Goal: Task Accomplishment & Management: Manage account settings

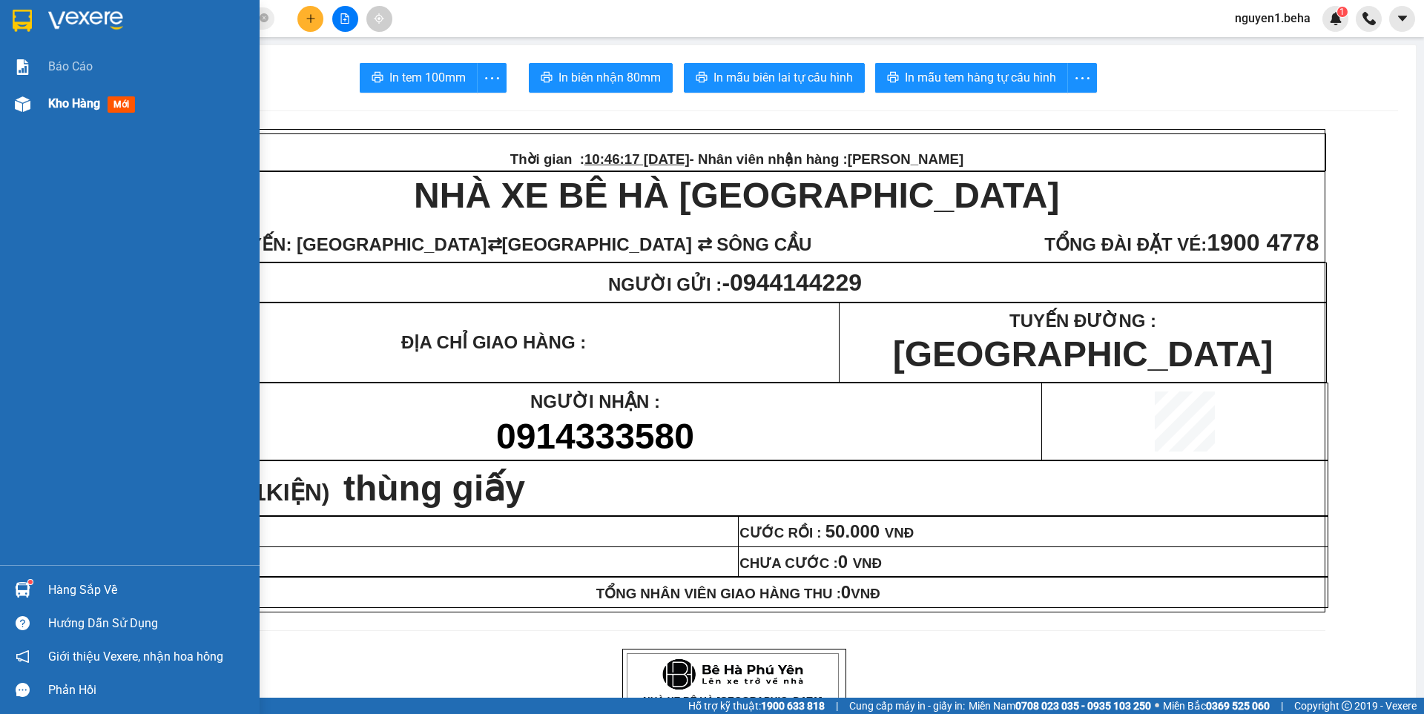
click at [108, 100] on div "Kho hàng mới" at bounding box center [94, 103] width 93 height 19
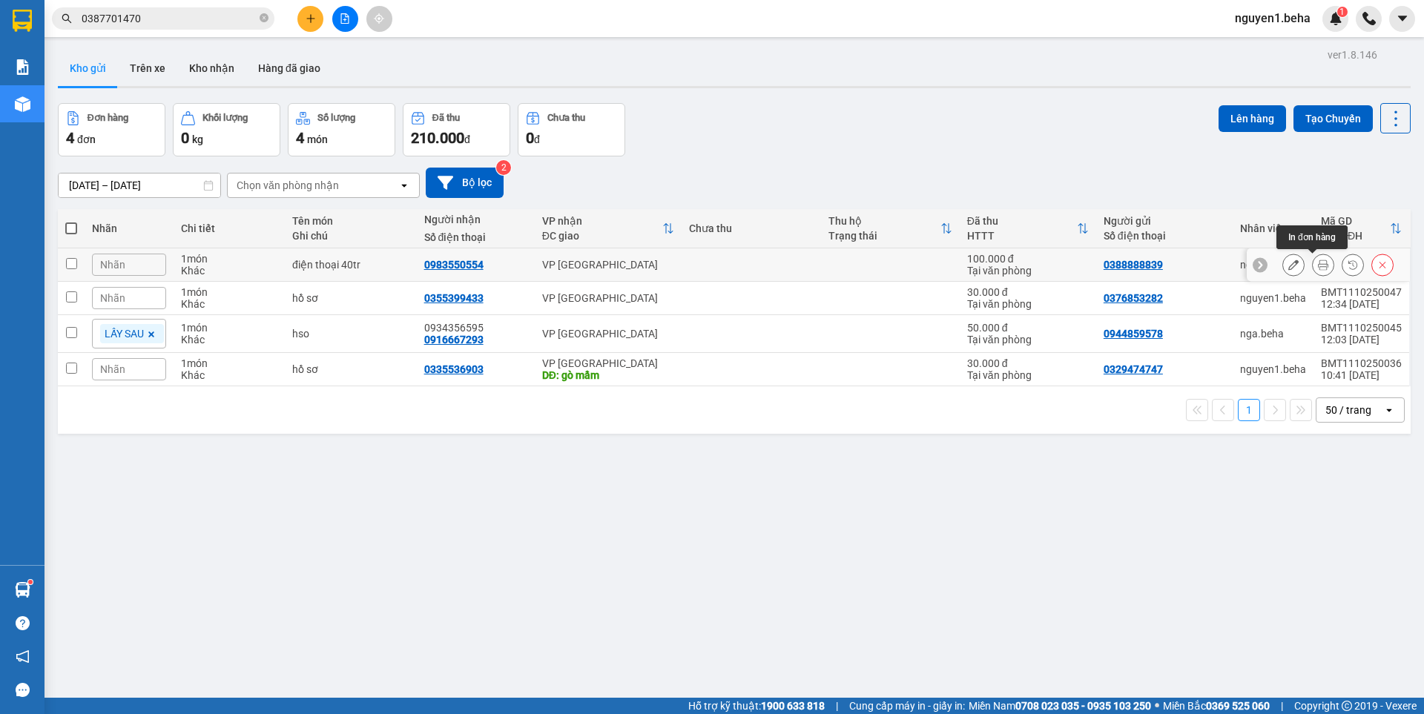
click at [1318, 268] on icon at bounding box center [1323, 265] width 10 height 10
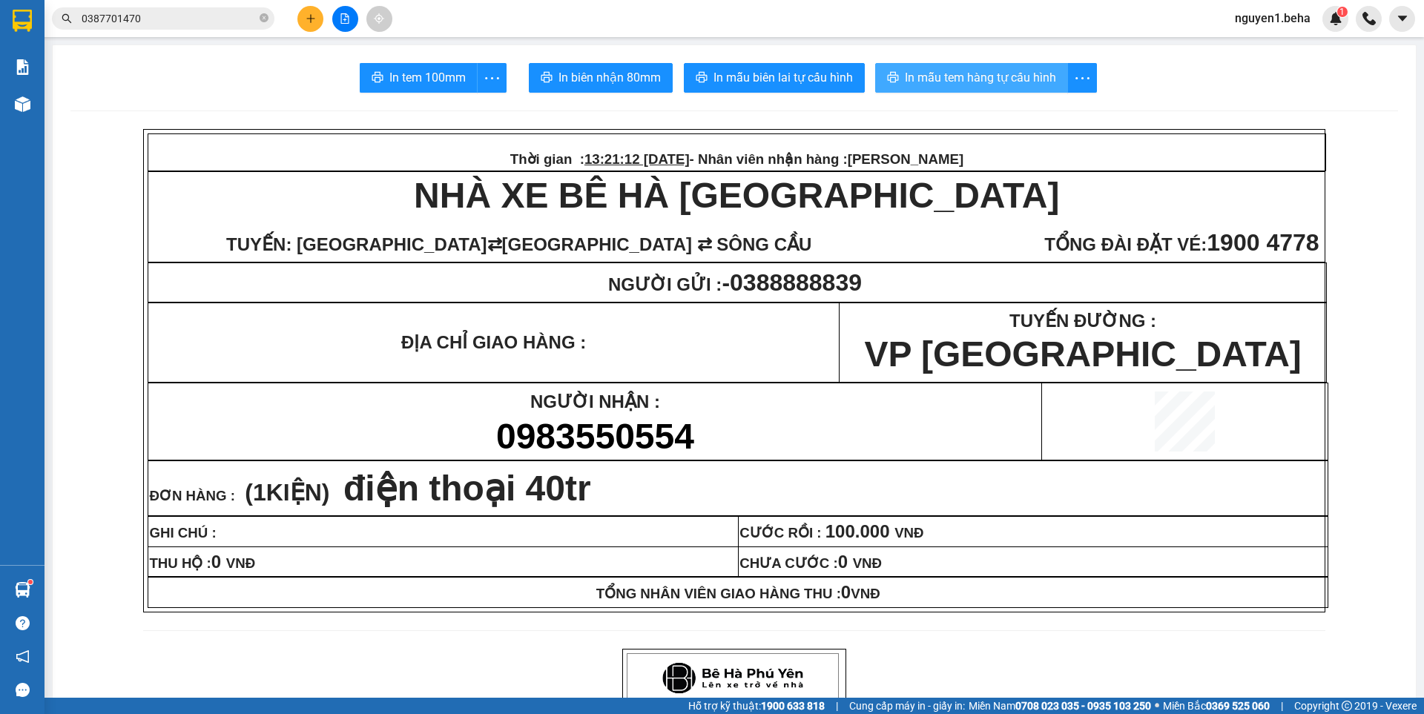
click at [925, 70] on span "In mẫu tem hàng tự cấu hình" at bounding box center [980, 77] width 151 height 19
click at [1020, 76] on span "In mẫu tem hàng tự cấu hình" at bounding box center [980, 77] width 151 height 19
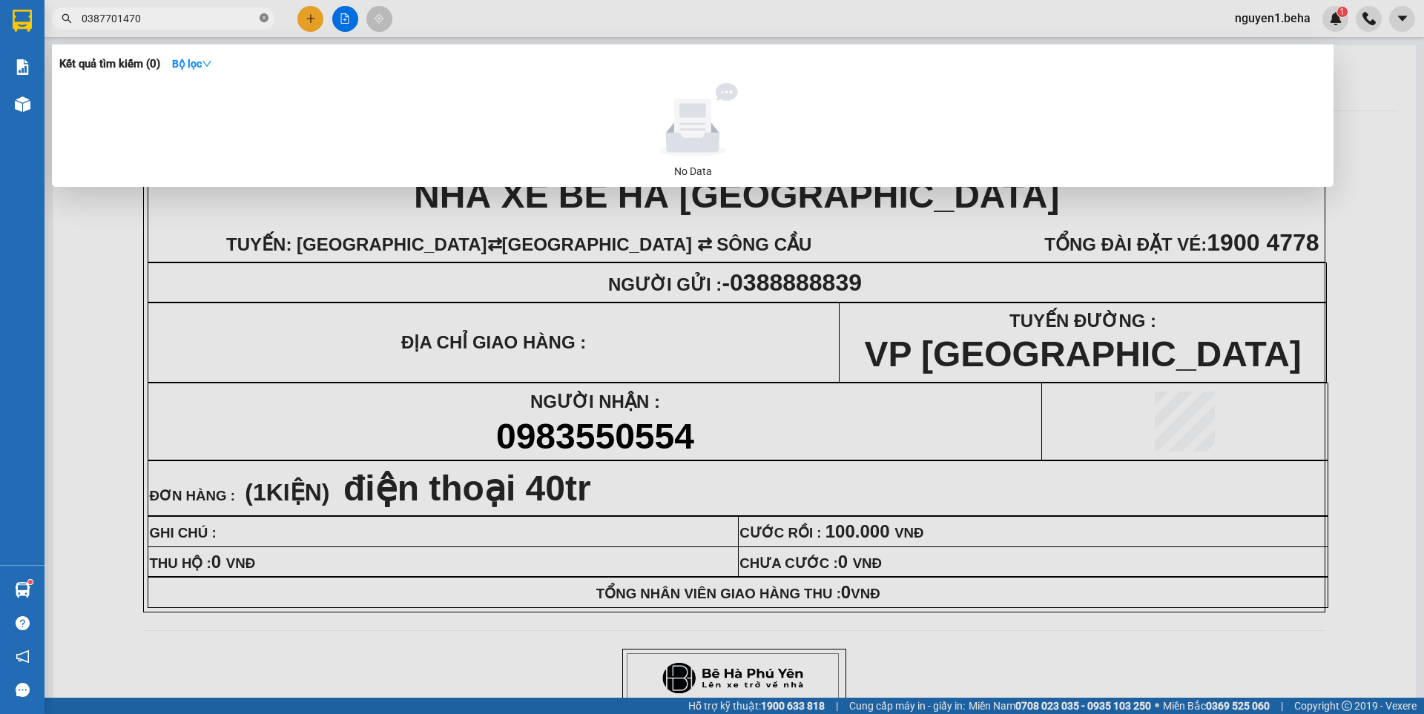
click at [265, 20] on icon "close-circle" at bounding box center [264, 17] width 9 height 9
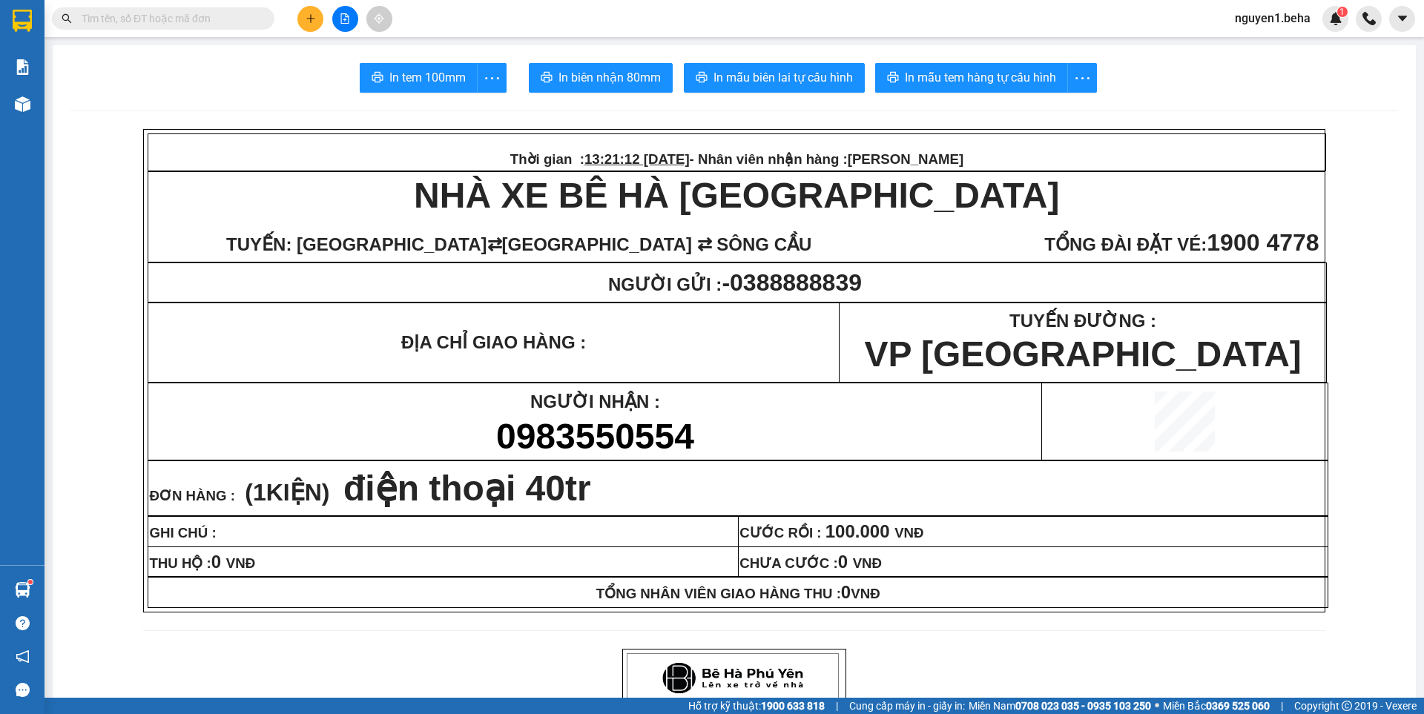
click at [246, 19] on input "text" at bounding box center [169, 18] width 175 height 16
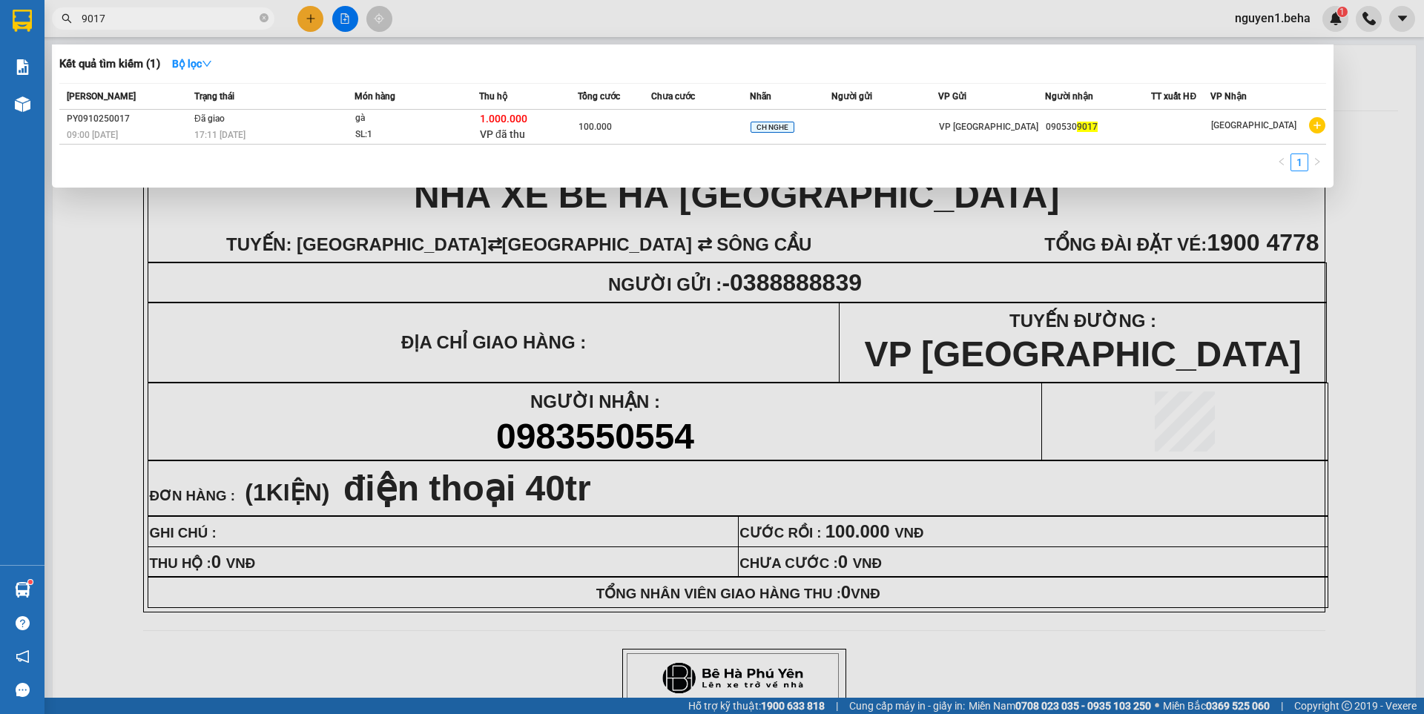
type input "9017"
drag, startPoint x: 260, startPoint y: 19, endPoint x: 131, endPoint y: 96, distance: 150.6
click at [260, 21] on icon "close-circle" at bounding box center [264, 17] width 9 height 9
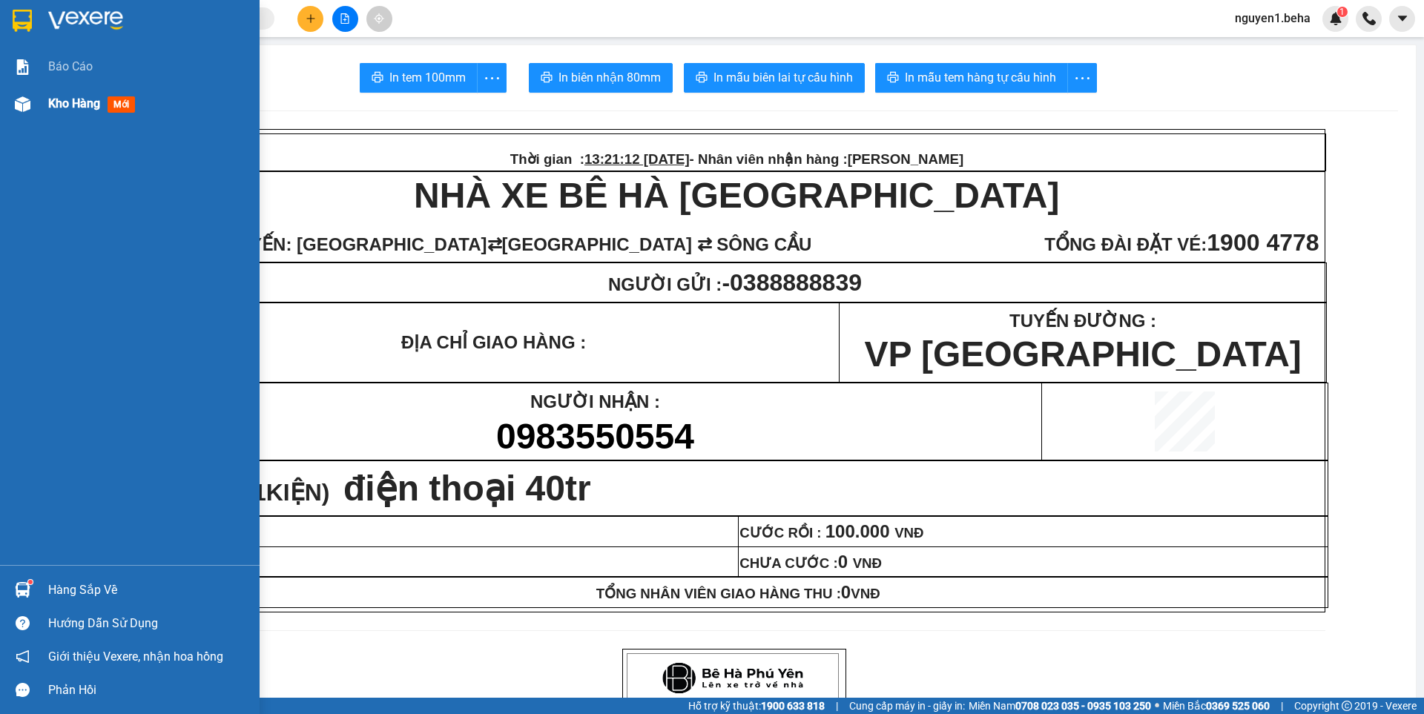
click at [24, 101] on img at bounding box center [23, 104] width 16 height 16
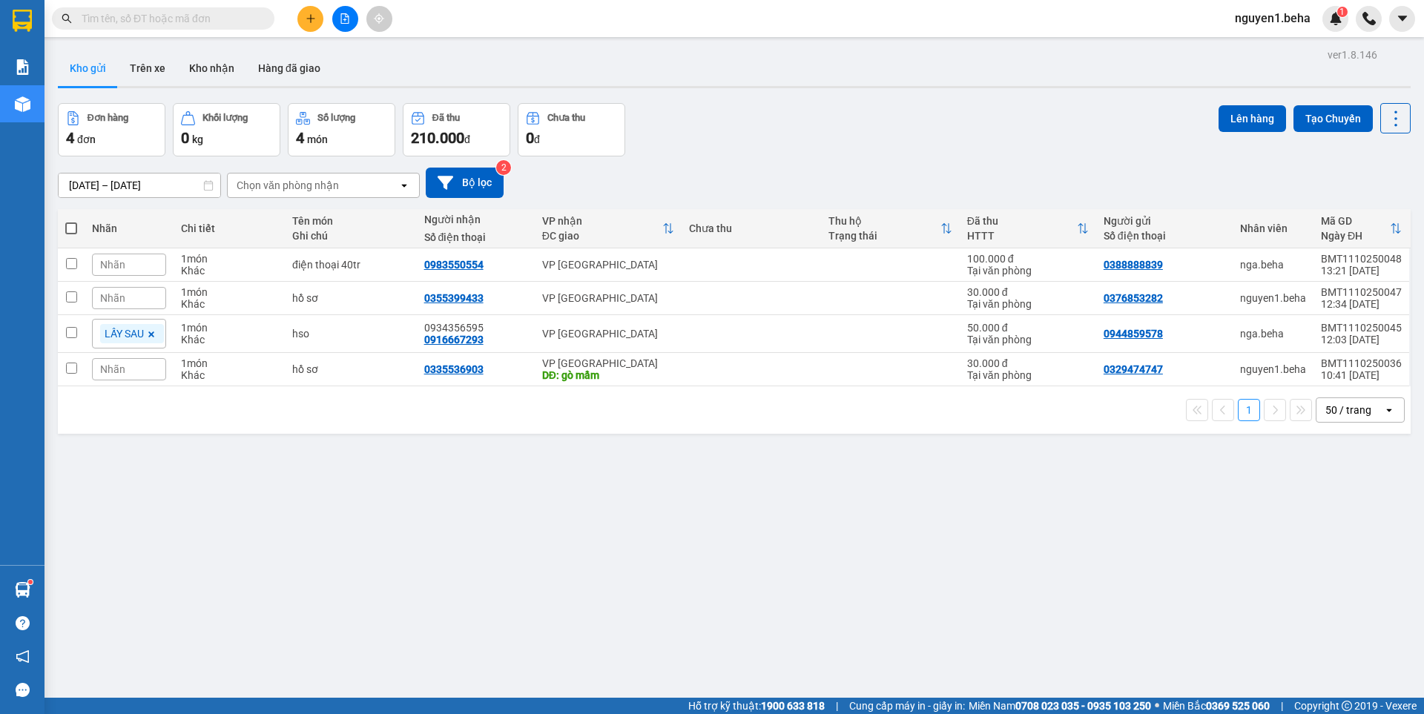
click at [149, 265] on div "Nhãn" at bounding box center [129, 265] width 74 height 22
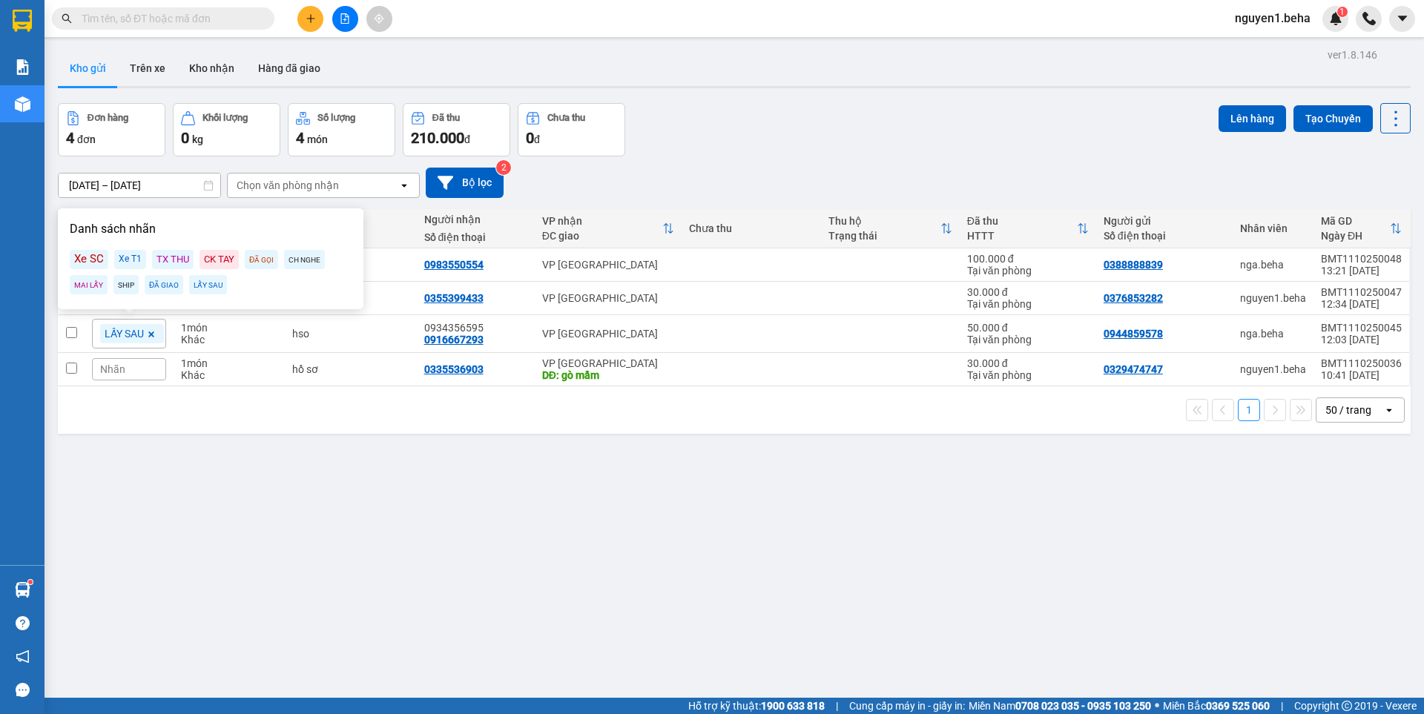
click at [203, 289] on div "LẤY SAU" at bounding box center [208, 284] width 38 height 19
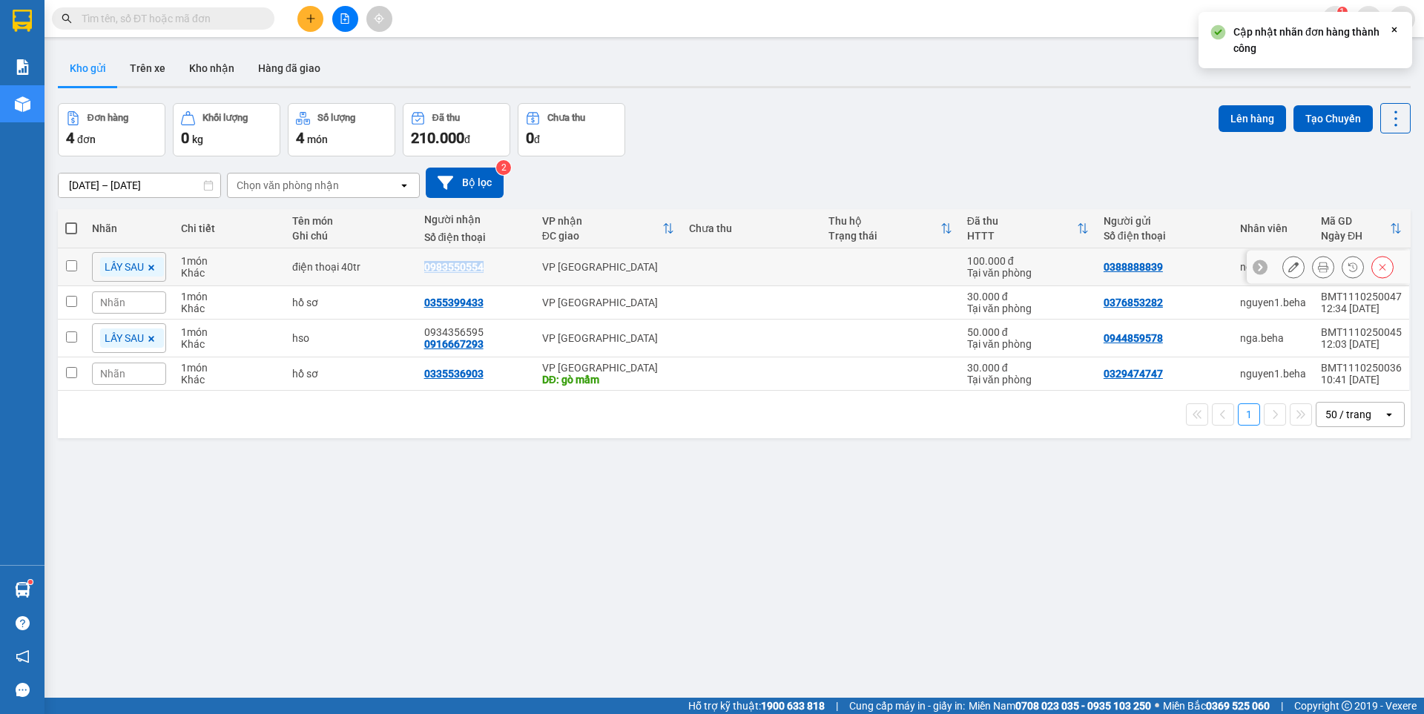
drag, startPoint x: 418, startPoint y: 263, endPoint x: 527, endPoint y: 270, distance: 109.3
click at [527, 270] on td "0983550554" at bounding box center [476, 267] width 118 height 38
checkbox input "true"
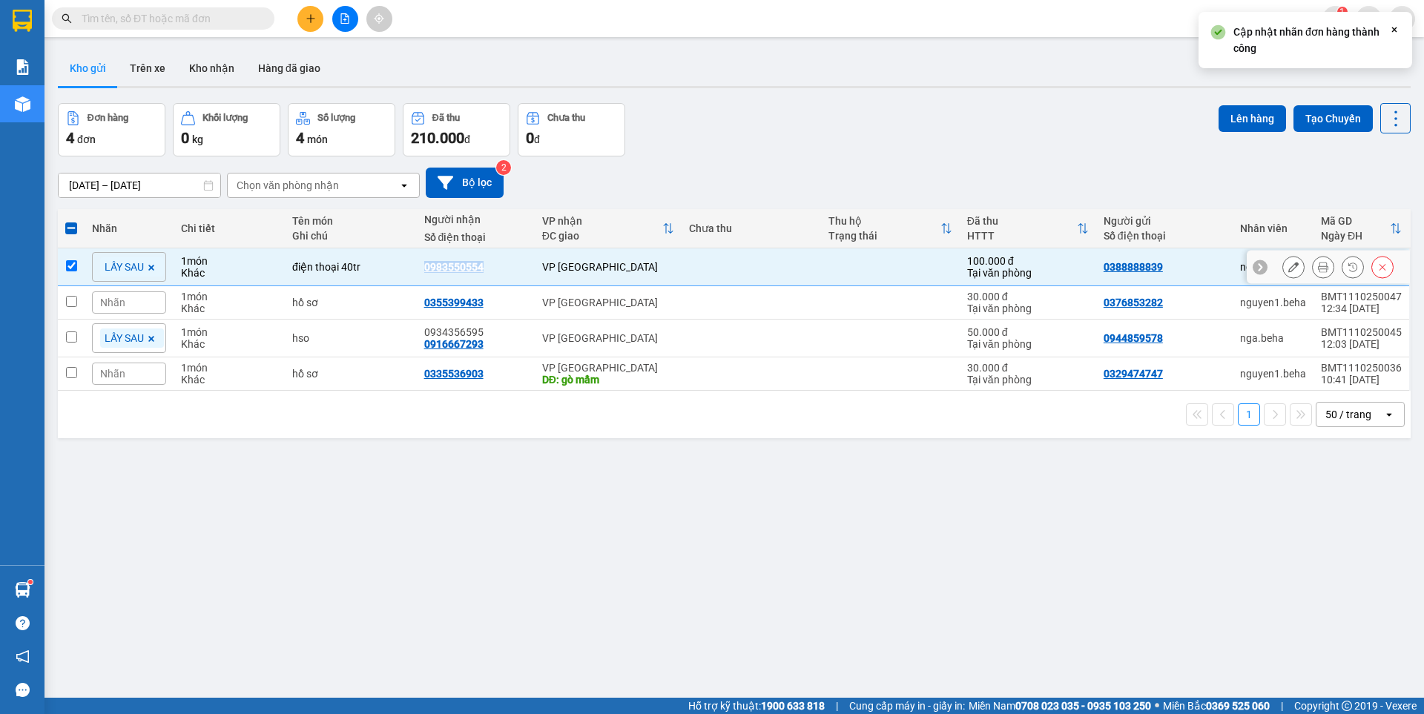
copy div "0983550554"
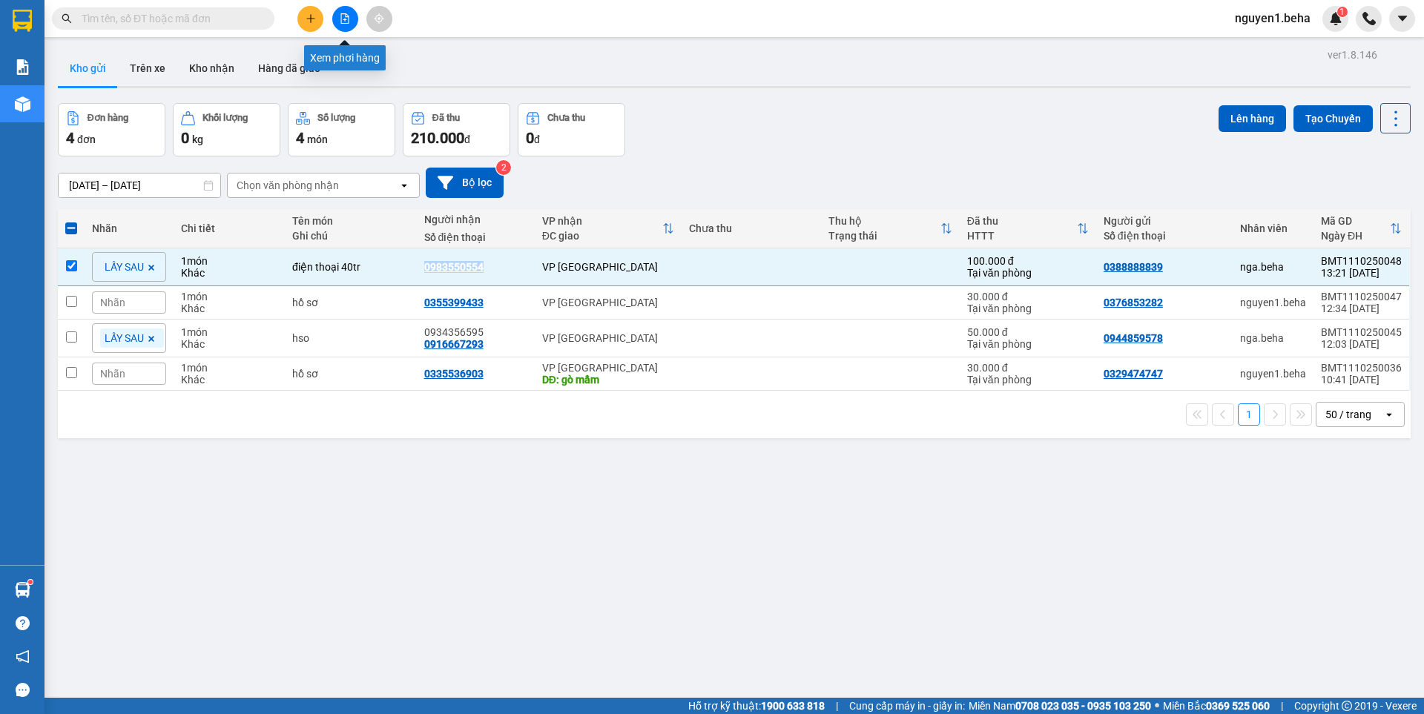
click at [341, 12] on button at bounding box center [345, 19] width 26 height 26
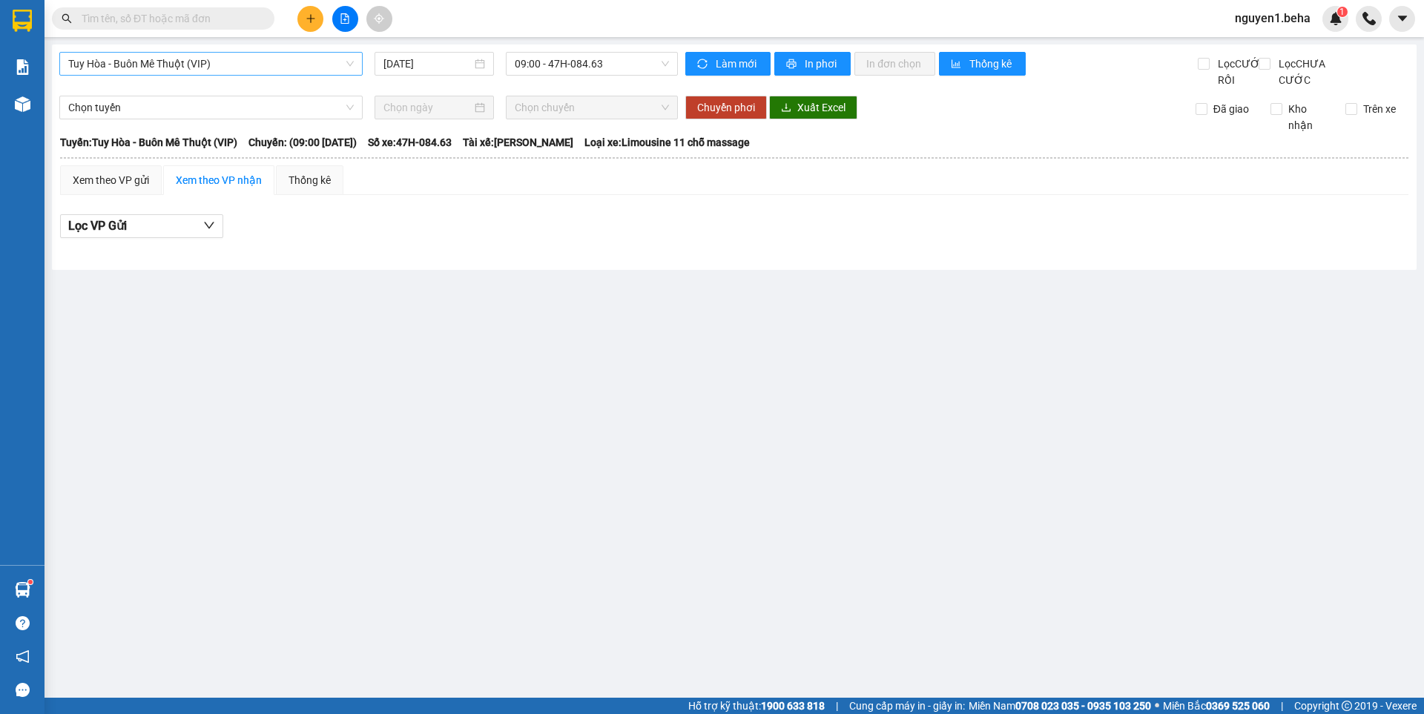
click at [242, 56] on span "Tuy Hòa - Buôn Mê Thuột (VIP)" at bounding box center [210, 64] width 285 height 22
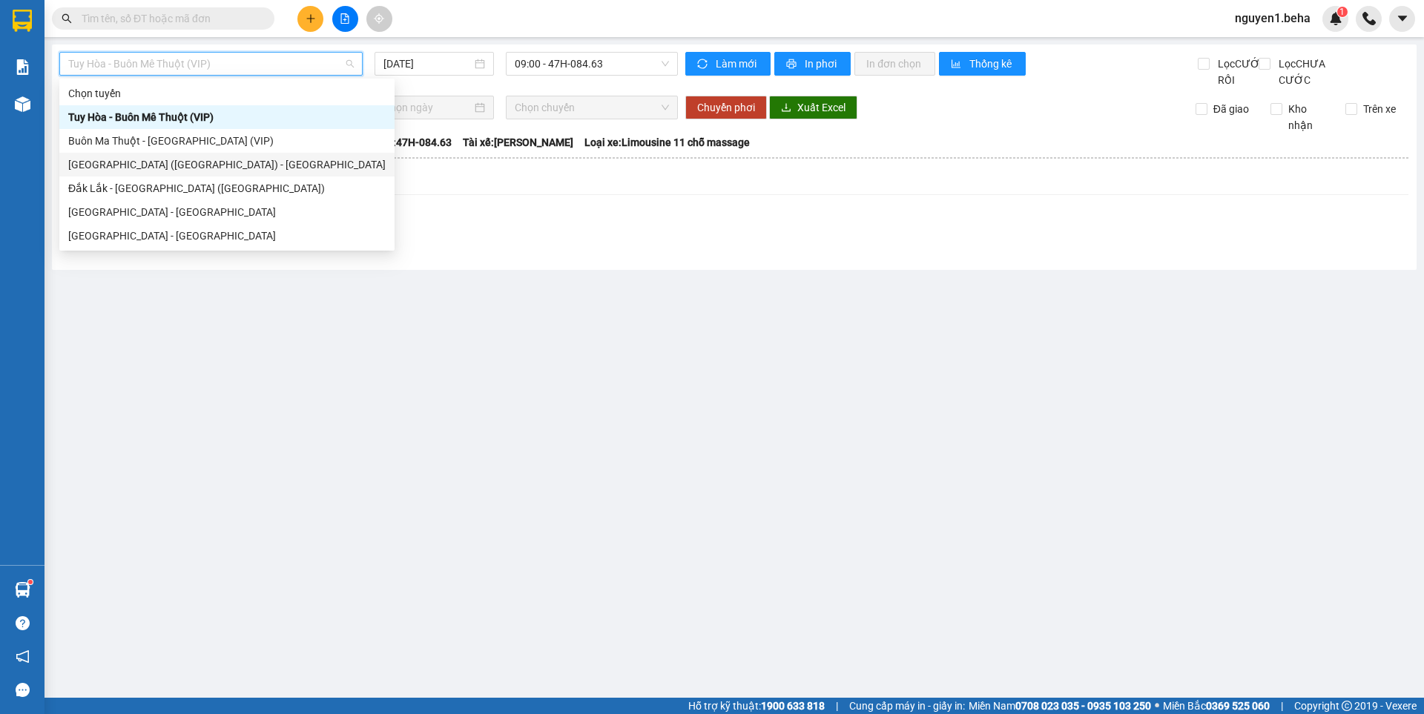
click at [133, 163] on div "[GEOGRAPHIC_DATA] ([GEOGRAPHIC_DATA]) - [GEOGRAPHIC_DATA]" at bounding box center [226, 164] width 317 height 16
type input "[DATE]"
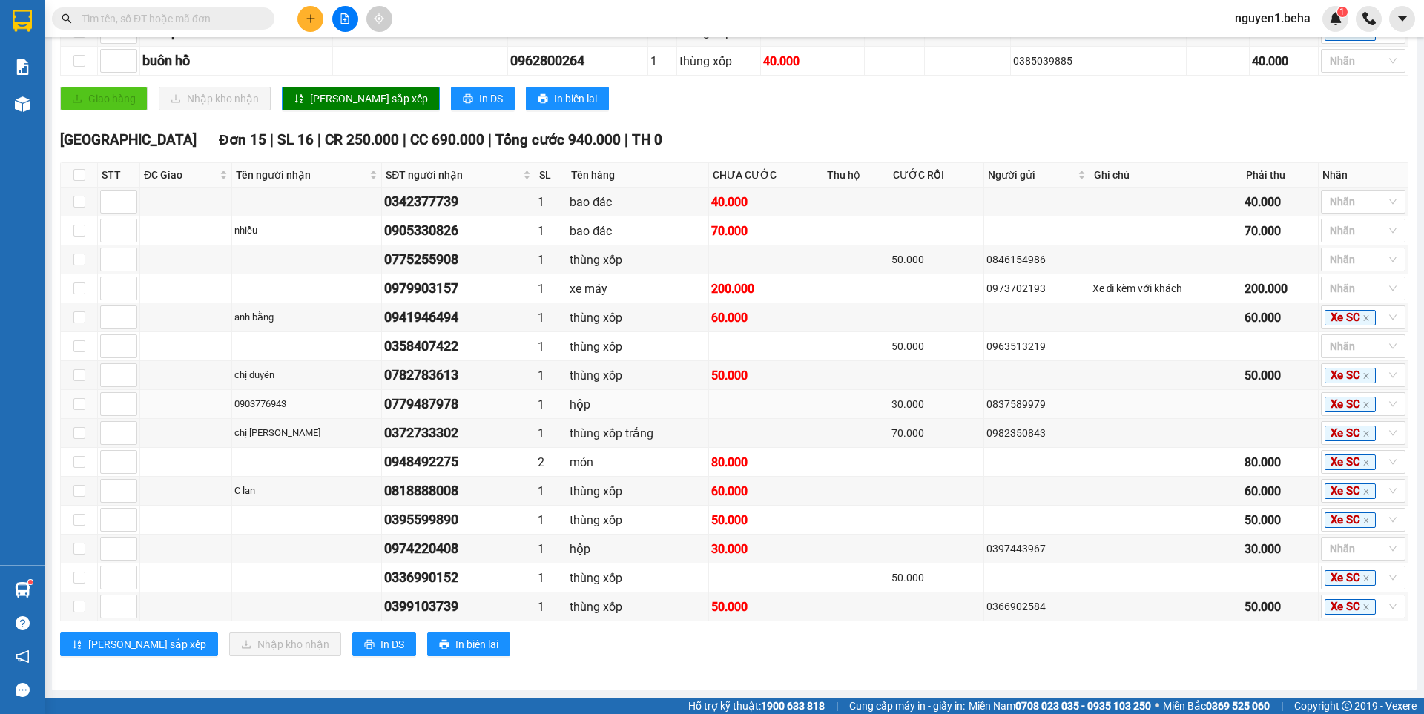
scroll to position [623, 0]
drag, startPoint x: 373, startPoint y: 199, endPoint x: 456, endPoint y: 206, distance: 83.4
click at [456, 206] on tr "0342377739 1 bao đác 40.000 40.000 Nhãn" at bounding box center [734, 202] width 1347 height 29
copy div "0342377739"
drag, startPoint x: 381, startPoint y: 233, endPoint x: 459, endPoint y: 233, distance: 77.9
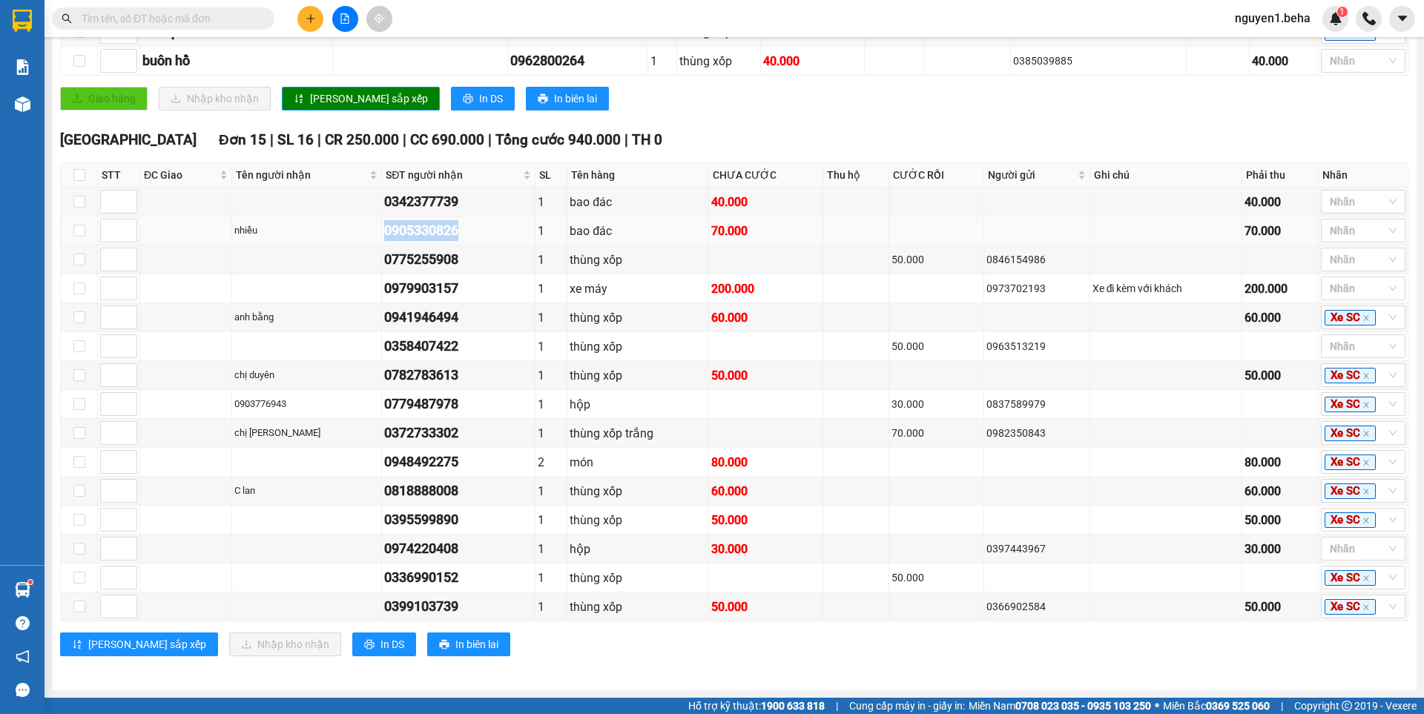
click at [459, 233] on div "0905330826" at bounding box center [458, 230] width 148 height 21
copy div "0905330826"
click at [1362, 315] on icon "close" at bounding box center [1365, 317] width 7 height 7
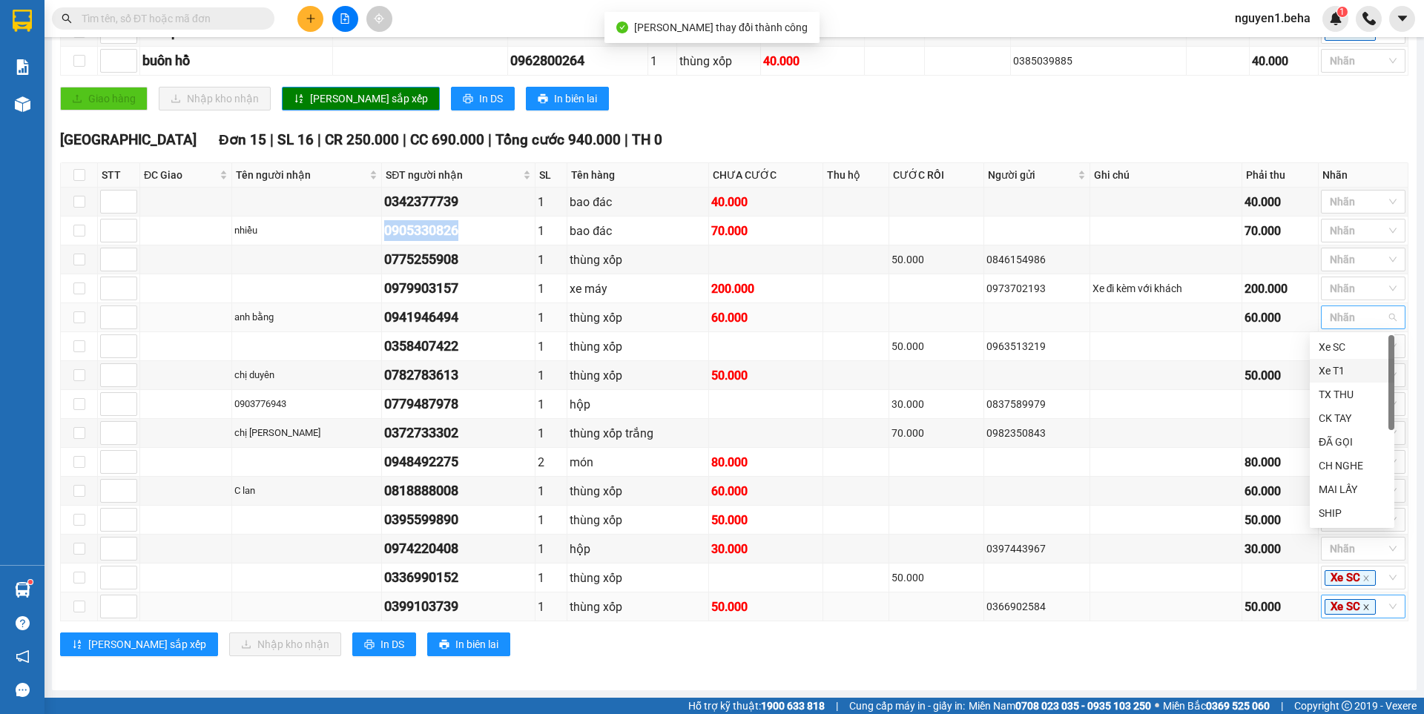
click at [1362, 608] on icon "close" at bounding box center [1365, 607] width 7 height 7
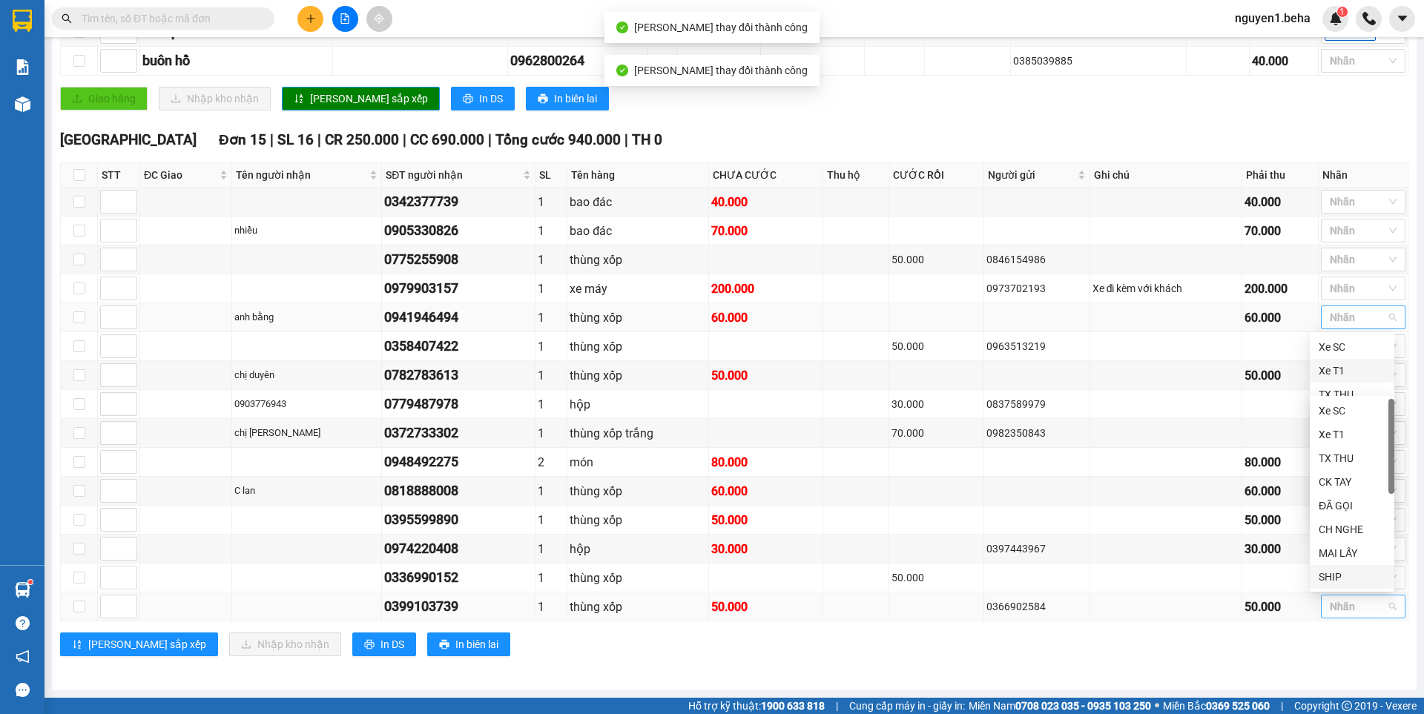
click at [1309, 649] on div "[PERSON_NAME] sắp xếp Nhập kho nhận In DS In biên lai" at bounding box center [734, 645] width 1348 height 24
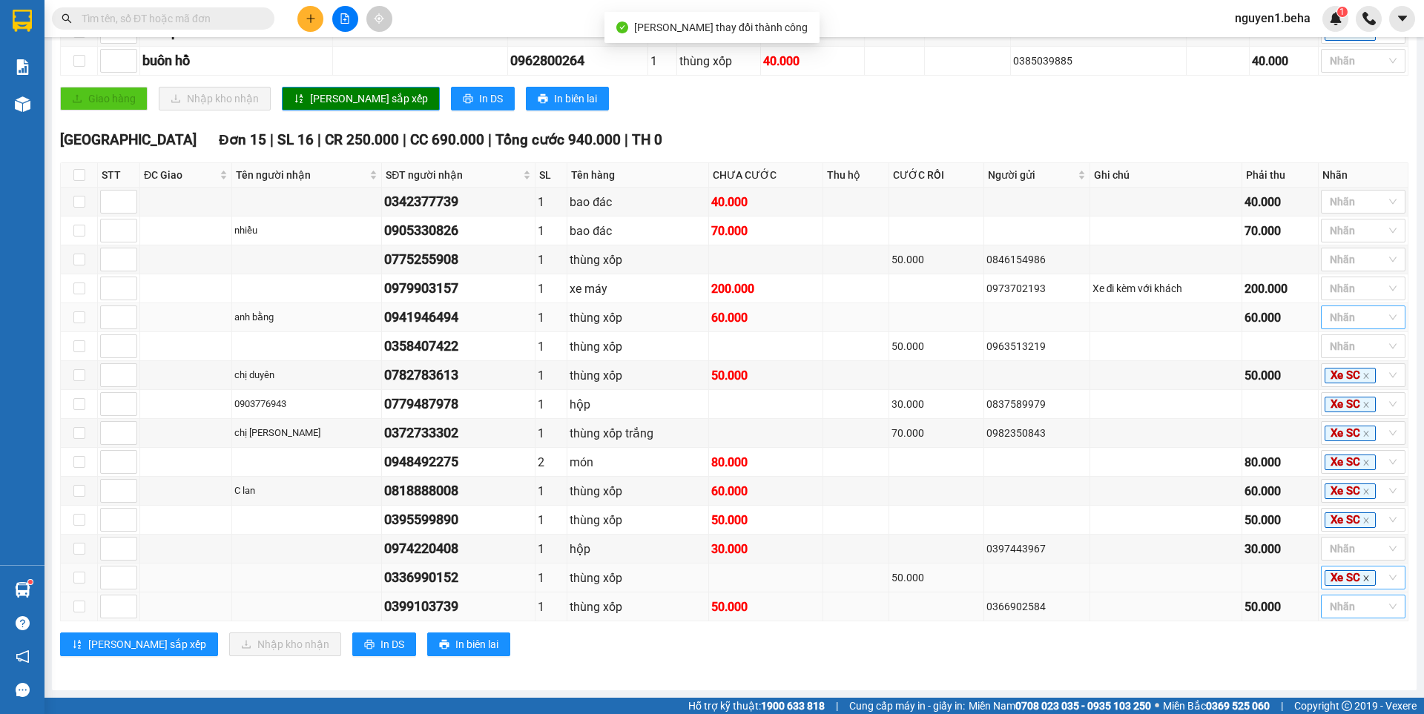
drag, startPoint x: 1351, startPoint y: 582, endPoint x: 1000, endPoint y: 713, distance: 374.9
click at [1351, 583] on span "Xe SC" at bounding box center [1349, 578] width 51 height 16
click at [1363, 576] on icon "close" at bounding box center [1365, 577] width 5 height 5
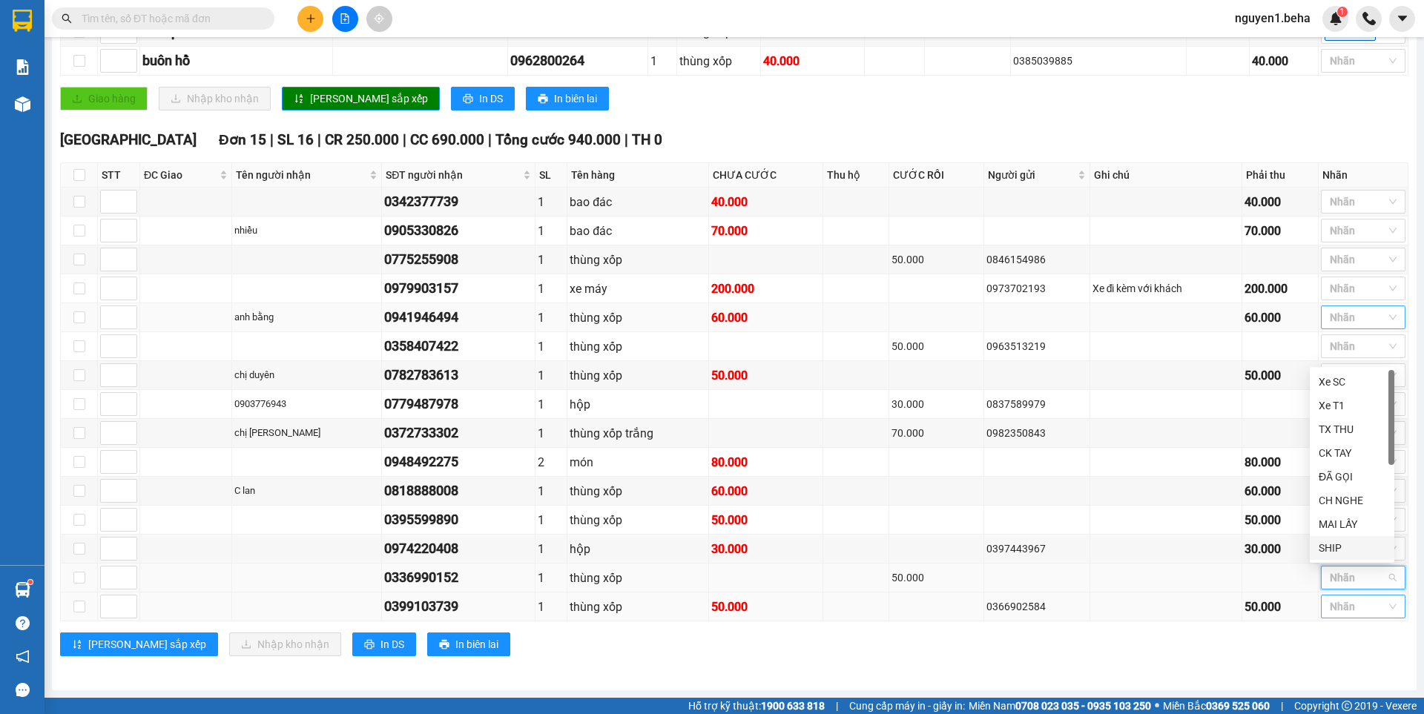
click at [1304, 653] on div "[PERSON_NAME] sắp xếp Nhập kho nhận In DS In biên lai" at bounding box center [734, 645] width 1348 height 24
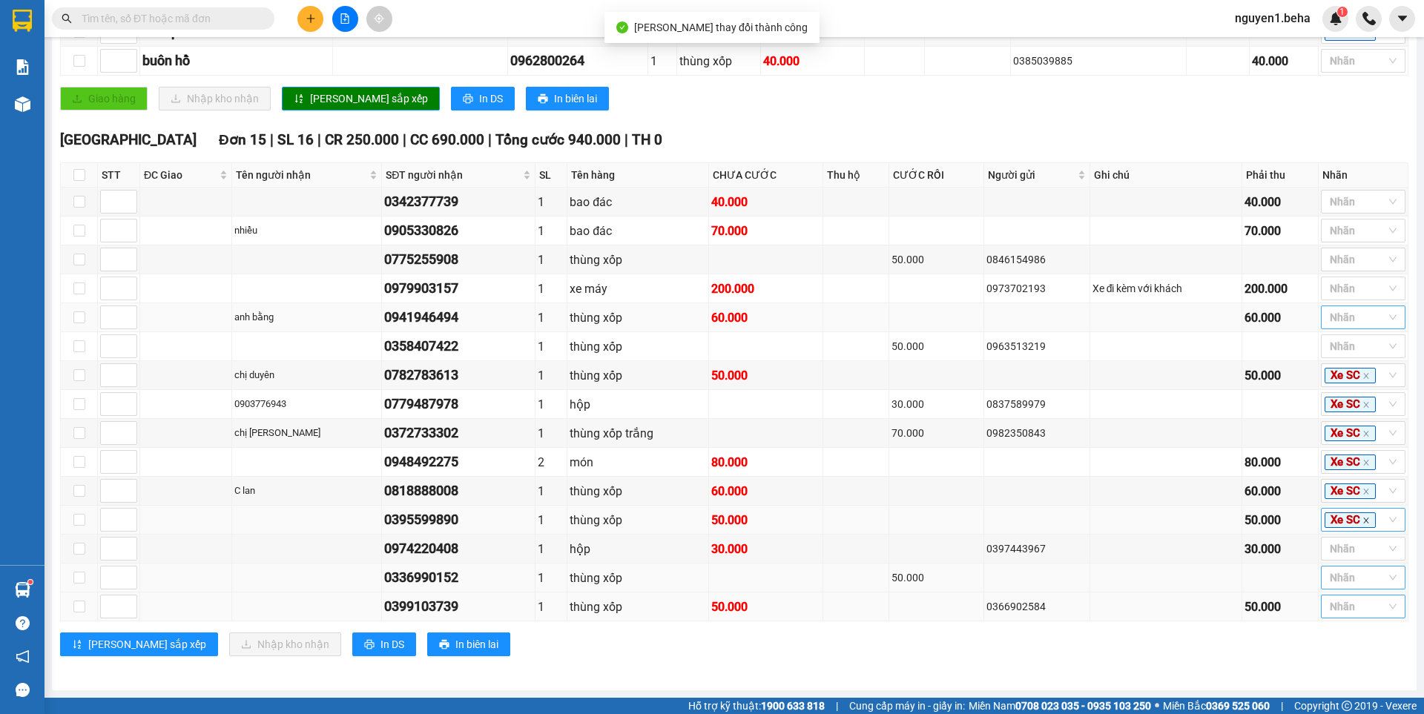
click at [1362, 520] on icon "close" at bounding box center [1365, 520] width 7 height 7
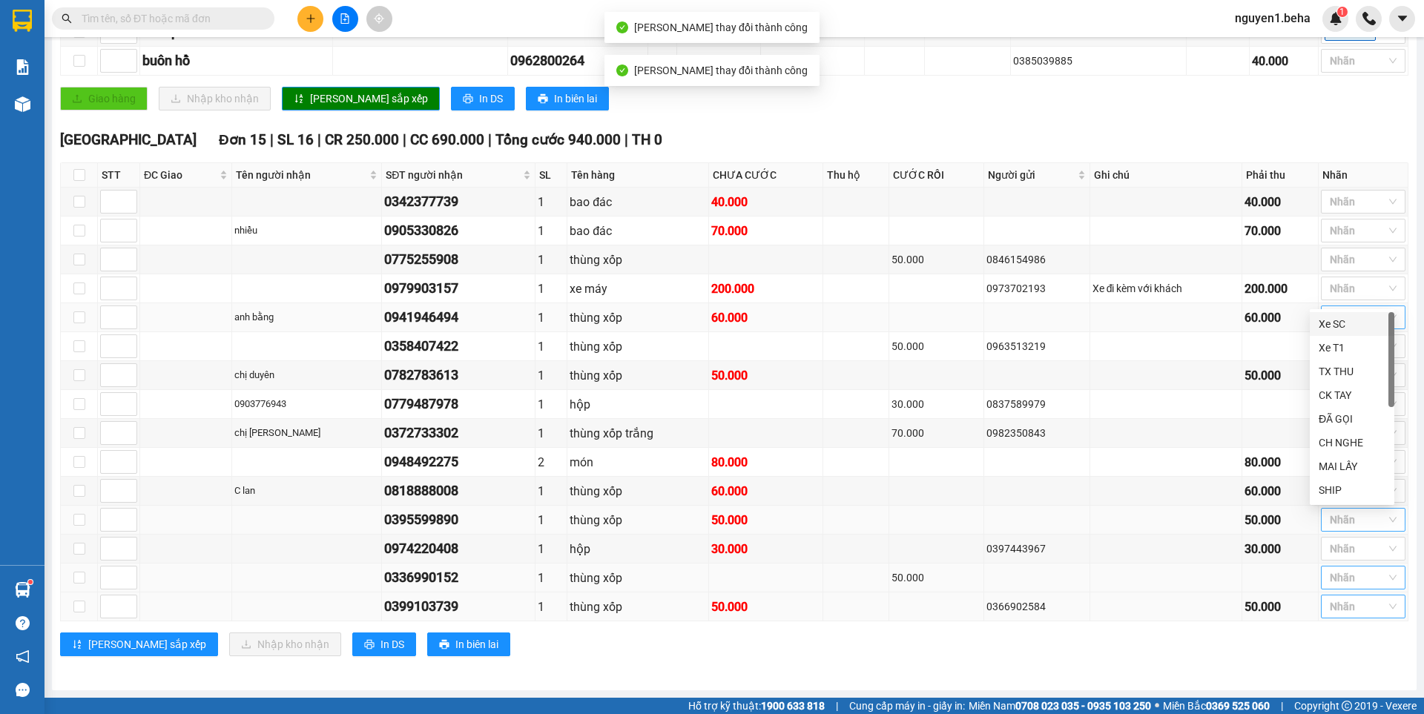
click at [1265, 656] on div "[PERSON_NAME] sắp xếp Nhập kho nhận In DS In biên lai" at bounding box center [734, 645] width 1348 height 24
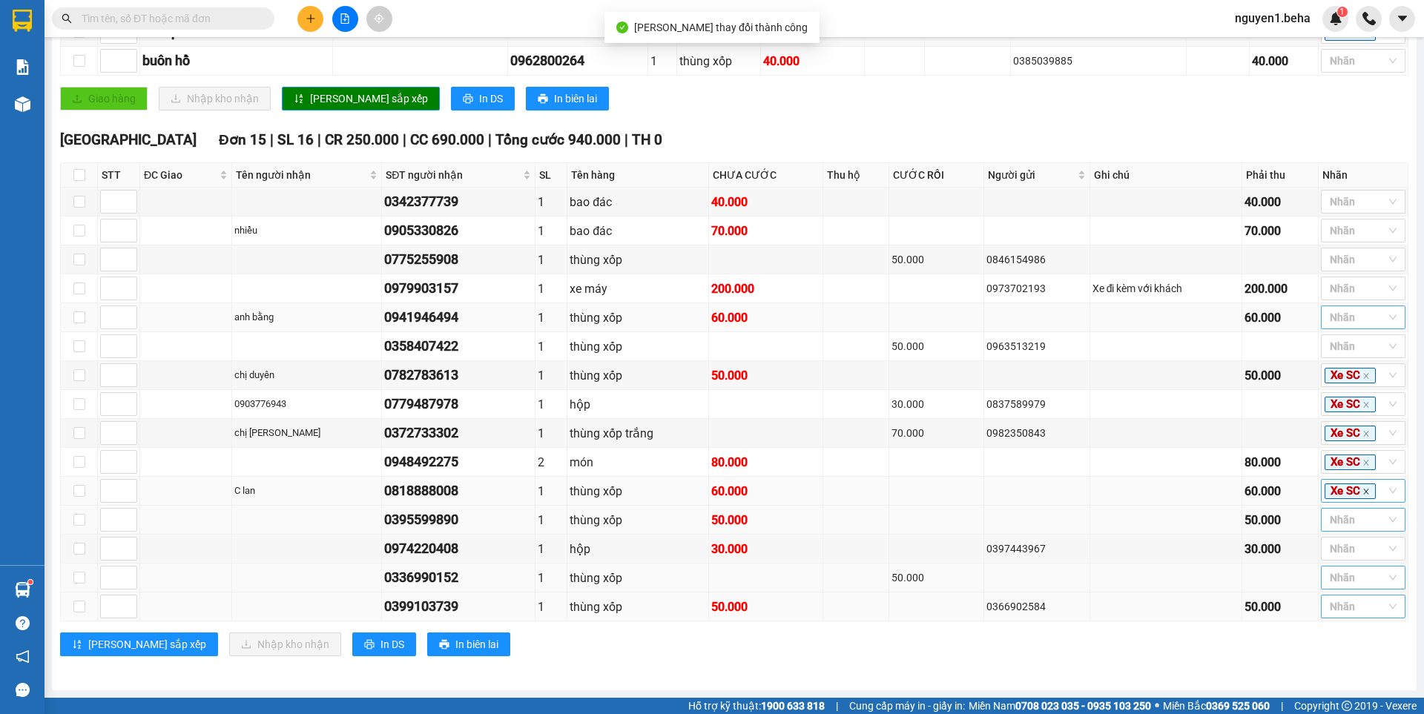
click at [1362, 494] on icon "close" at bounding box center [1365, 491] width 7 height 7
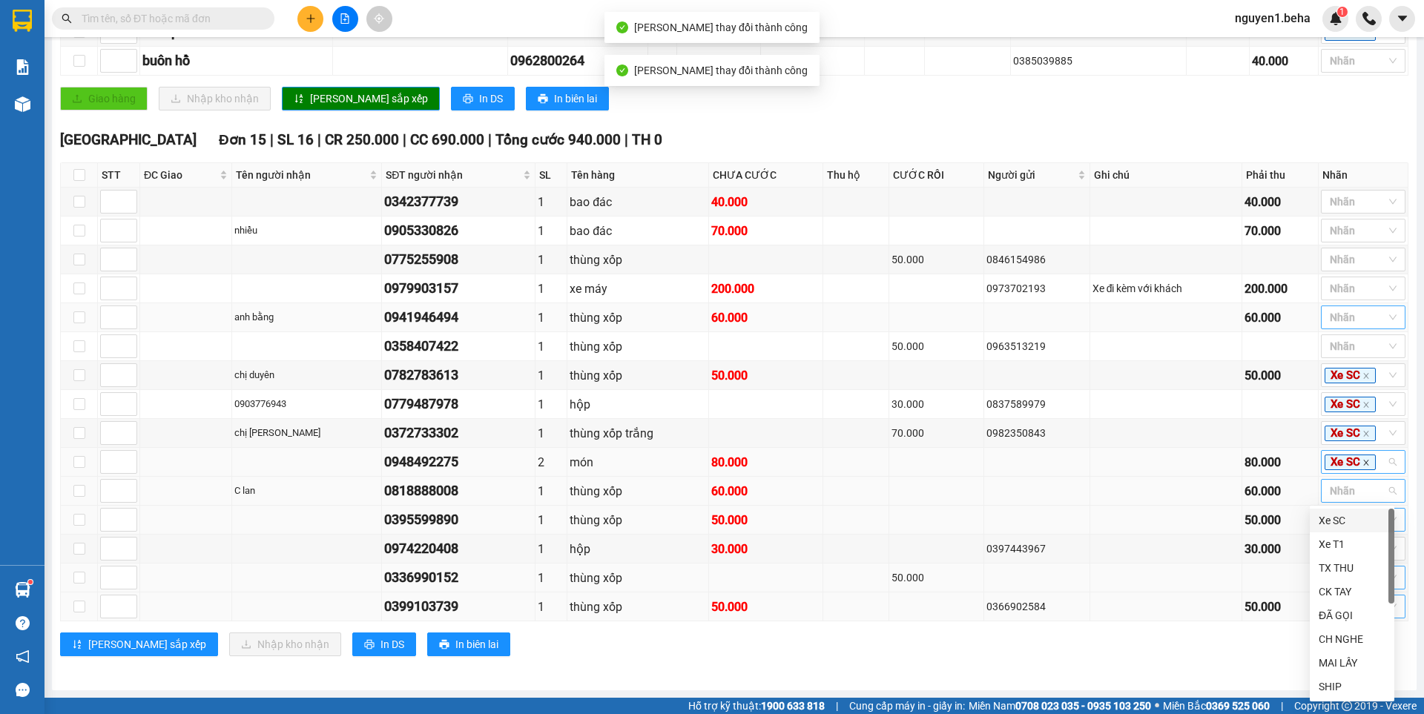
click at [1363, 465] on icon "close" at bounding box center [1365, 462] width 5 height 5
click at [1362, 432] on icon "close" at bounding box center [1365, 433] width 7 height 7
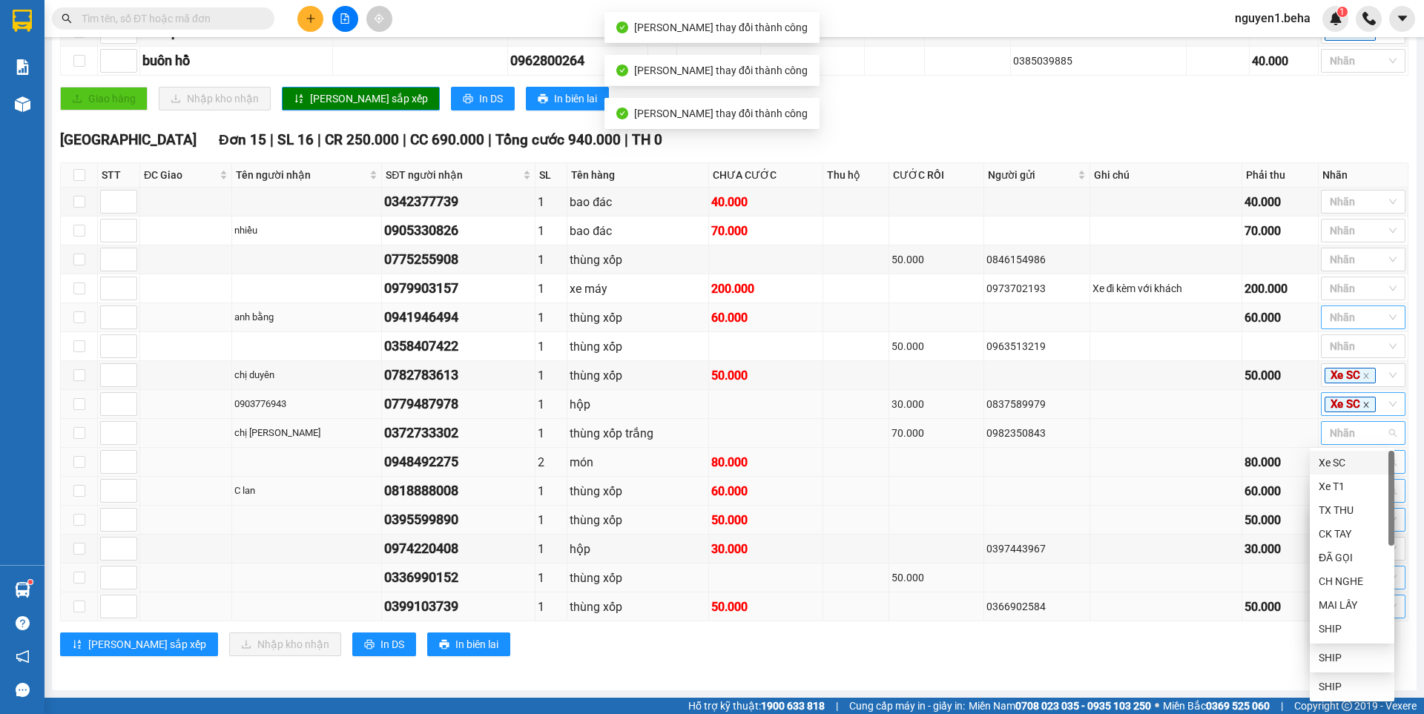
click at [1362, 408] on icon "close" at bounding box center [1365, 404] width 7 height 7
click at [1356, 383] on div "Xe SC" at bounding box center [1350, 375] width 53 height 17
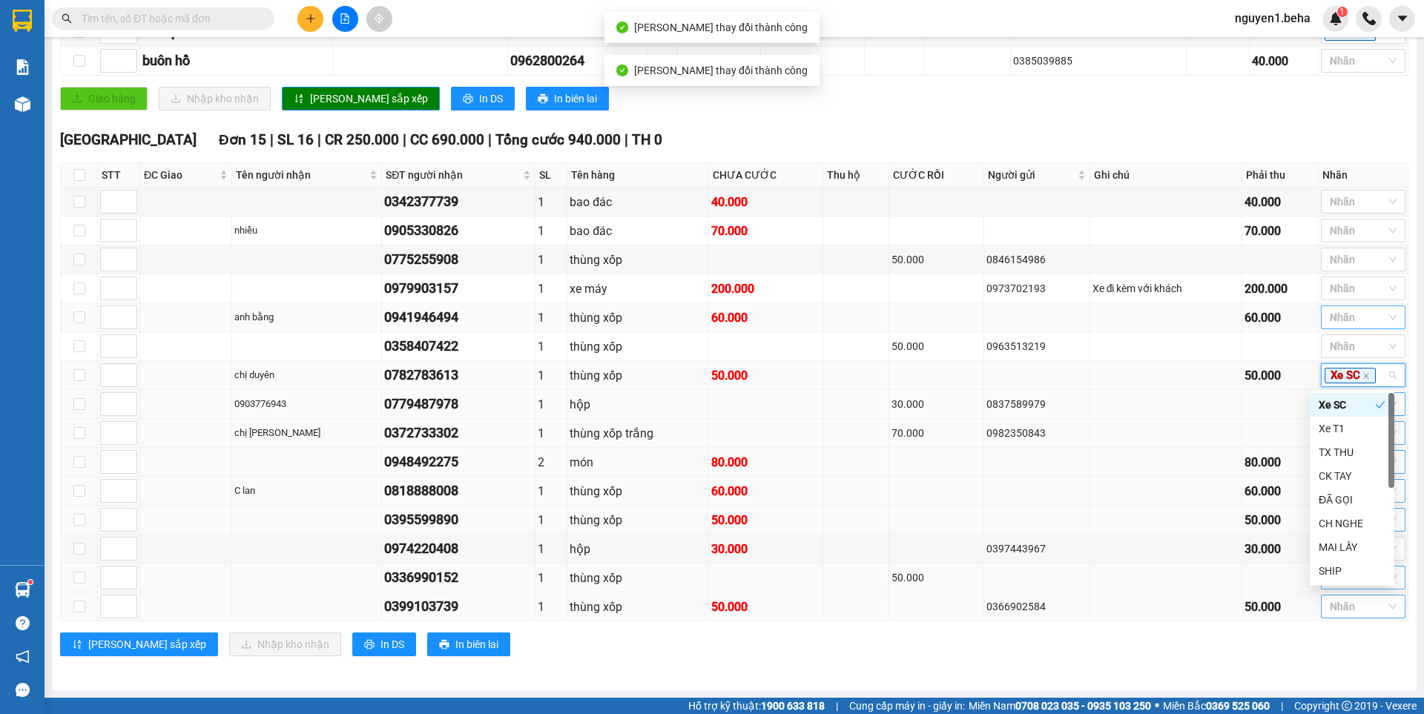
click at [1356, 371] on span "Xe SC" at bounding box center [1349, 376] width 51 height 16
click at [1362, 374] on icon "close" at bounding box center [1365, 375] width 7 height 7
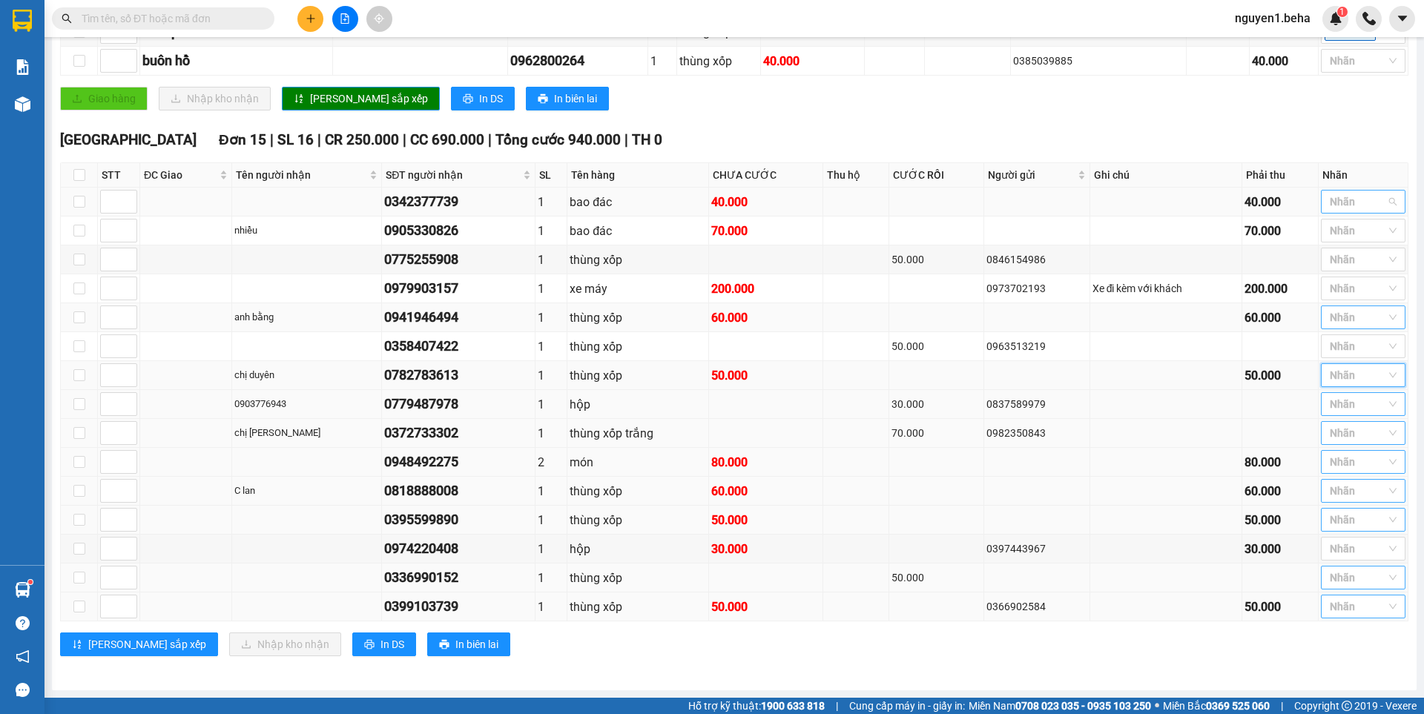
click at [1343, 202] on div at bounding box center [1355, 202] width 62 height 18
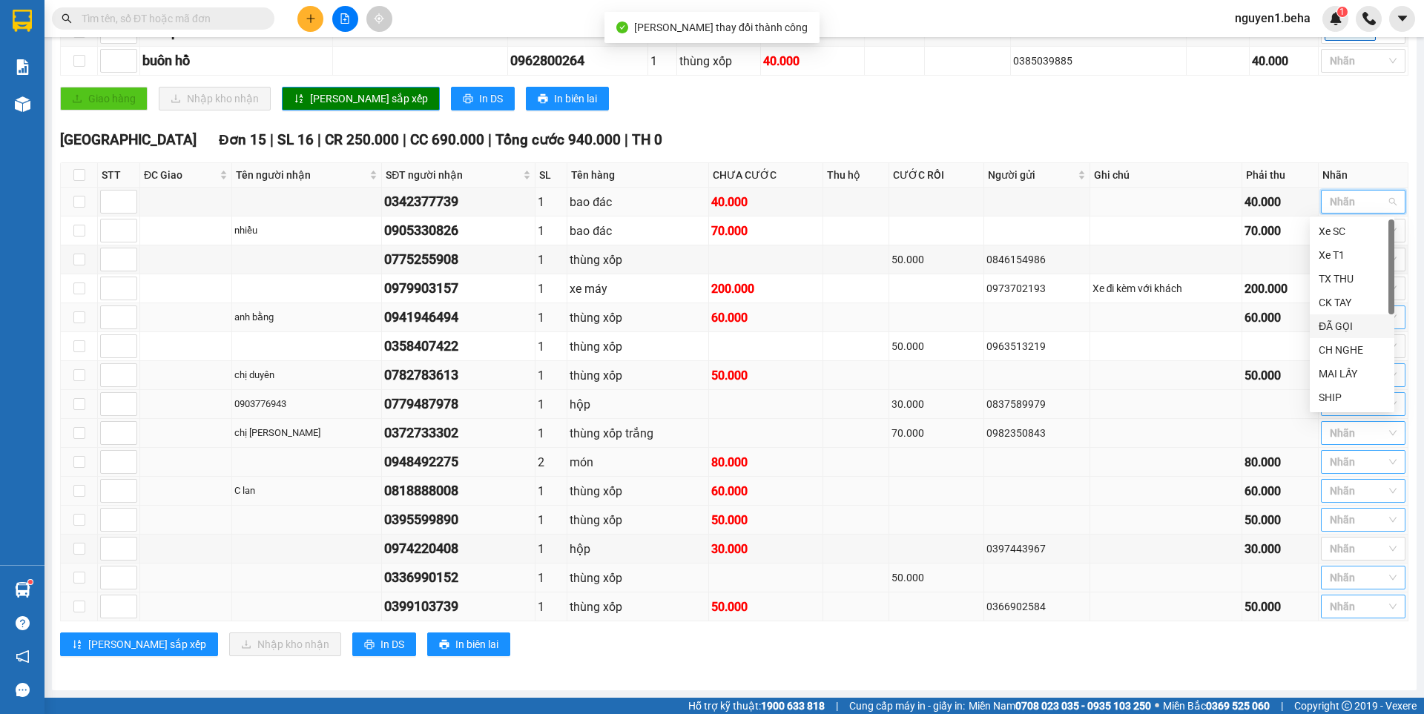
click at [1353, 320] on div "ĐÃ GỌI" at bounding box center [1351, 326] width 67 height 16
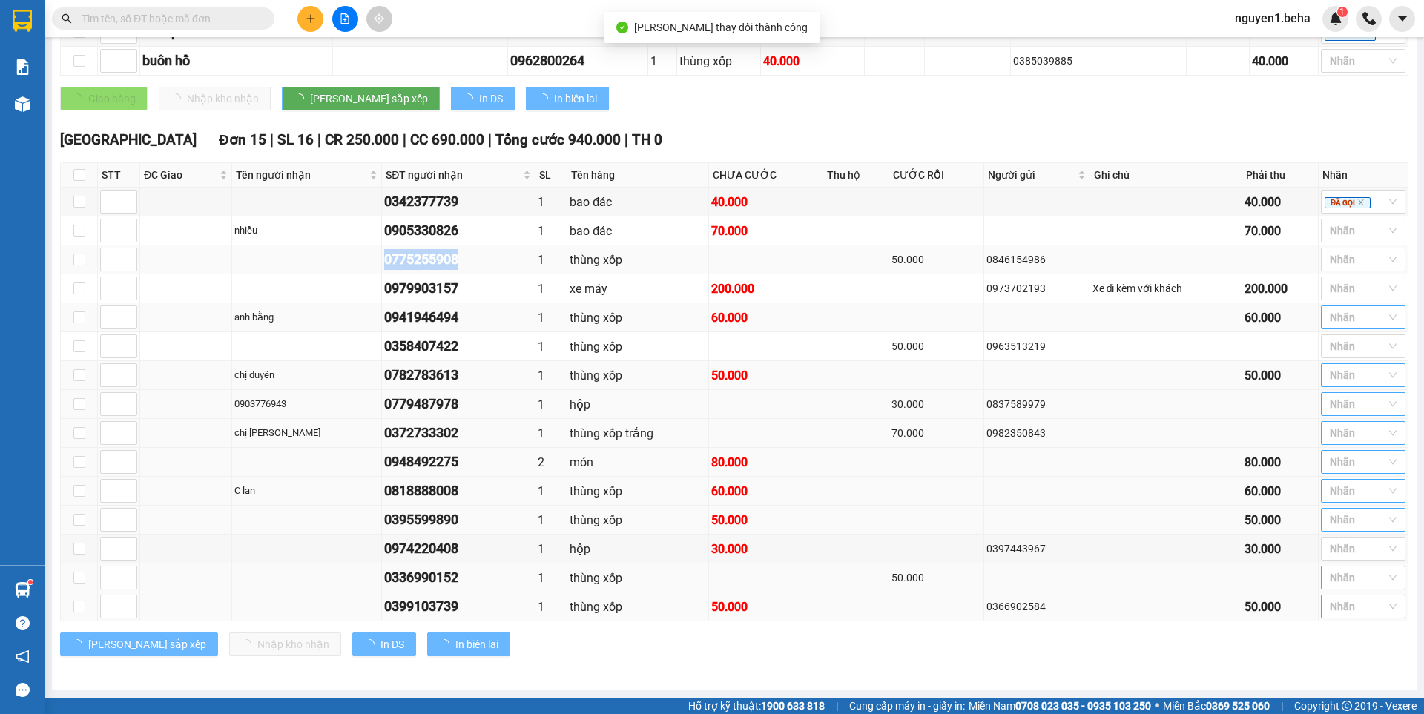
drag, startPoint x: 437, startPoint y: 250, endPoint x: 466, endPoint y: 251, distance: 29.7
click at [466, 251] on tr "0775255908 1 thùng xốp 50.000 0846154986 Nhãn" at bounding box center [734, 259] width 1347 height 29
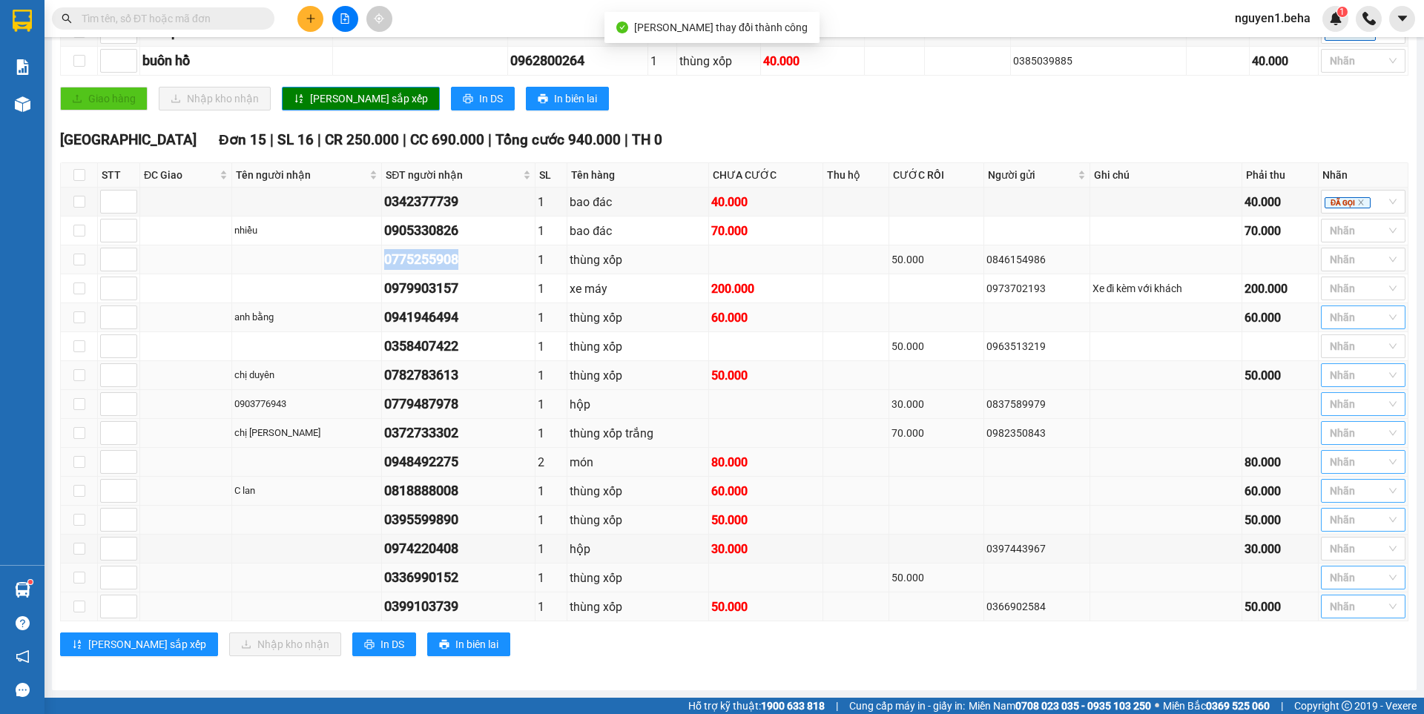
copy div "0775255908"
click at [1338, 232] on div at bounding box center [1355, 231] width 62 height 18
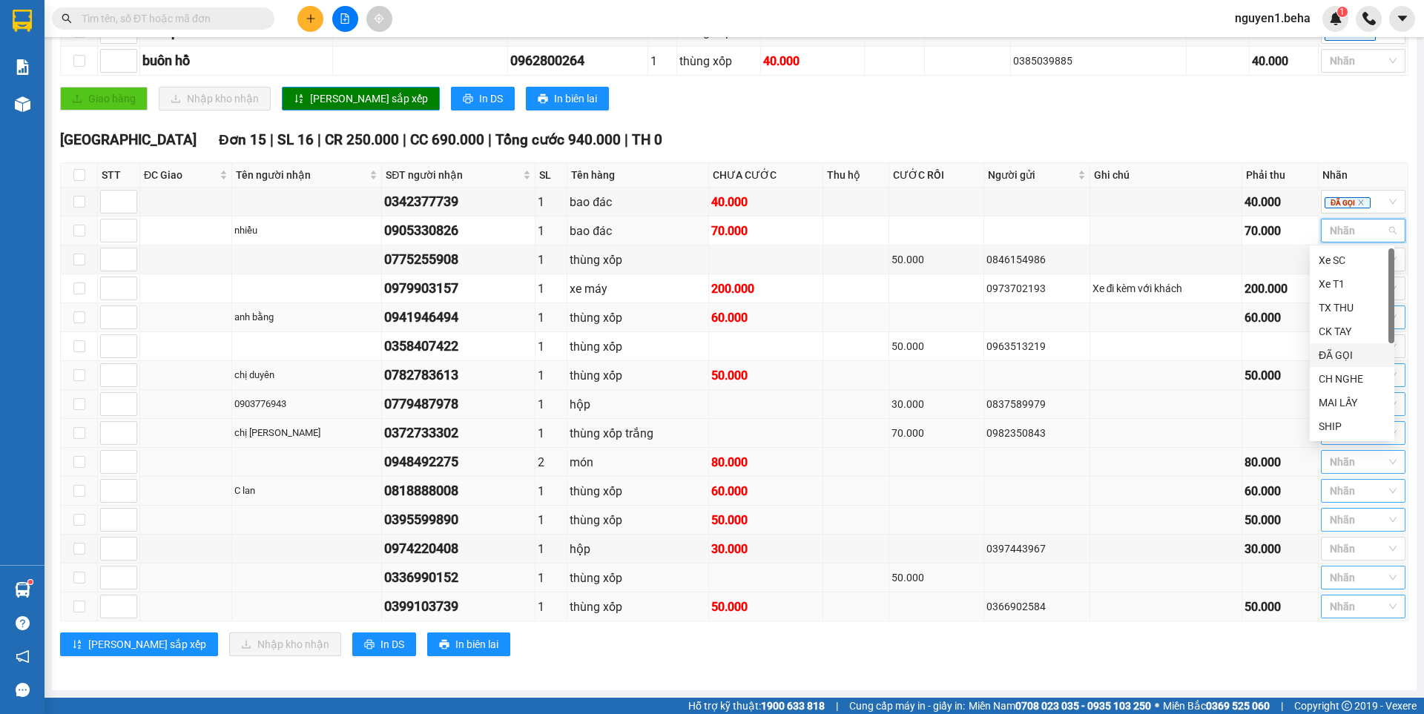
click at [1339, 351] on div "ĐÃ GỌI" at bounding box center [1351, 355] width 67 height 16
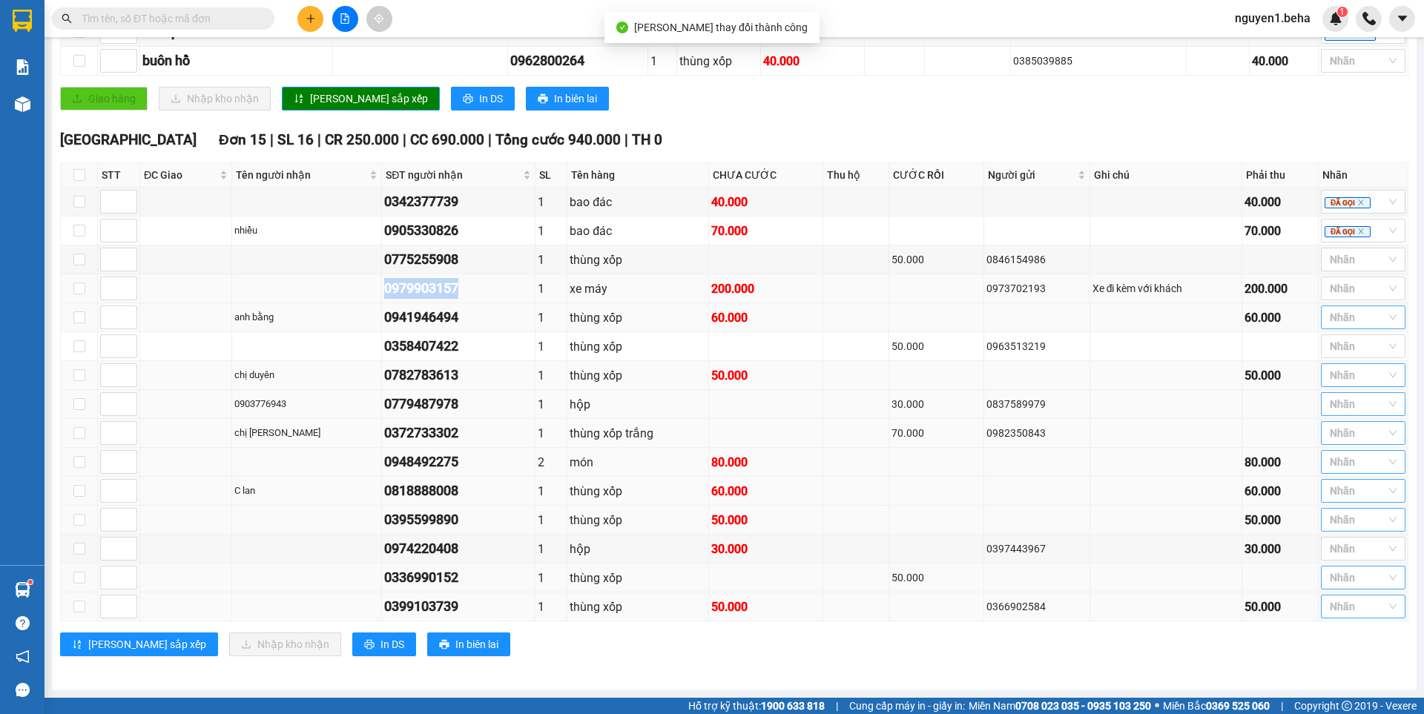
drag, startPoint x: 383, startPoint y: 286, endPoint x: 472, endPoint y: 287, distance: 89.0
click at [472, 287] on td "0979903157" at bounding box center [458, 288] width 153 height 29
copy div "0979903157"
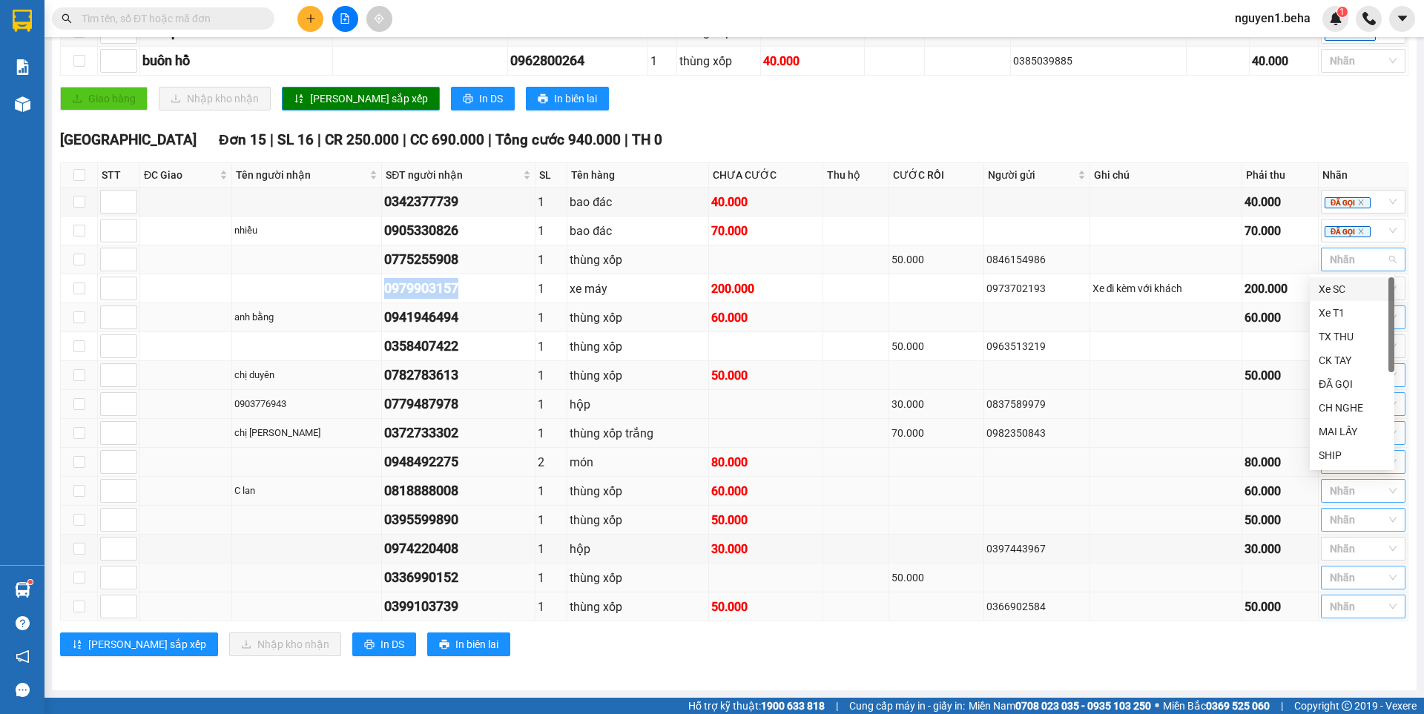
click at [1330, 254] on div at bounding box center [1355, 260] width 62 height 18
click at [1347, 386] on div "ĐÃ GỌI" at bounding box center [1351, 384] width 67 height 16
click at [1339, 287] on div at bounding box center [1355, 289] width 62 height 18
click at [845, 659] on div "[GEOGRAPHIC_DATA] 15 | SL 16 | CR 250.000 | CC 690.000 | Tổng cước 940.000 | TH…" at bounding box center [734, 398] width 1348 height 538
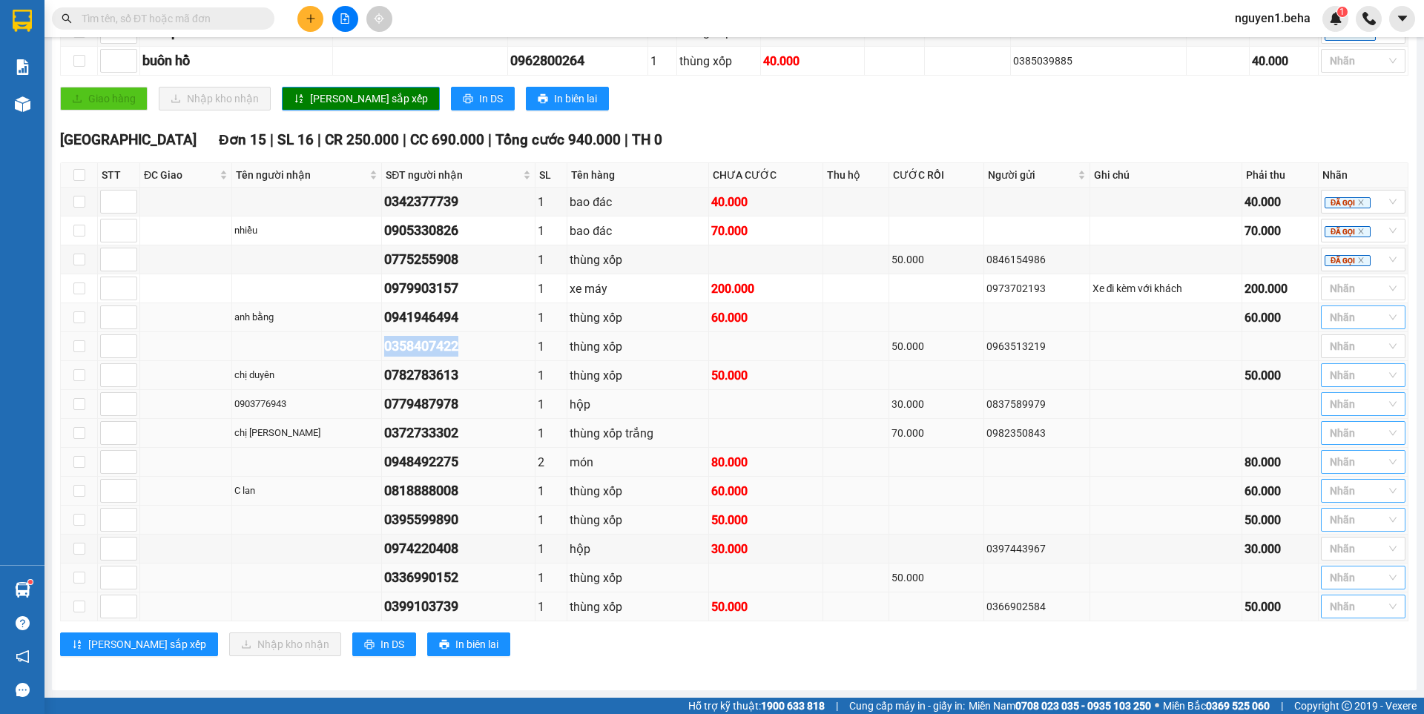
drag, startPoint x: 365, startPoint y: 352, endPoint x: 472, endPoint y: 340, distance: 108.2
click at [472, 340] on tr "0358407422 1 thùng xốp 50.000 0963513219 Nhãn" at bounding box center [734, 346] width 1347 height 29
copy div "0358407422"
click at [1336, 285] on div at bounding box center [1355, 289] width 62 height 18
click at [1343, 411] on div "ĐÃ GỌI" at bounding box center [1351, 413] width 67 height 16
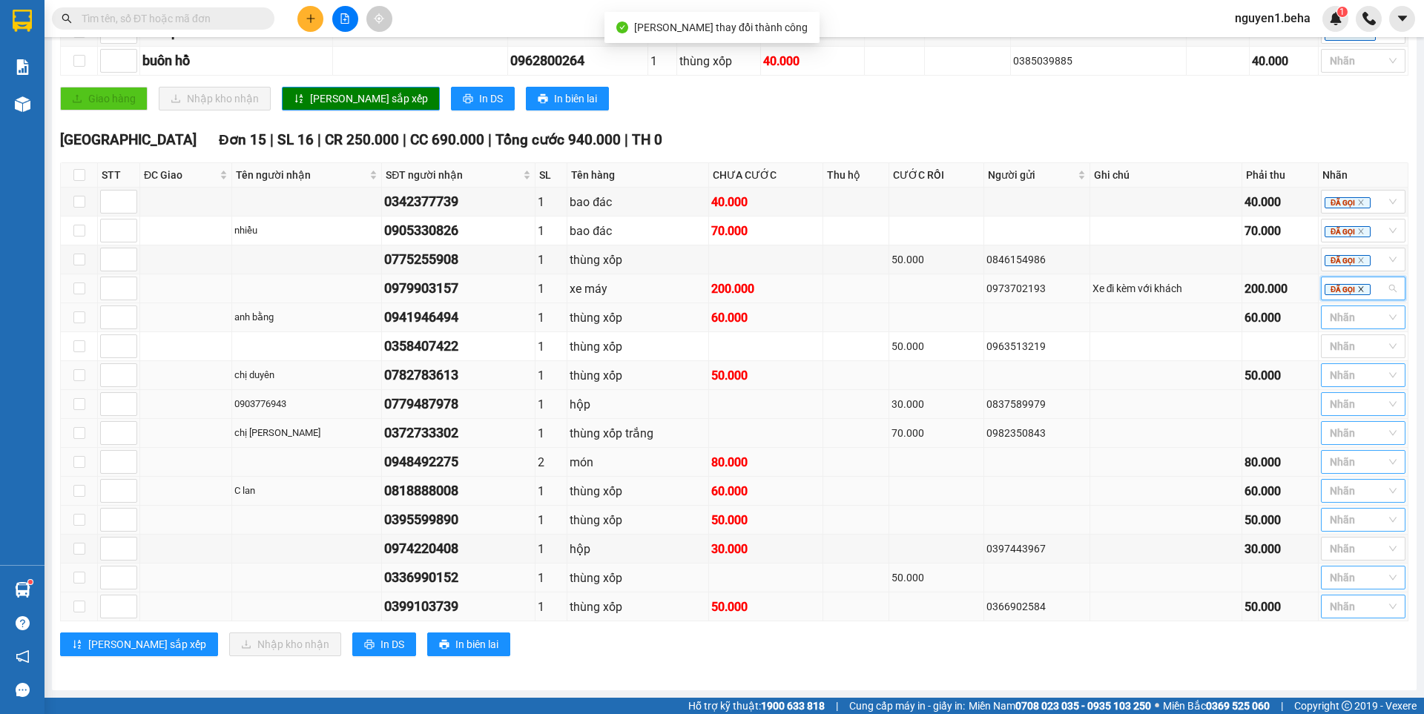
click at [1357, 286] on icon "close" at bounding box center [1360, 288] width 7 height 7
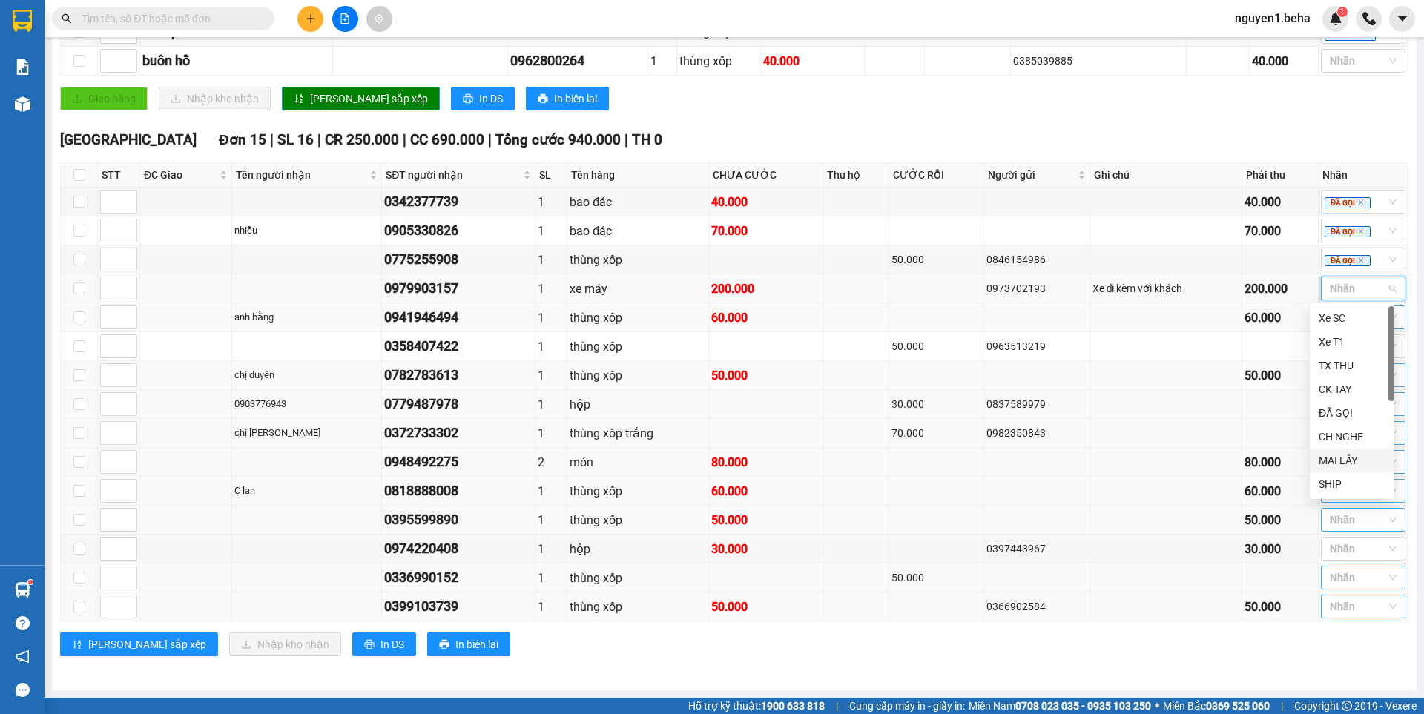
drag, startPoint x: 1330, startPoint y: 458, endPoint x: 1271, endPoint y: 469, distance: 60.4
click at [1330, 458] on div "MAI LẤY" at bounding box center [1351, 460] width 67 height 16
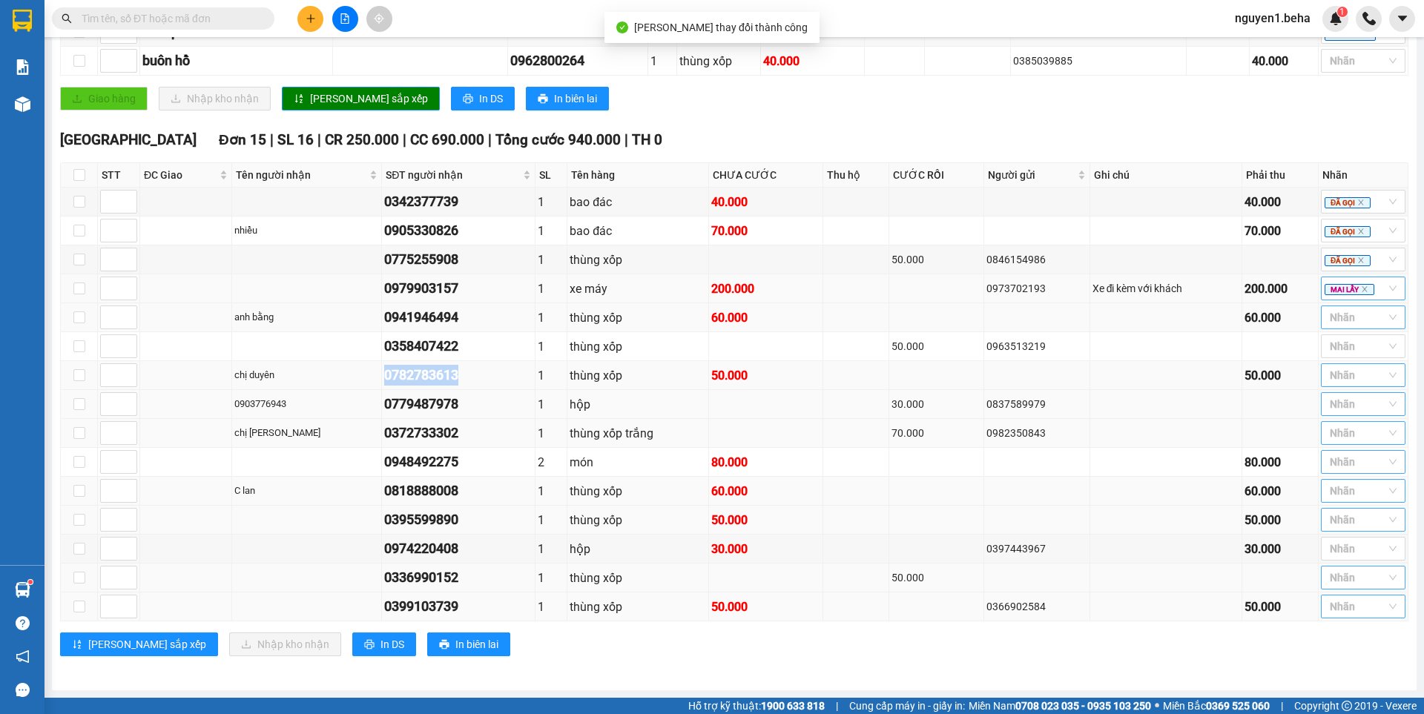
drag, startPoint x: 371, startPoint y: 376, endPoint x: 461, endPoint y: 377, distance: 90.5
click at [461, 377] on tr "chị duyên 0782783613 1 thùng xốp 50.000 50.000 Nhãn" at bounding box center [734, 375] width 1347 height 29
copy tr "chị duyên 0782783613"
click at [1348, 345] on div at bounding box center [1355, 346] width 62 height 18
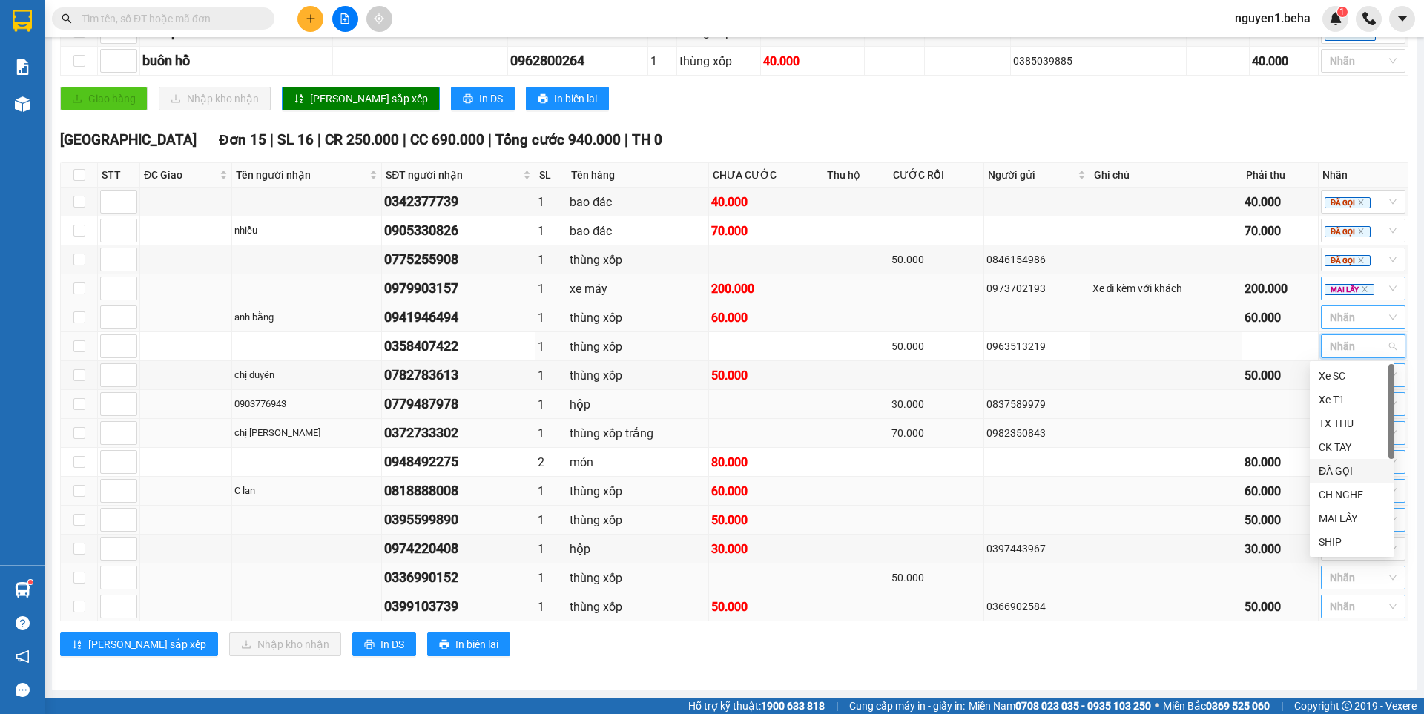
click at [1337, 468] on div "ĐÃ GỌI" at bounding box center [1351, 471] width 67 height 16
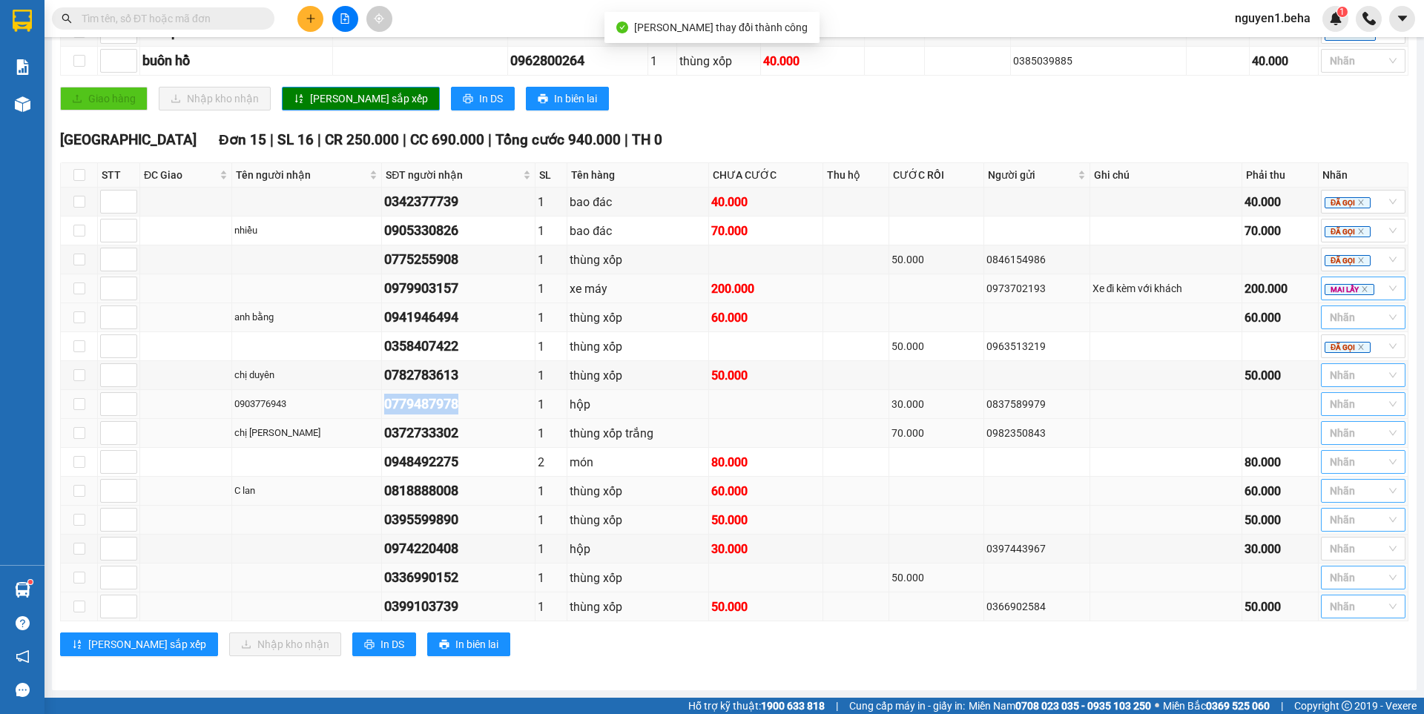
drag, startPoint x: 384, startPoint y: 402, endPoint x: 437, endPoint y: 408, distance: 53.0
click at [490, 412] on td "0779487978" at bounding box center [458, 404] width 153 height 29
copy div "0779487978"
click at [1337, 372] on div at bounding box center [1355, 375] width 62 height 18
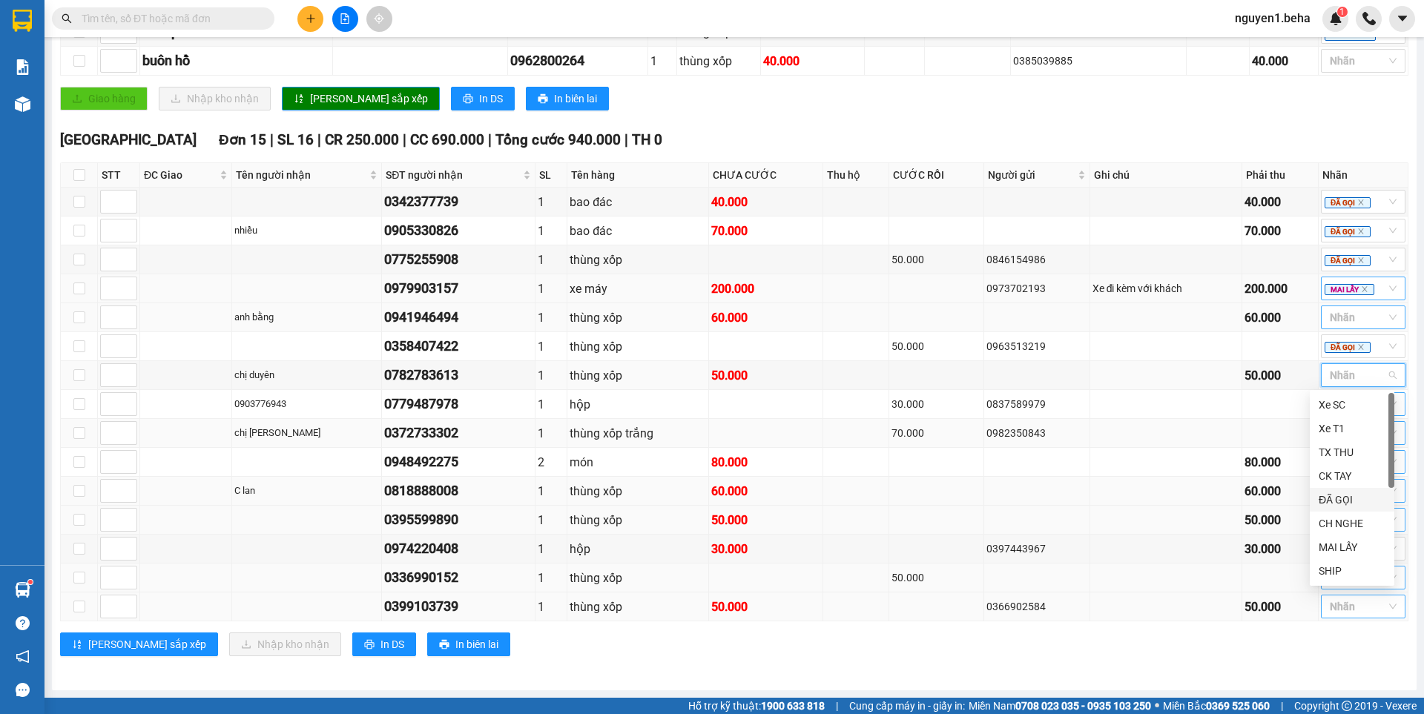
click at [1338, 499] on div "ĐÃ GỌI" at bounding box center [1351, 500] width 67 height 16
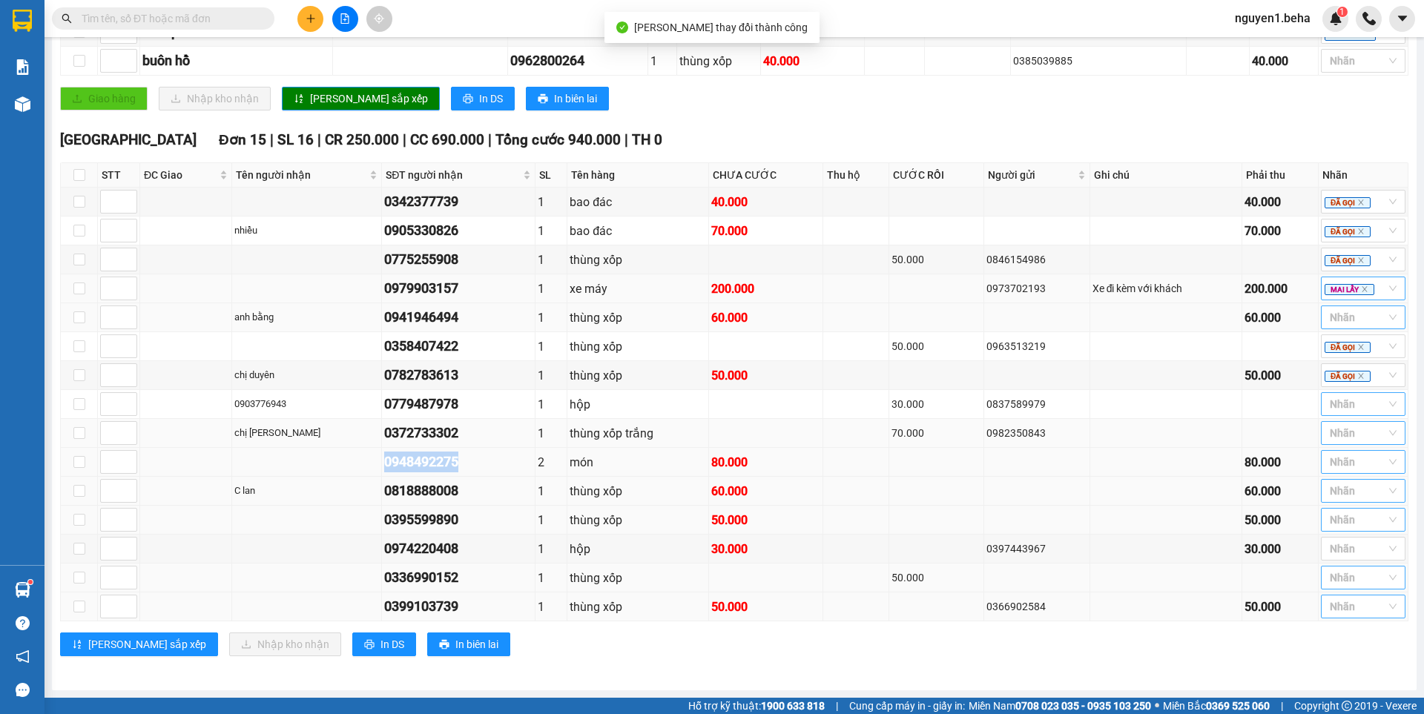
drag, startPoint x: 384, startPoint y: 460, endPoint x: 458, endPoint y: 459, distance: 73.4
click at [458, 459] on tr "0948492275 2 món 80.000 80.000 Nhãn" at bounding box center [734, 462] width 1347 height 29
copy div "0948492275"
click at [1343, 403] on div at bounding box center [1355, 404] width 62 height 18
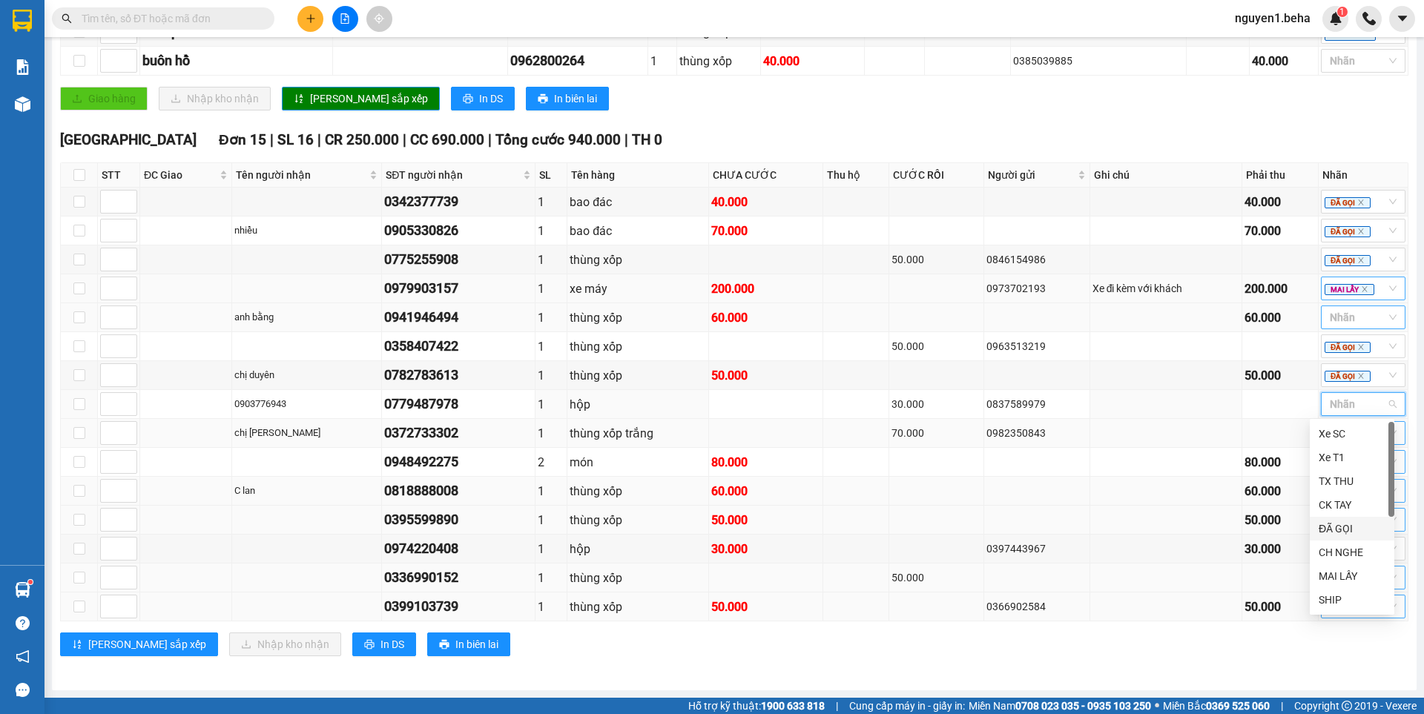
click at [1347, 526] on div "ĐÃ GỌI" at bounding box center [1351, 529] width 67 height 16
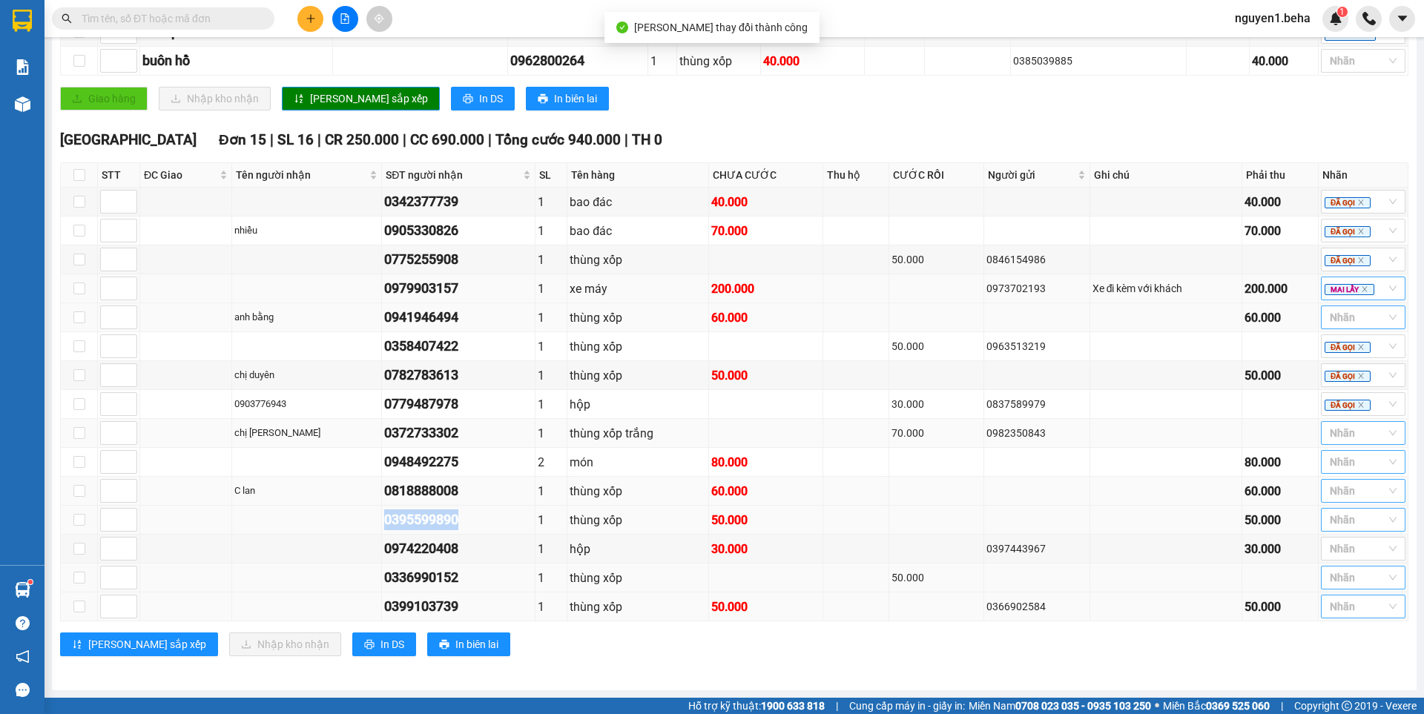
drag, startPoint x: 382, startPoint y: 523, endPoint x: 485, endPoint y: 523, distance: 103.1
click at [485, 523] on div "0395599890" at bounding box center [458, 519] width 148 height 21
copy div "0395599890"
drag, startPoint x: 1332, startPoint y: 465, endPoint x: 1335, endPoint y: 472, distance: 8.0
click at [1332, 465] on div at bounding box center [1355, 462] width 62 height 18
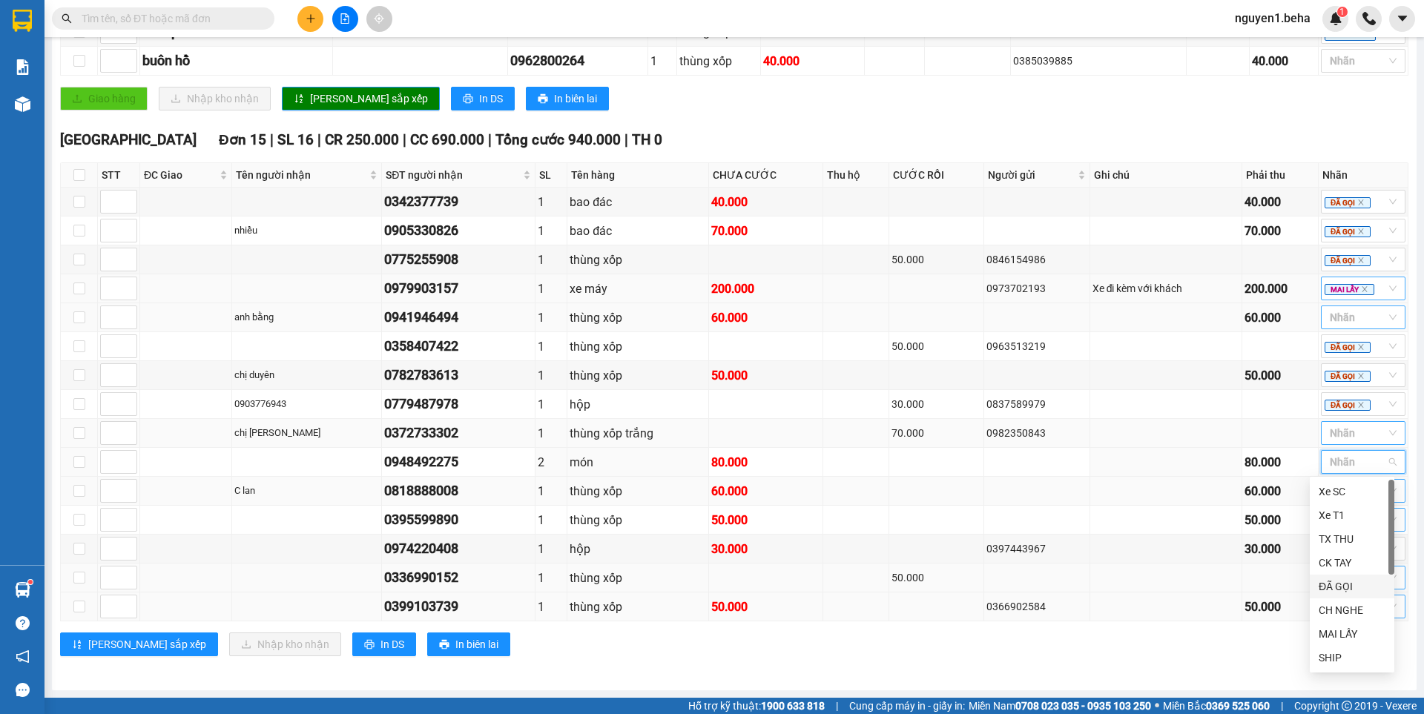
click at [1334, 587] on div "ĐÃ GỌI" at bounding box center [1351, 586] width 67 height 16
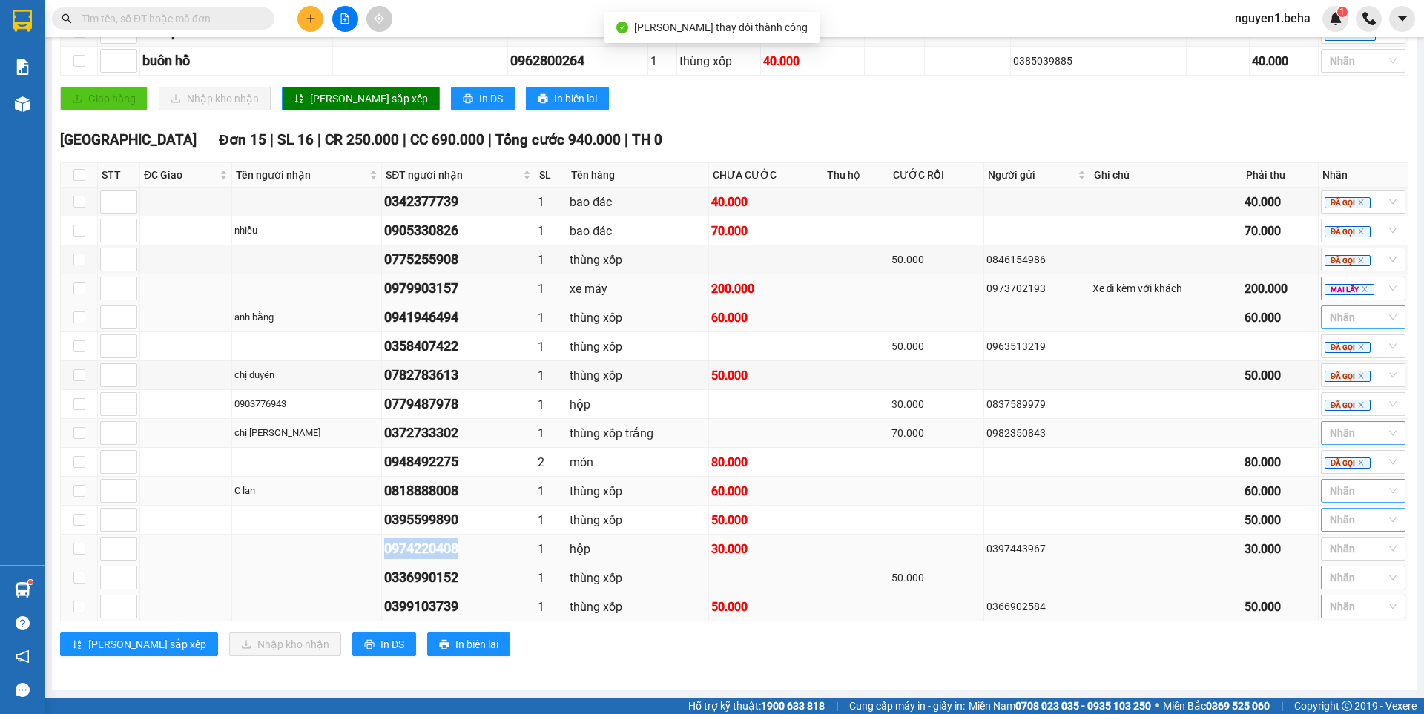
drag, startPoint x: 377, startPoint y: 547, endPoint x: 469, endPoint y: 547, distance: 91.2
click at [469, 547] on tr "0974220408 1 hộp 30.000 0397443967 30.000 Nhãn" at bounding box center [734, 549] width 1347 height 29
click at [1328, 521] on div at bounding box center [1355, 520] width 62 height 18
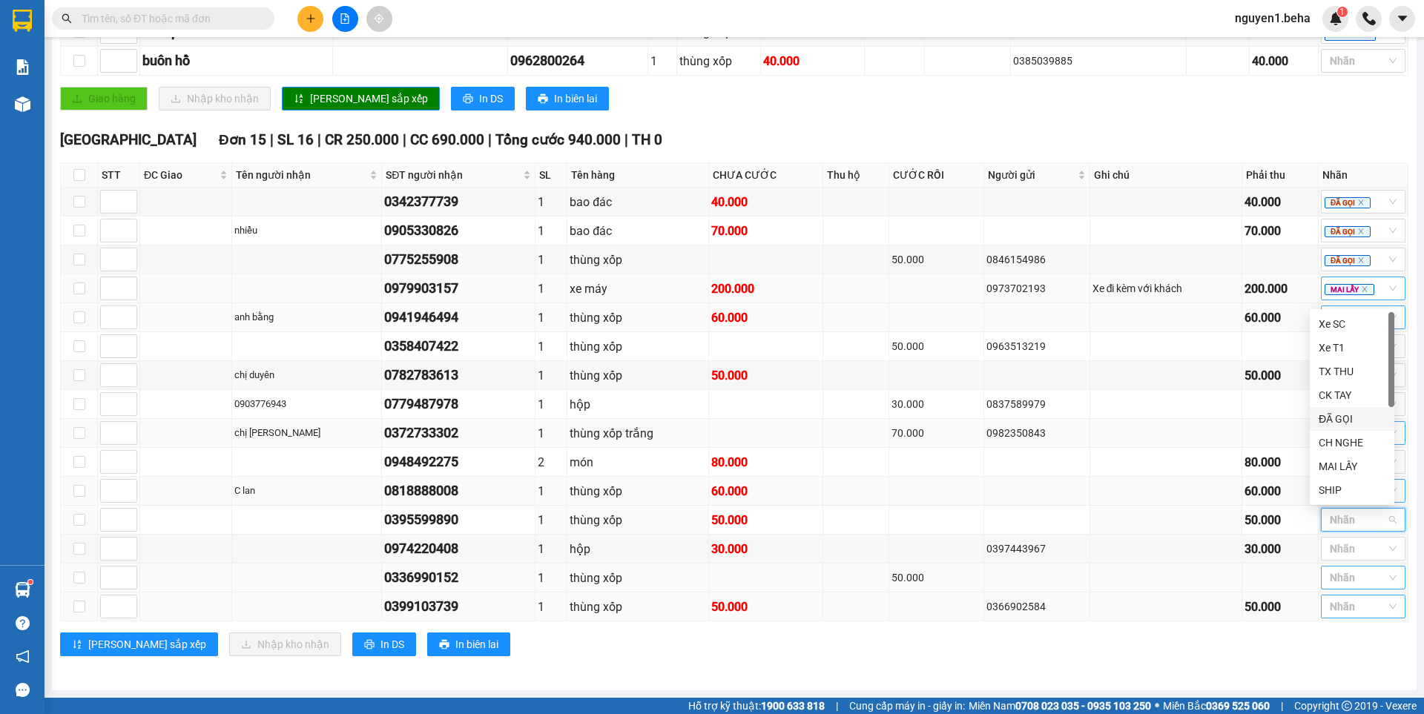
drag, startPoint x: 1334, startPoint y: 409, endPoint x: 1327, endPoint y: 471, distance: 62.0
click at [1333, 410] on div "ĐÃ GỌI" at bounding box center [1352, 419] width 85 height 24
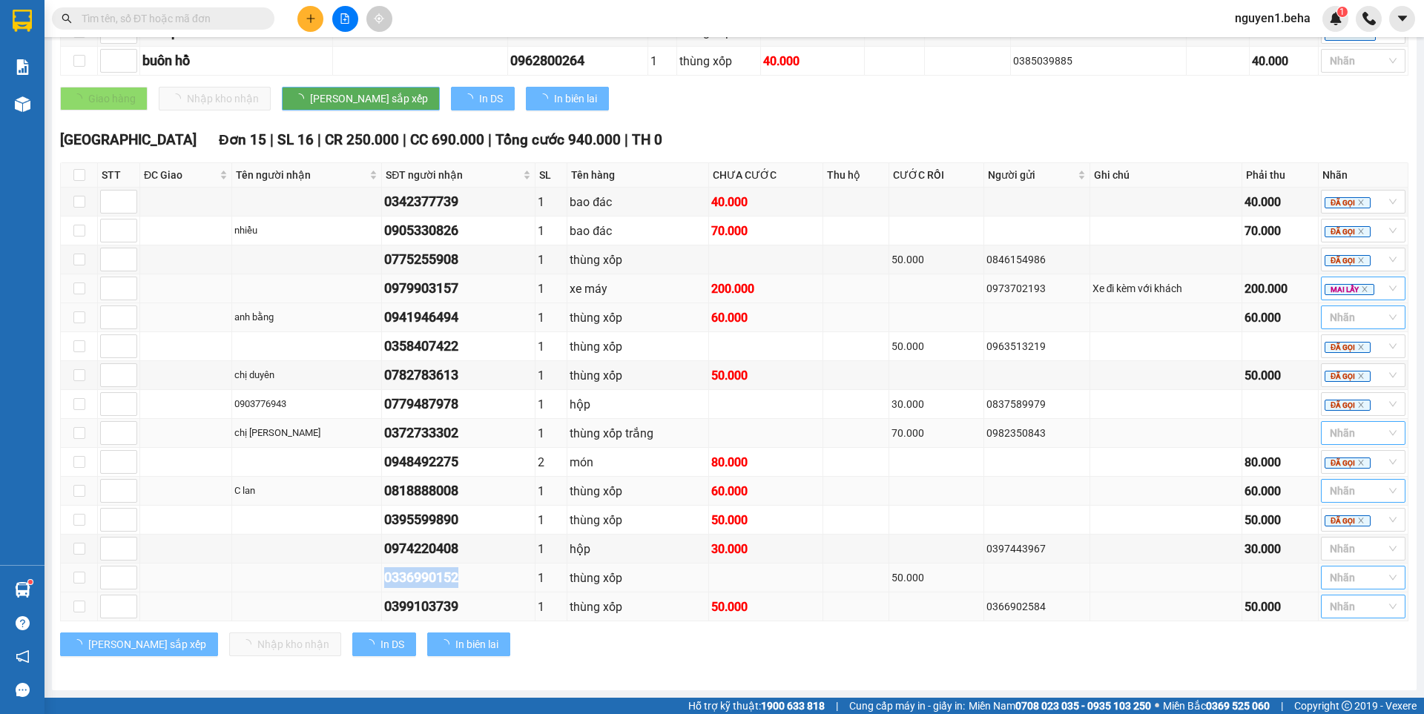
drag, startPoint x: 374, startPoint y: 577, endPoint x: 466, endPoint y: 574, distance: 92.7
click at [466, 574] on tr "0336990152 1 thùng xốp 50.000 Nhãn" at bounding box center [734, 578] width 1347 height 29
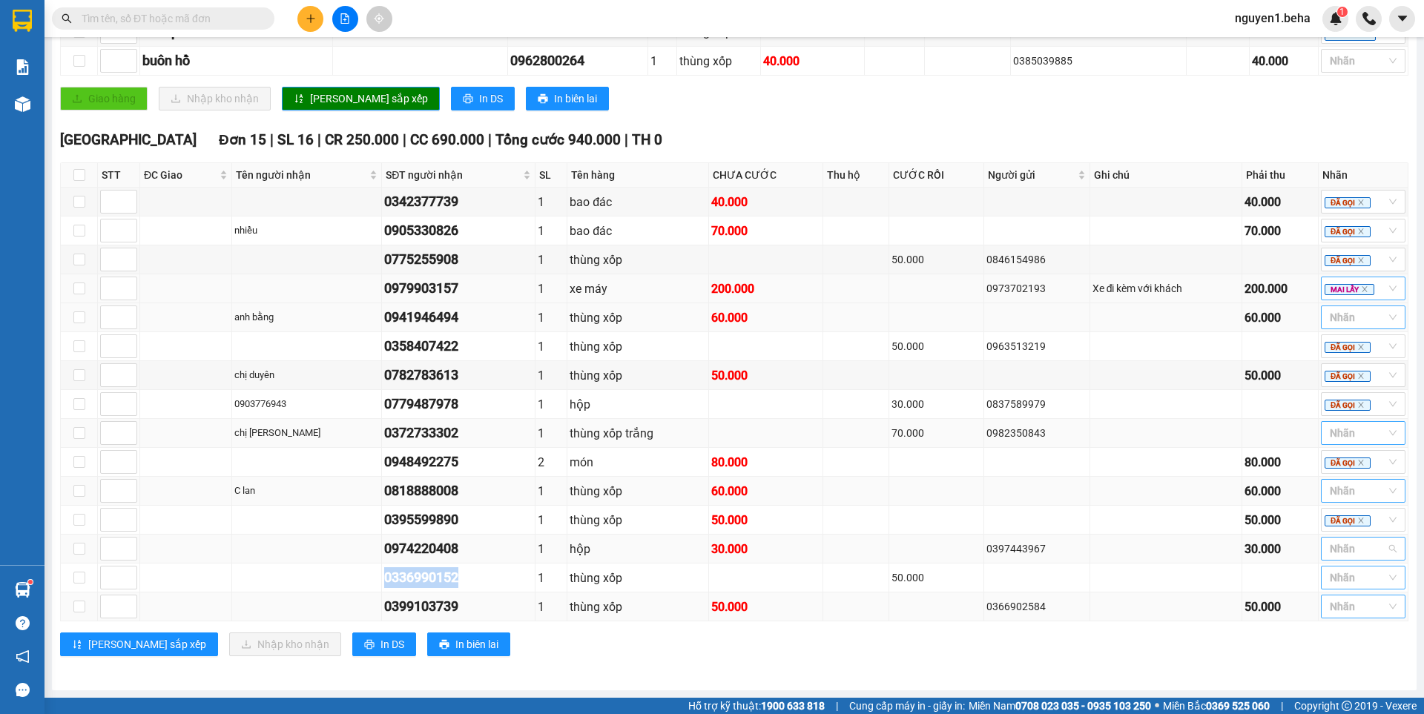
click at [1350, 550] on div at bounding box center [1355, 549] width 62 height 18
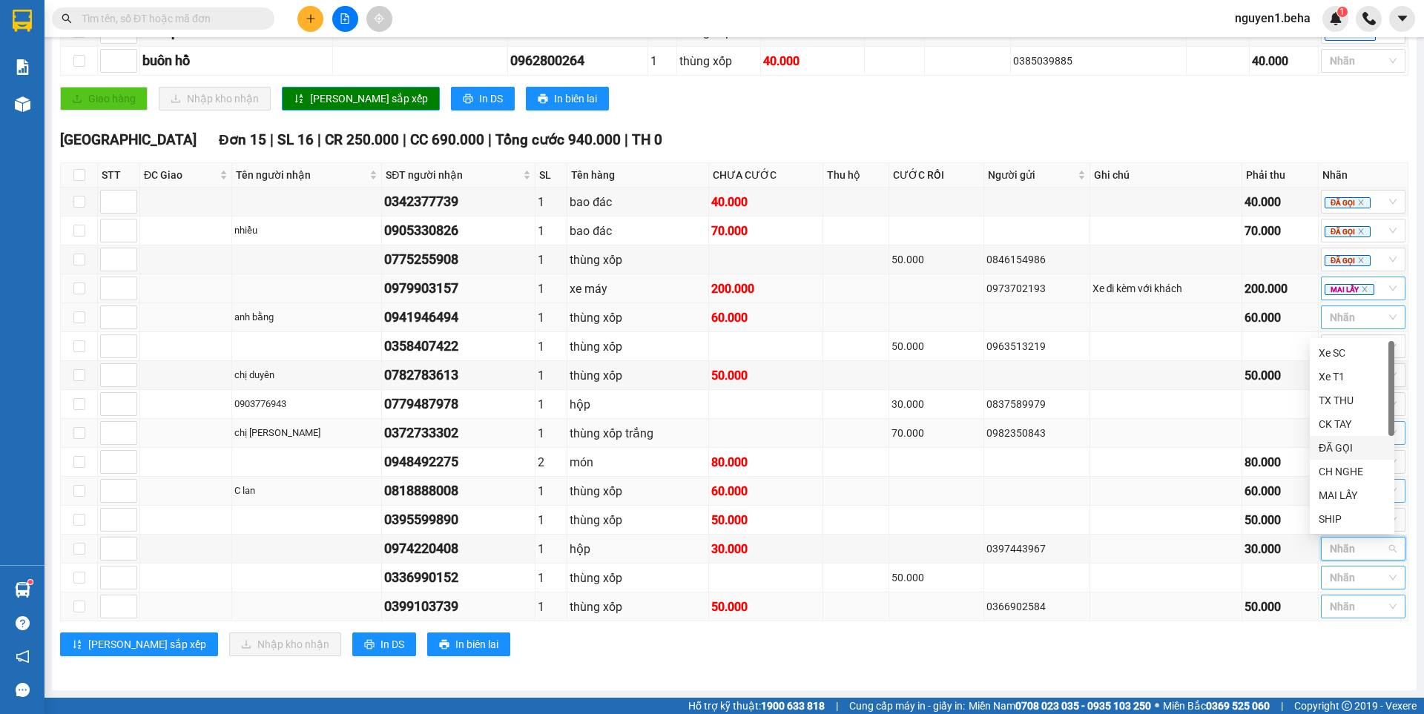
click at [1336, 440] on div "ĐÃ GỌI" at bounding box center [1351, 448] width 67 height 16
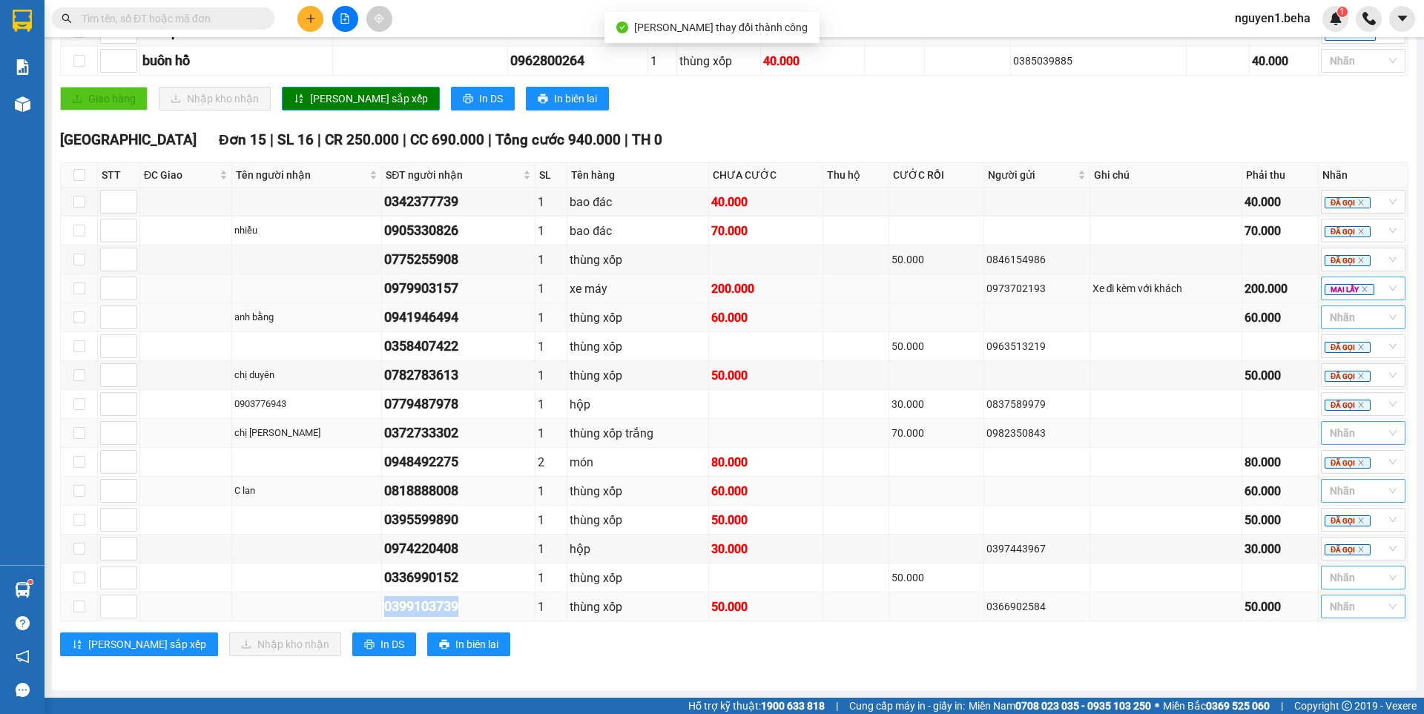
drag, startPoint x: 382, startPoint y: 608, endPoint x: 463, endPoint y: 604, distance: 81.0
click at [463, 604] on div "0399103739" at bounding box center [458, 606] width 148 height 21
click at [1336, 578] on div at bounding box center [1355, 578] width 62 height 18
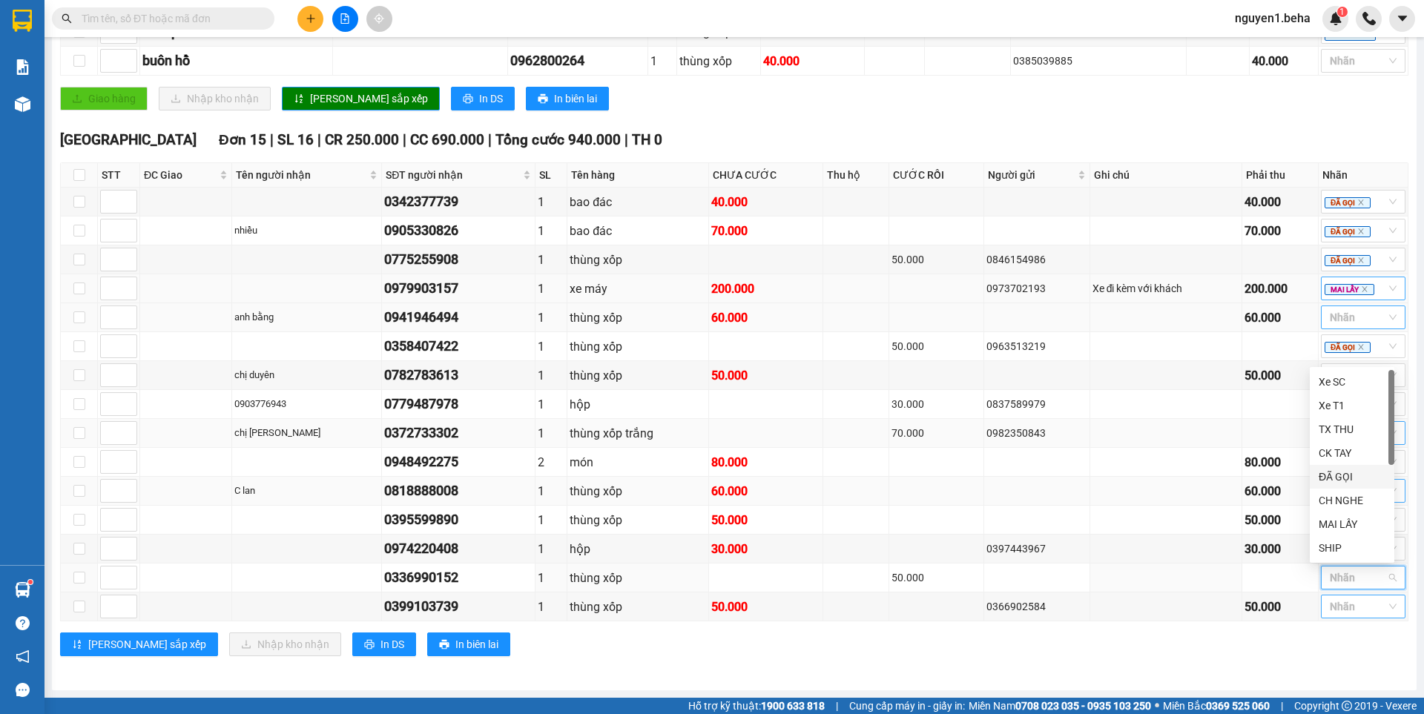
drag, startPoint x: 1336, startPoint y: 475, endPoint x: 1139, endPoint y: 496, distance: 198.3
click at [1336, 475] on div "ĐÃ GỌI" at bounding box center [1351, 477] width 67 height 16
click at [1344, 609] on div at bounding box center [1355, 607] width 62 height 18
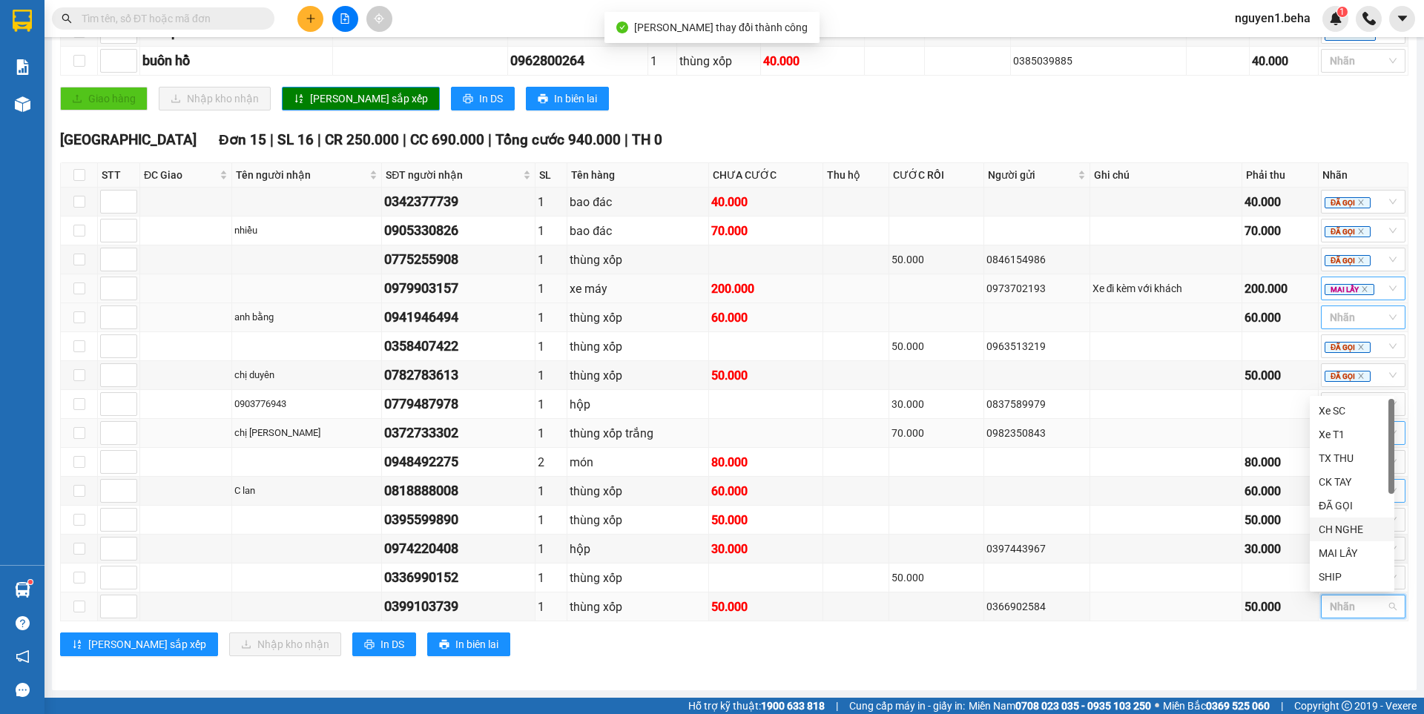
click at [1341, 524] on div "CH NGHE" at bounding box center [1351, 529] width 67 height 16
click at [1165, 639] on div "[PERSON_NAME] sắp xếp Nhập kho nhận In DS In biên lai" at bounding box center [734, 645] width 1348 height 24
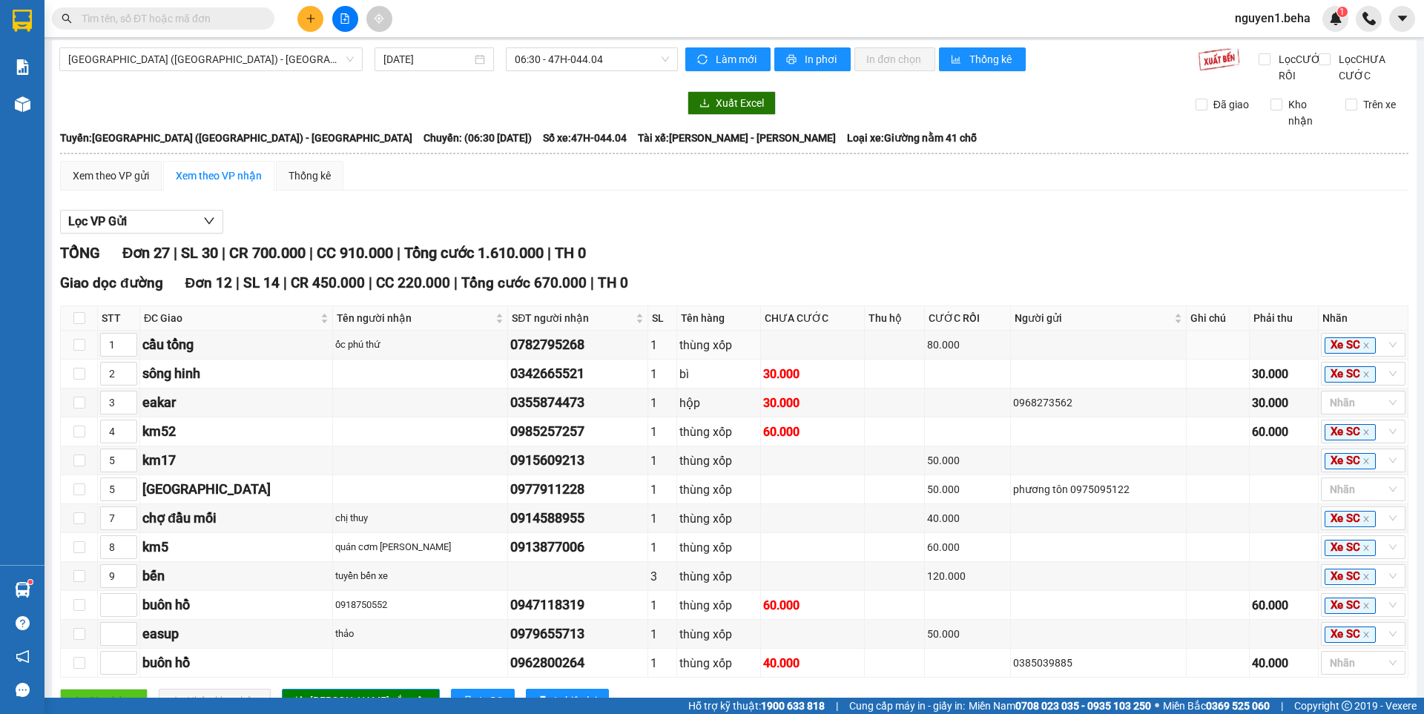
scroll to position [0, 0]
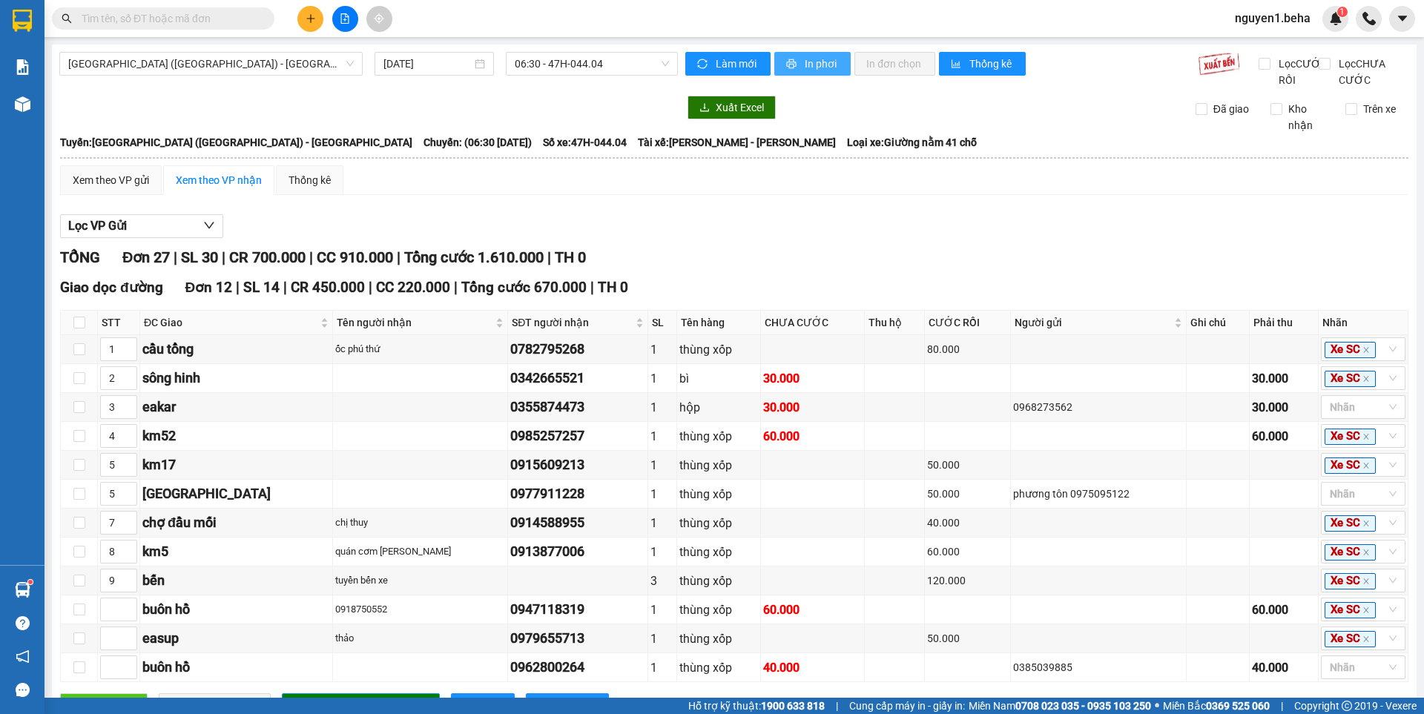
click at [817, 59] on span "In phơi" at bounding box center [822, 64] width 34 height 16
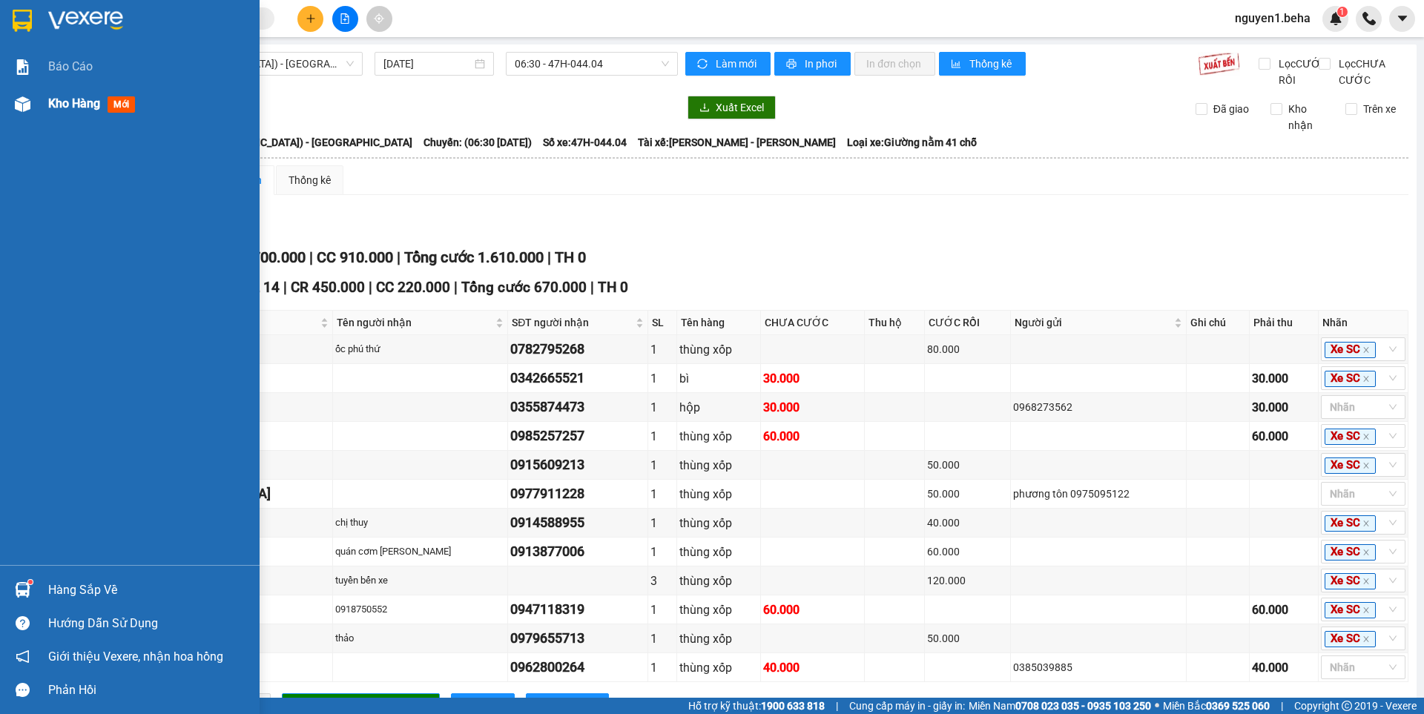
click at [33, 106] on div at bounding box center [23, 104] width 26 height 26
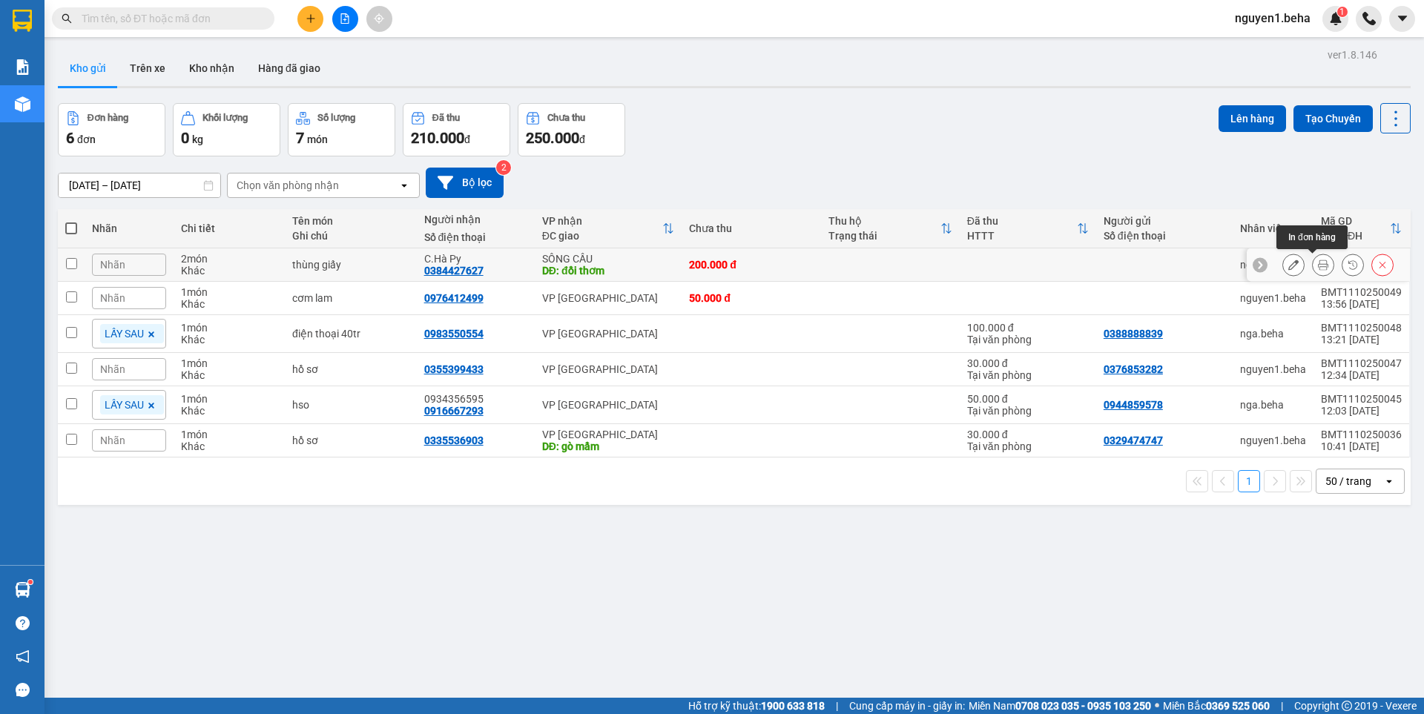
click at [1318, 266] on icon at bounding box center [1323, 265] width 10 height 10
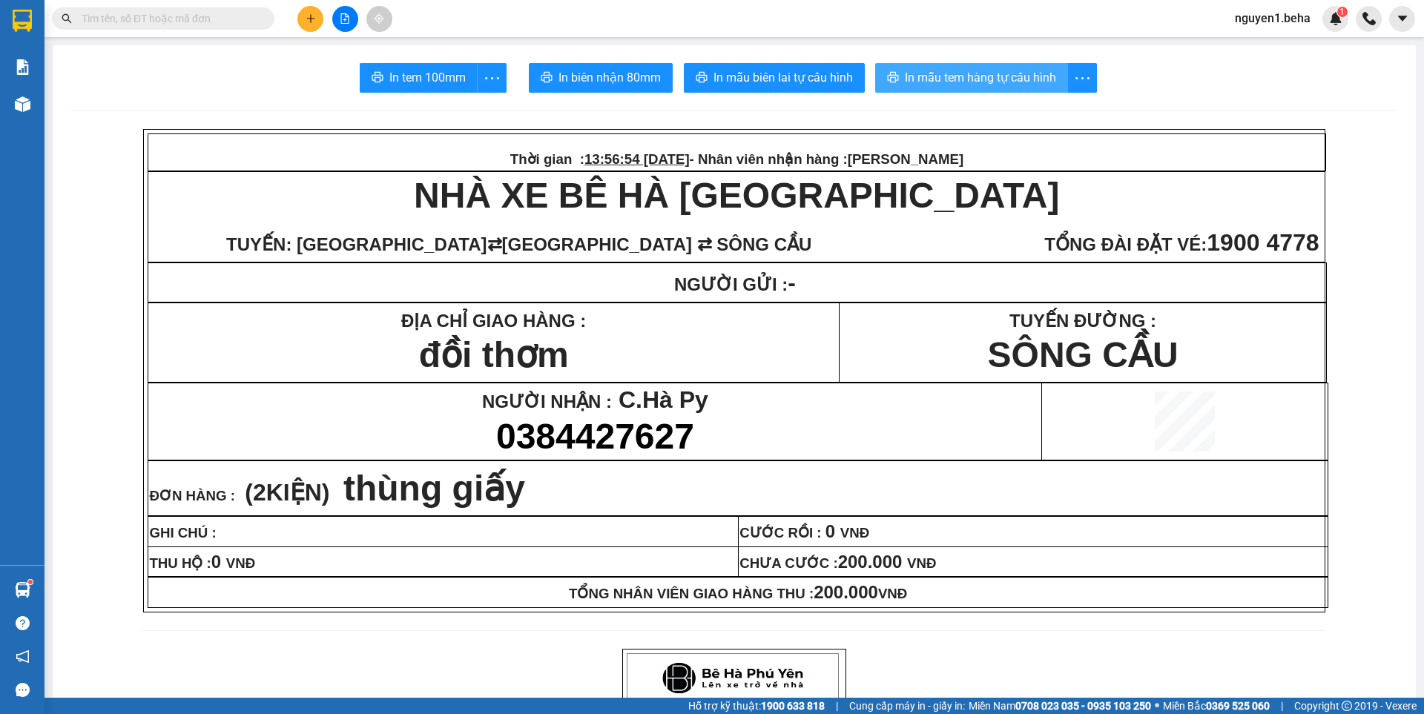
click at [972, 70] on span "In mẫu tem hàng tự cấu hình" at bounding box center [980, 77] width 151 height 19
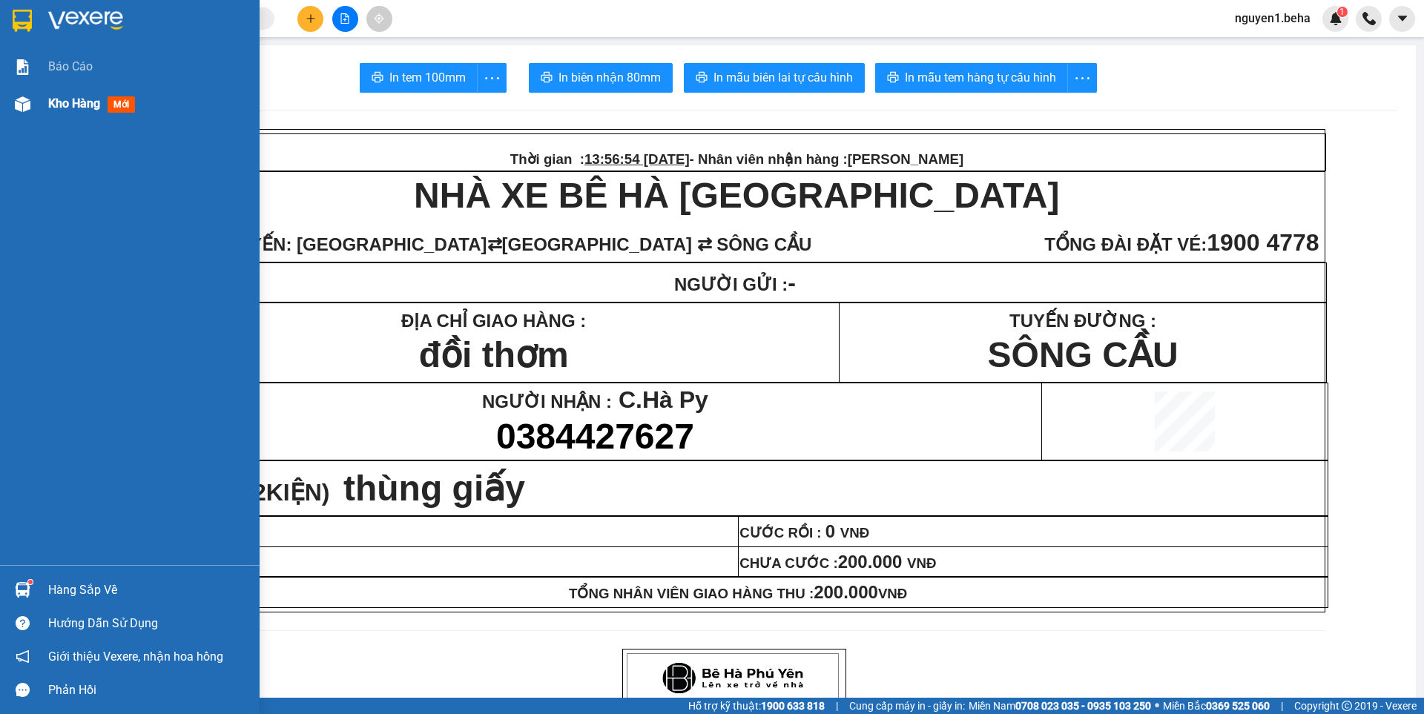
click at [12, 99] on div at bounding box center [23, 104] width 26 height 26
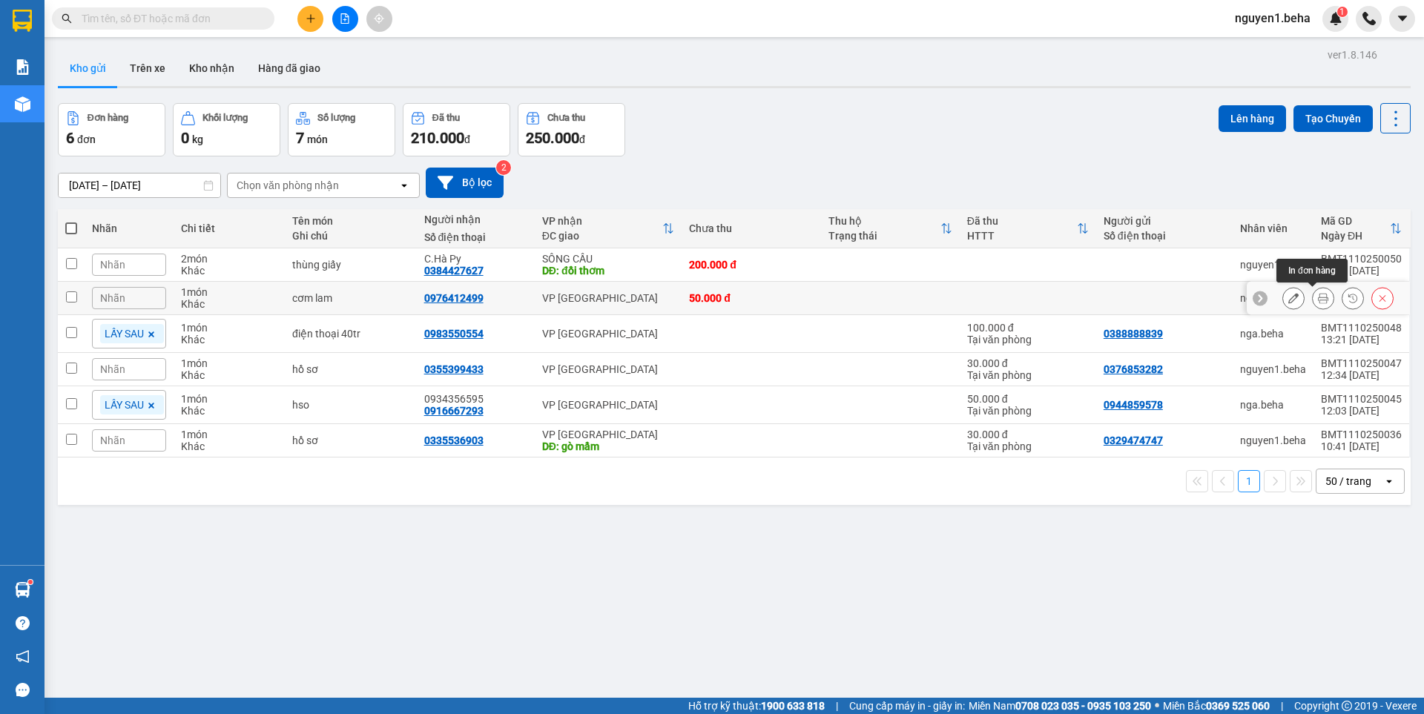
click at [1313, 297] on button at bounding box center [1323, 298] width 21 height 26
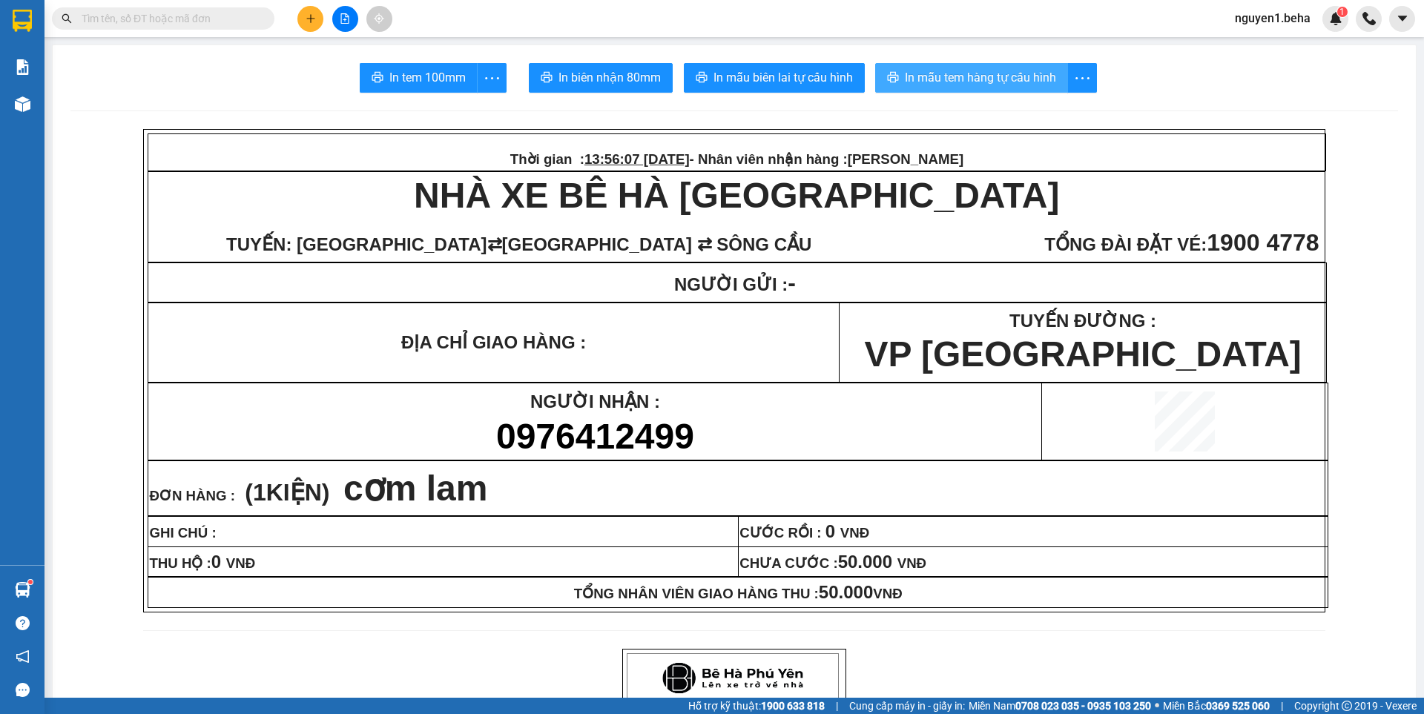
click at [1025, 83] on span "In mẫu tem hàng tự cấu hình" at bounding box center [980, 77] width 151 height 19
click at [346, 19] on icon "file-add" at bounding box center [345, 18] width 10 height 10
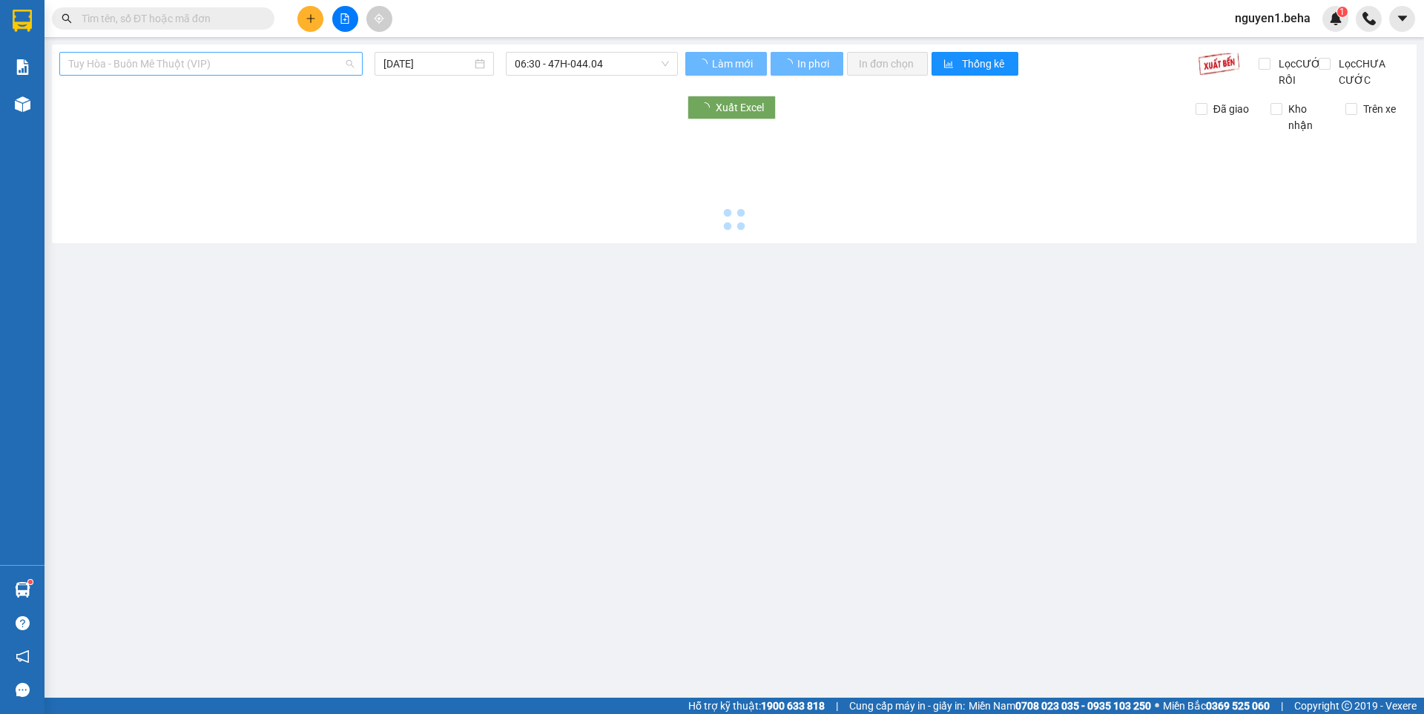
click at [203, 63] on span "Tuy Hòa - Buôn Mê Thuột (VIP)" at bounding box center [210, 64] width 285 height 22
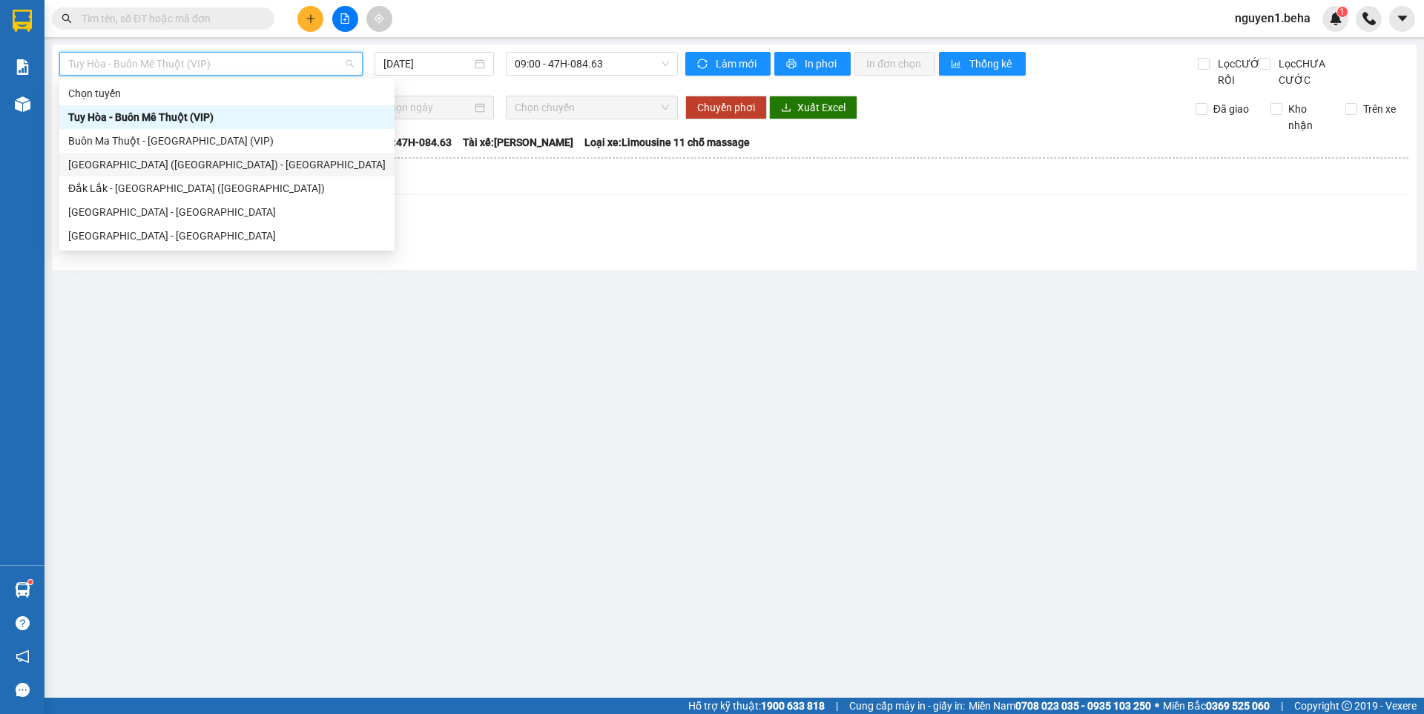
click at [128, 162] on div "[GEOGRAPHIC_DATA] ([GEOGRAPHIC_DATA]) - [GEOGRAPHIC_DATA]" at bounding box center [226, 164] width 317 height 16
type input "[DATE]"
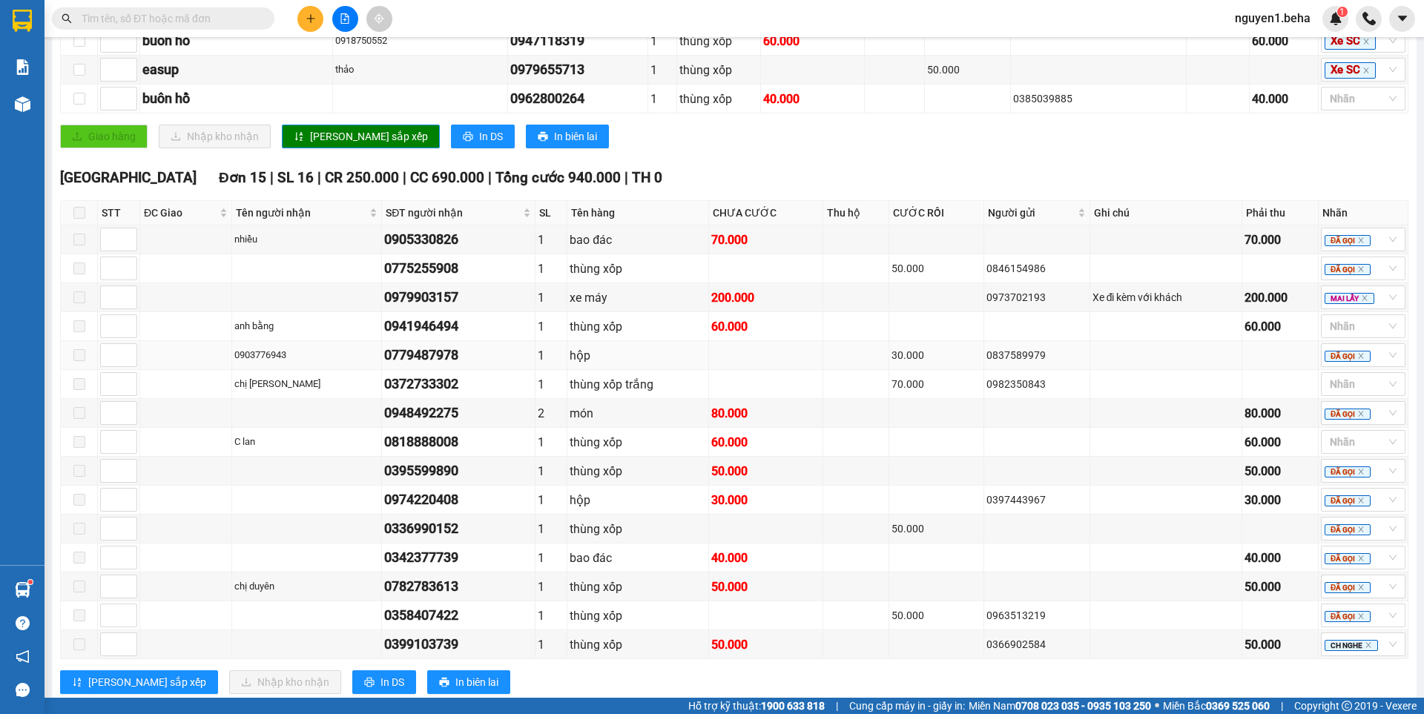
scroll to position [623, 0]
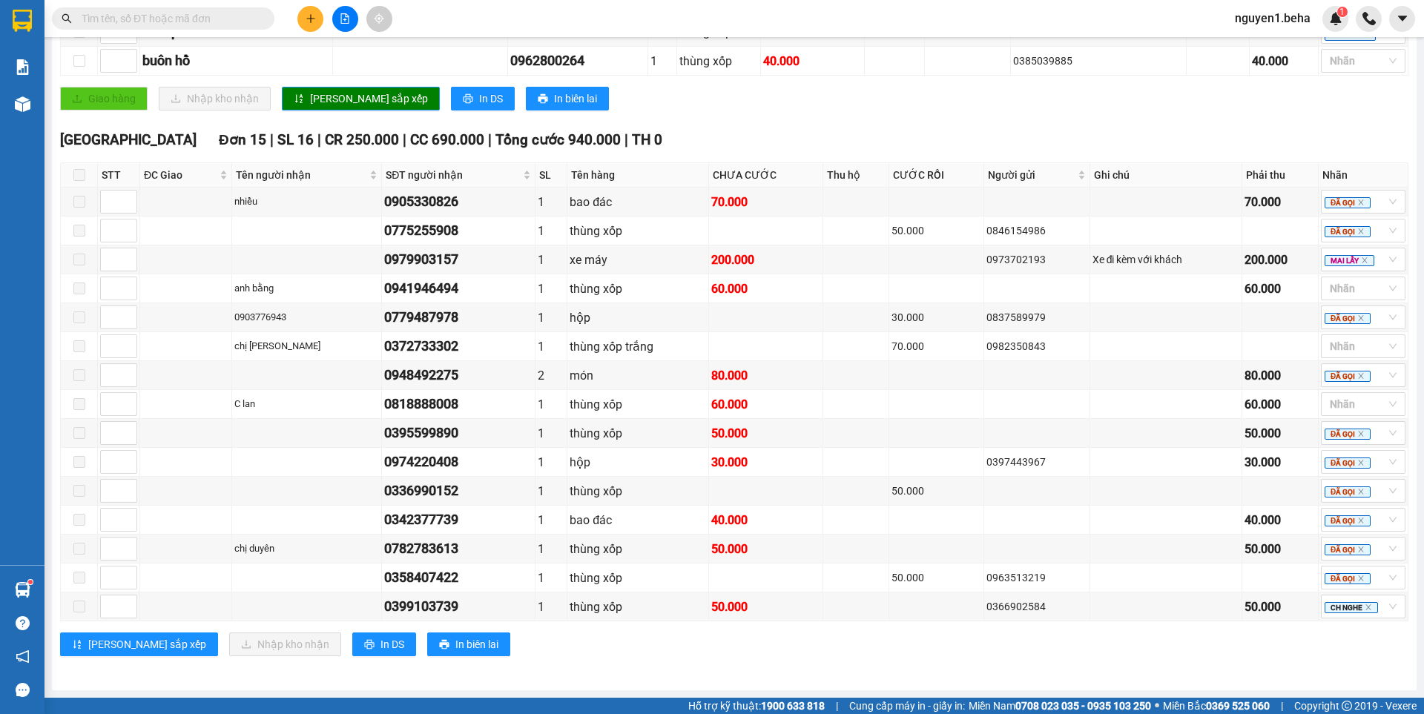
click at [78, 177] on span at bounding box center [79, 175] width 12 height 12
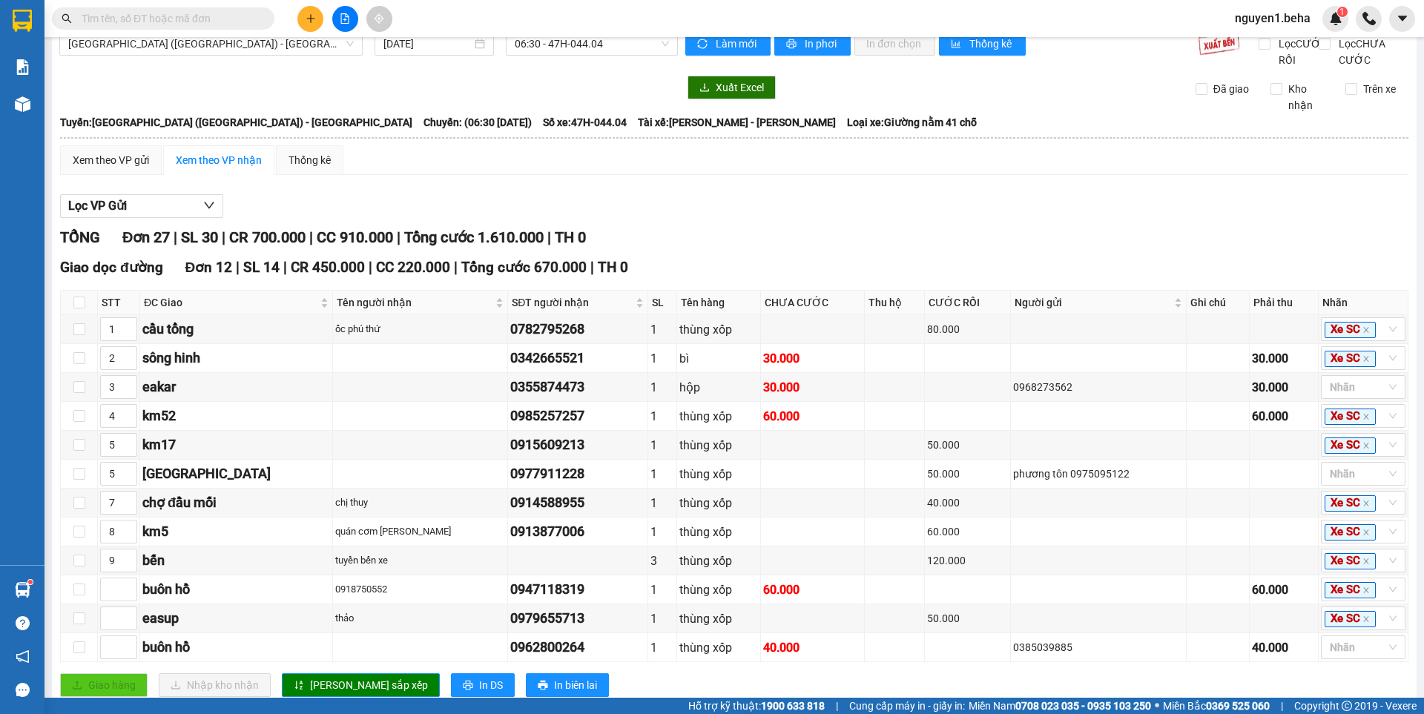
scroll to position [0, 0]
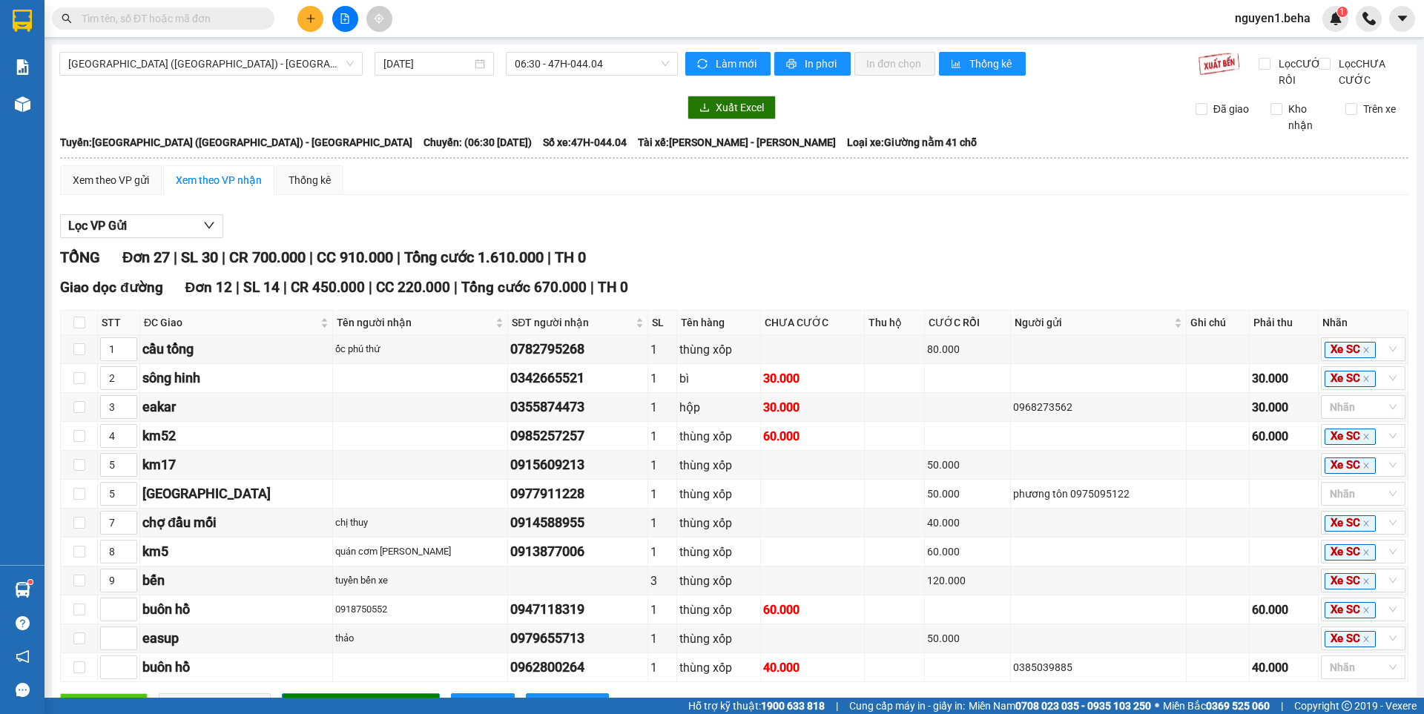
drag, startPoint x: 253, startPoint y: 64, endPoint x: 249, endPoint y: 76, distance: 12.4
click at [251, 68] on span "[GEOGRAPHIC_DATA] ([GEOGRAPHIC_DATA]) - [GEOGRAPHIC_DATA]" at bounding box center [210, 64] width 285 height 22
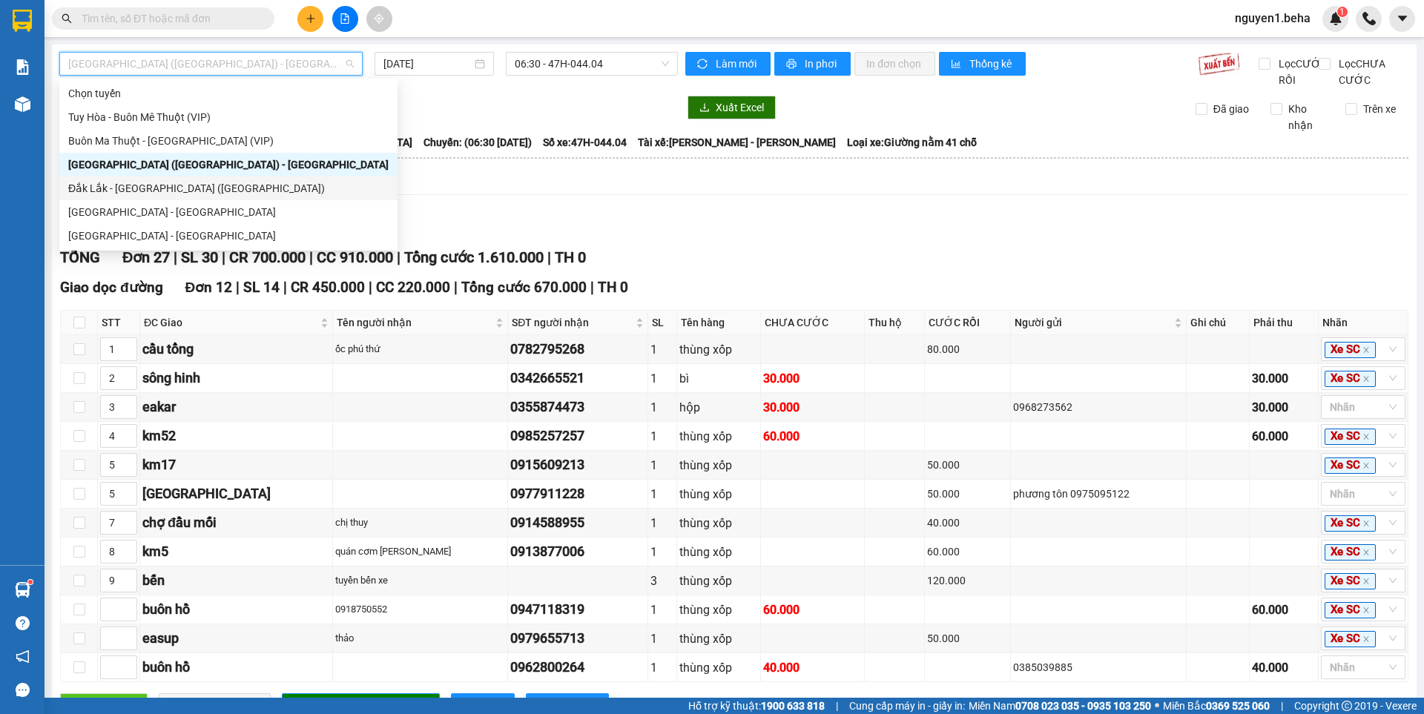
click at [152, 185] on div "Đắk Lắk - [GEOGRAPHIC_DATA] ([GEOGRAPHIC_DATA])" at bounding box center [228, 188] width 320 height 16
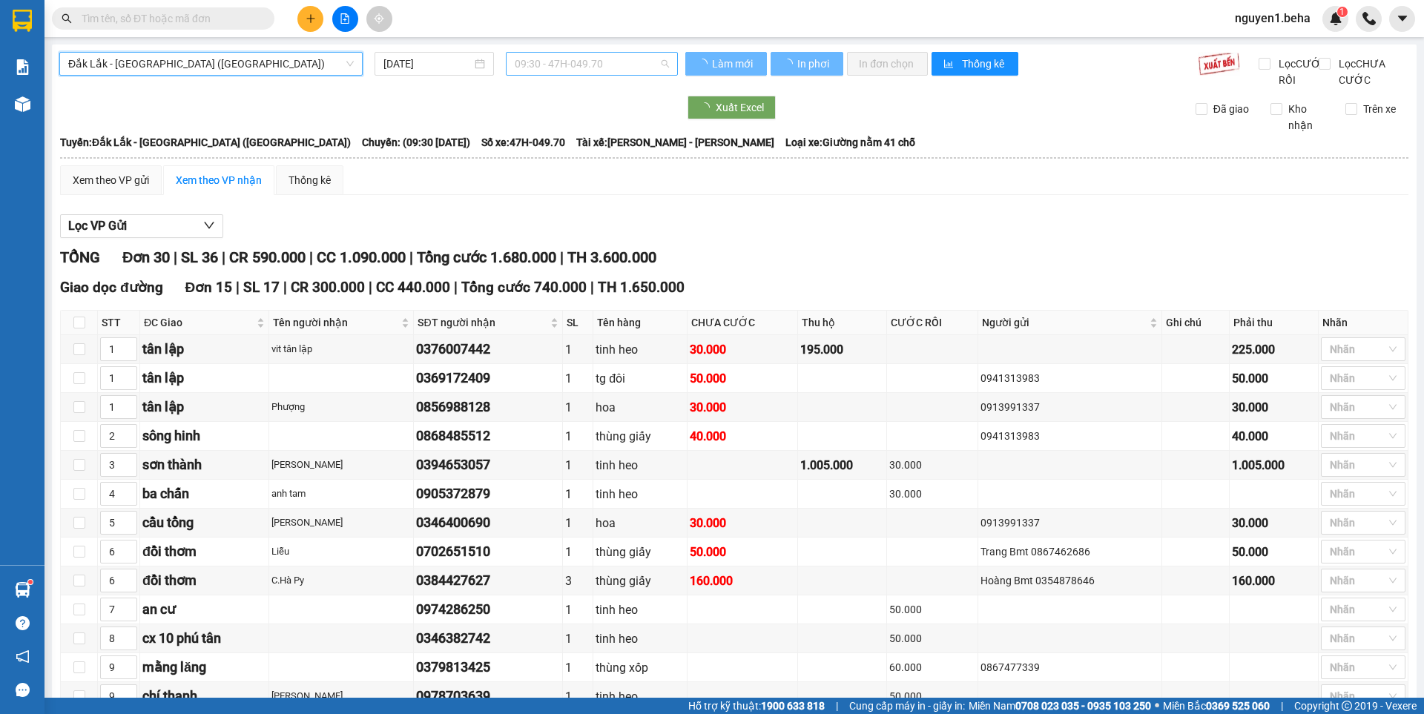
drag, startPoint x: 542, startPoint y: 58, endPoint x: 556, endPoint y: 74, distance: 21.6
click at [543, 61] on span "09:30 - 47H-049.70" at bounding box center [592, 64] width 154 height 22
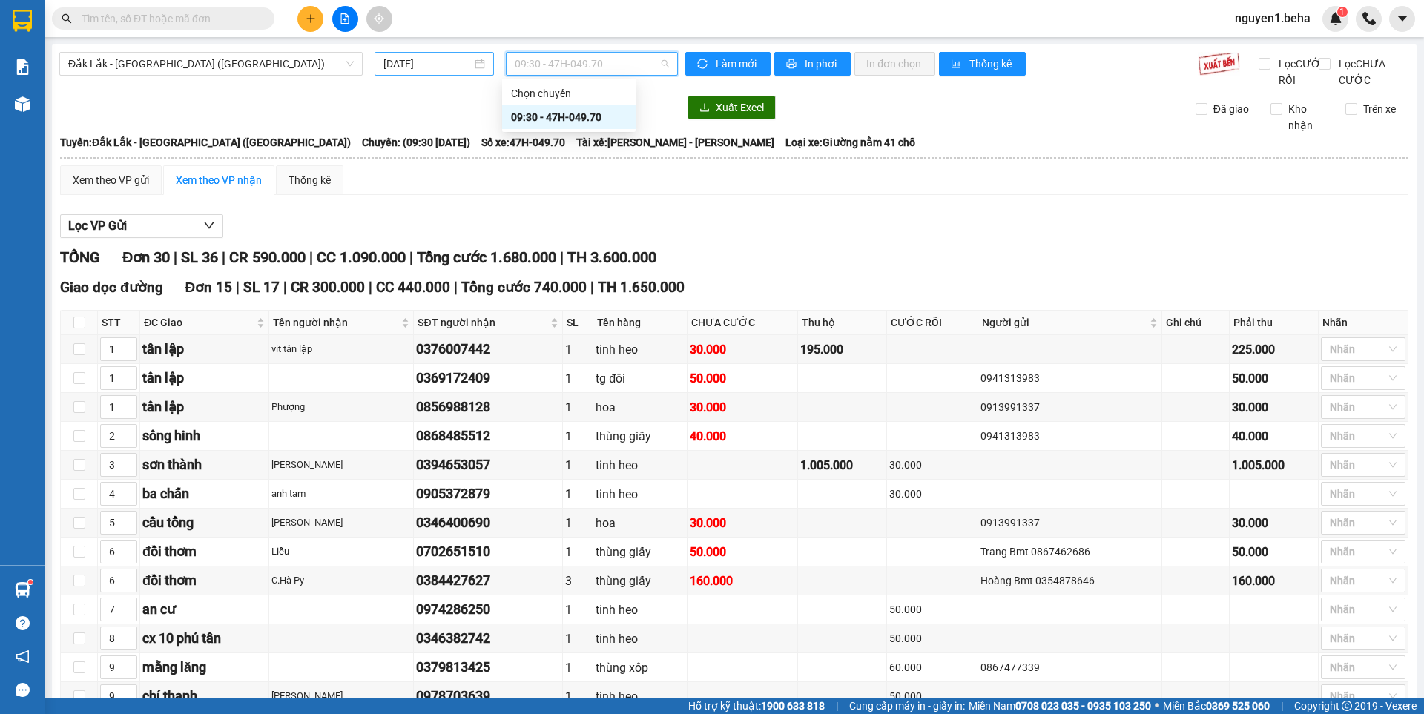
click at [434, 65] on input "[DATE]" at bounding box center [427, 64] width 88 height 16
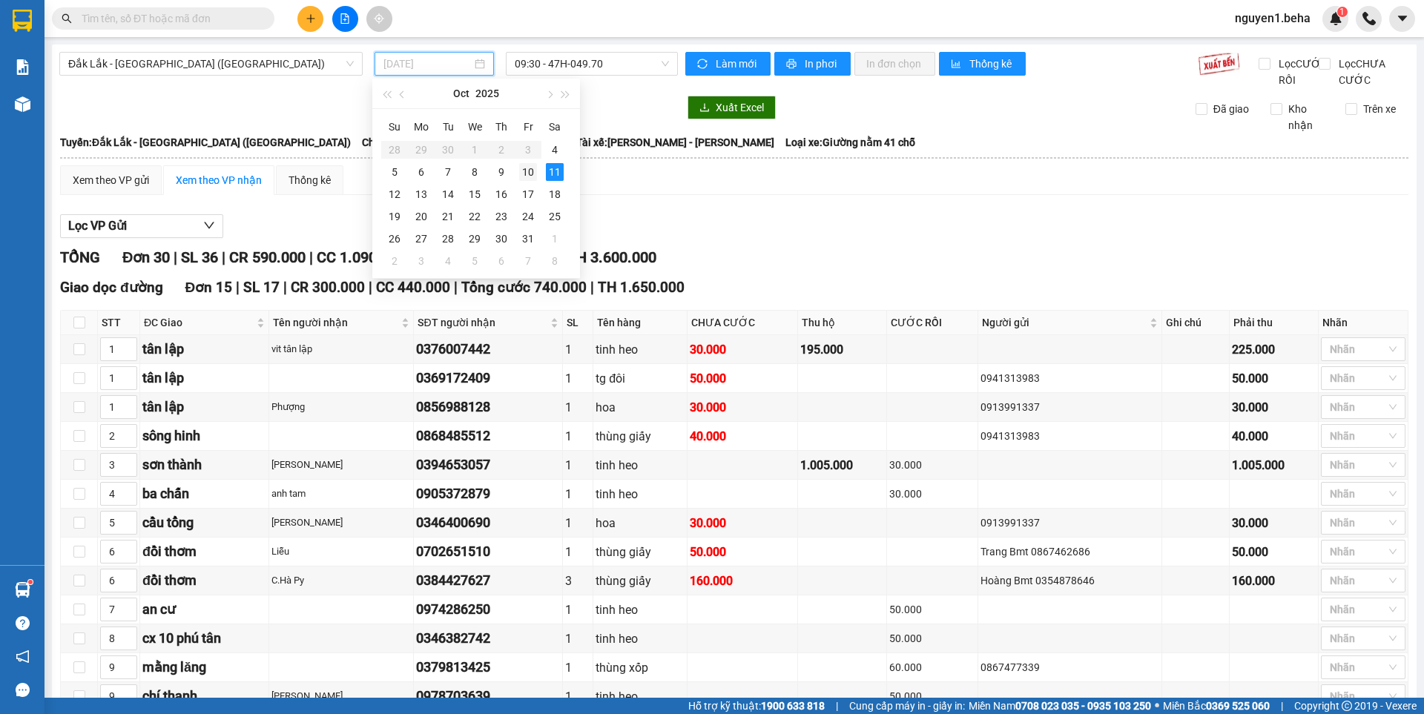
click at [525, 172] on div "10" at bounding box center [528, 172] width 18 height 18
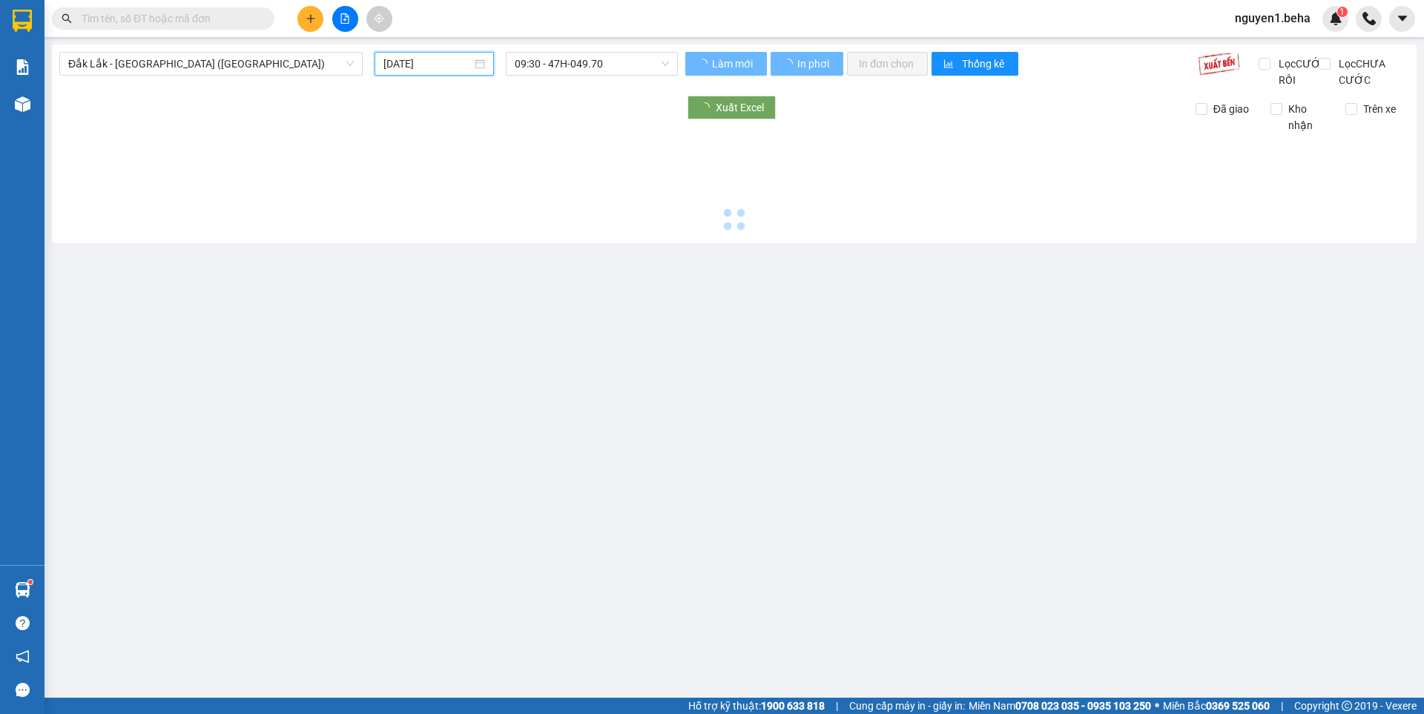
type input "[DATE]"
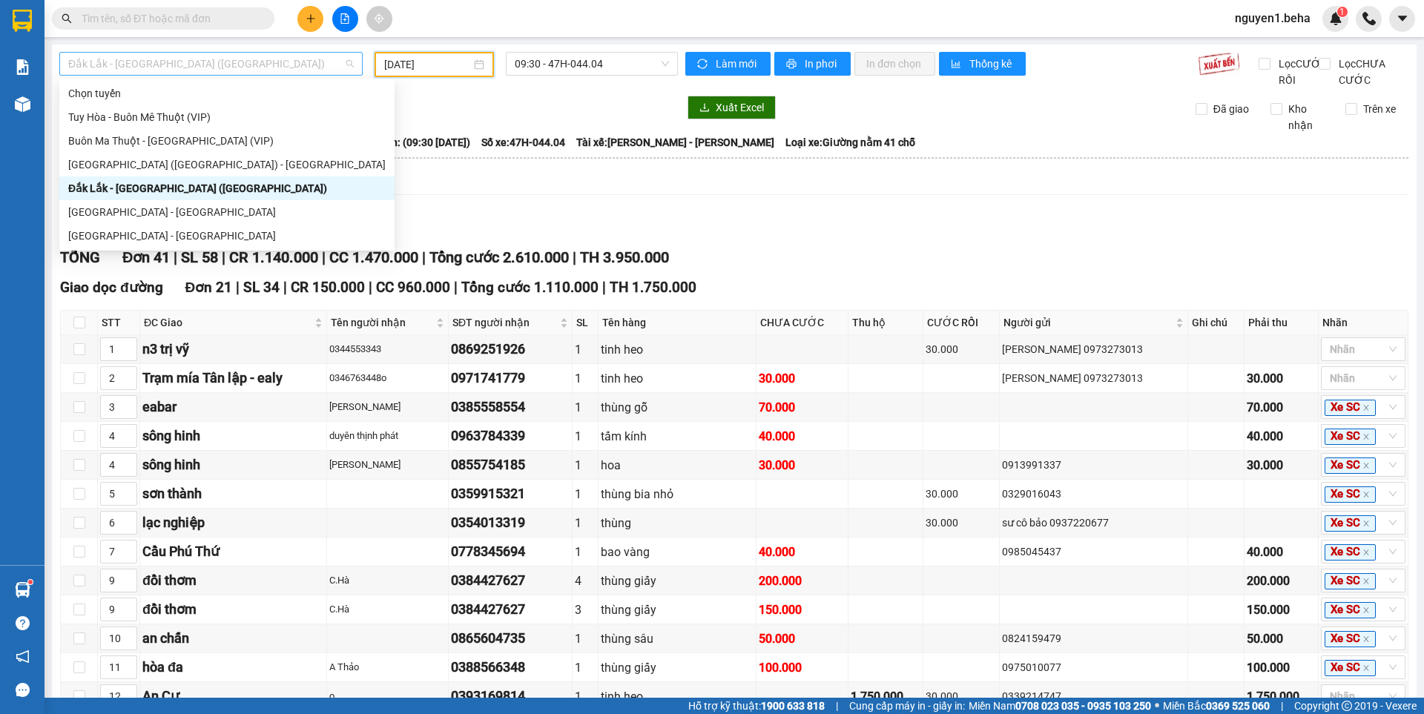
click at [216, 62] on span "Đắk Lắk - [GEOGRAPHIC_DATA] ([GEOGRAPHIC_DATA])" at bounding box center [210, 64] width 285 height 22
click at [131, 207] on div "[GEOGRAPHIC_DATA] - [GEOGRAPHIC_DATA]" at bounding box center [226, 212] width 317 height 16
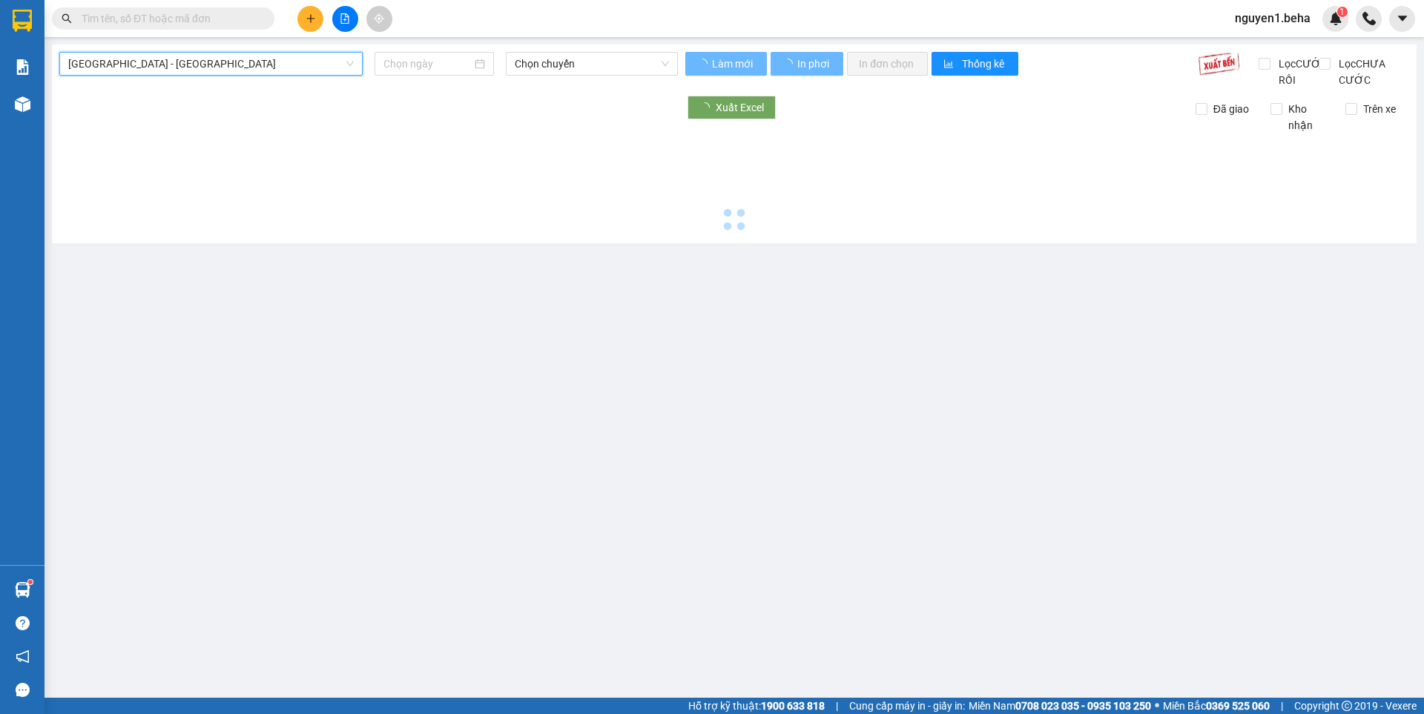
type input "[DATE]"
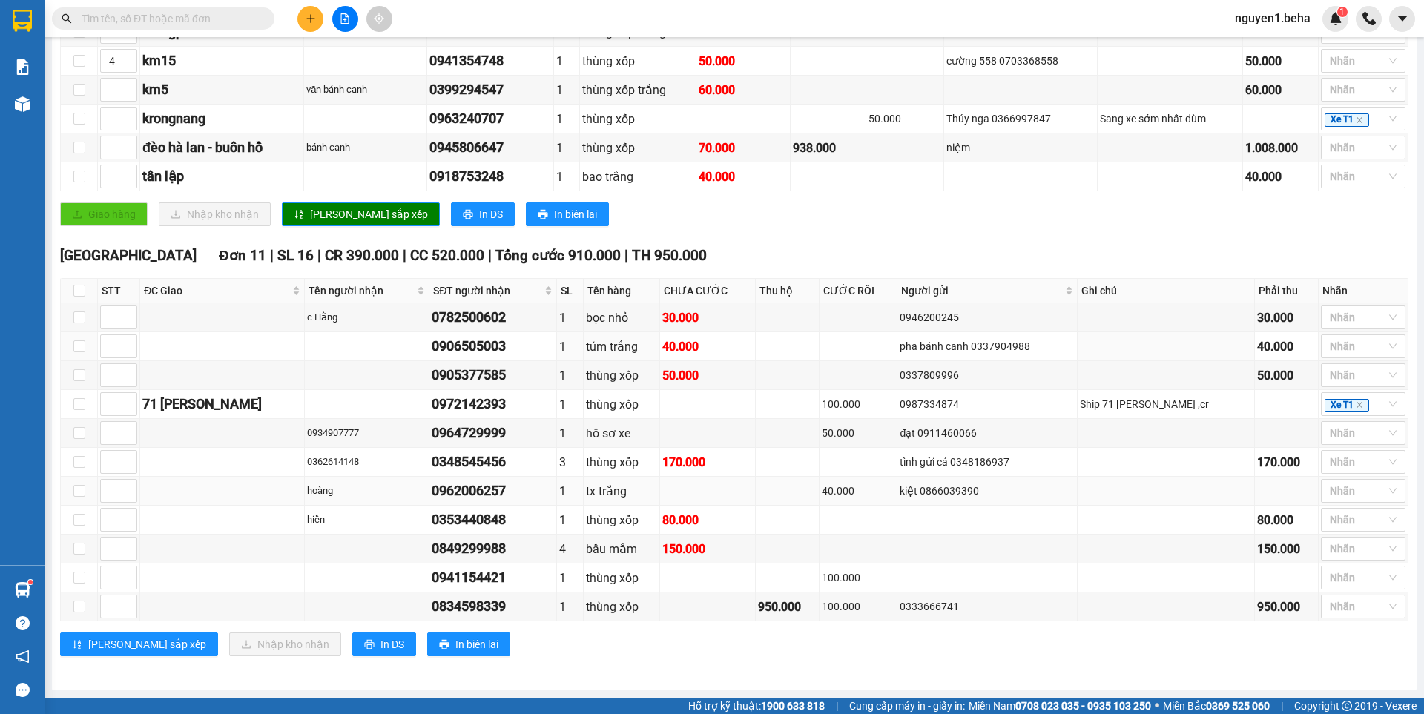
scroll to position [392, 0]
click at [219, 23] on input "text" at bounding box center [169, 18] width 175 height 16
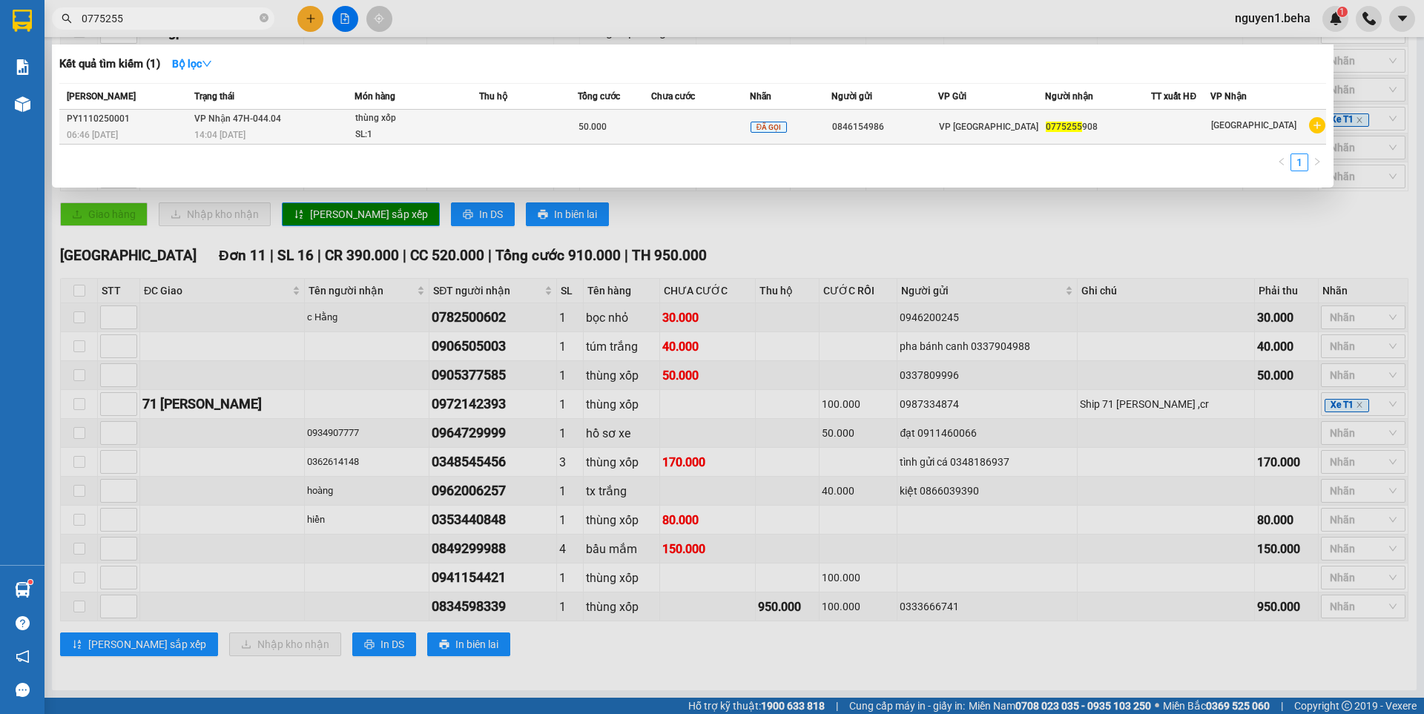
type input "0775255"
click at [394, 122] on div "thùng xốp" at bounding box center [410, 118] width 111 height 16
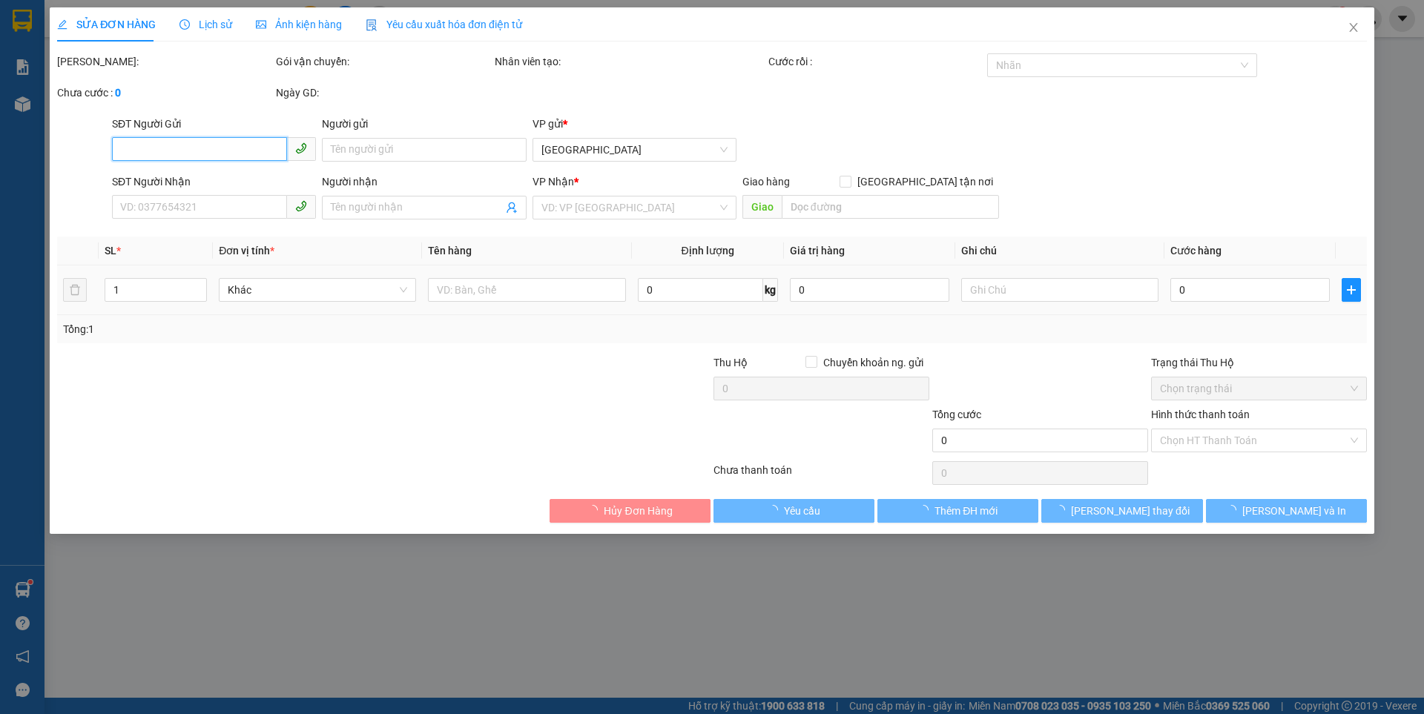
type input "0846154986"
type input "0775255908"
type input "50.000"
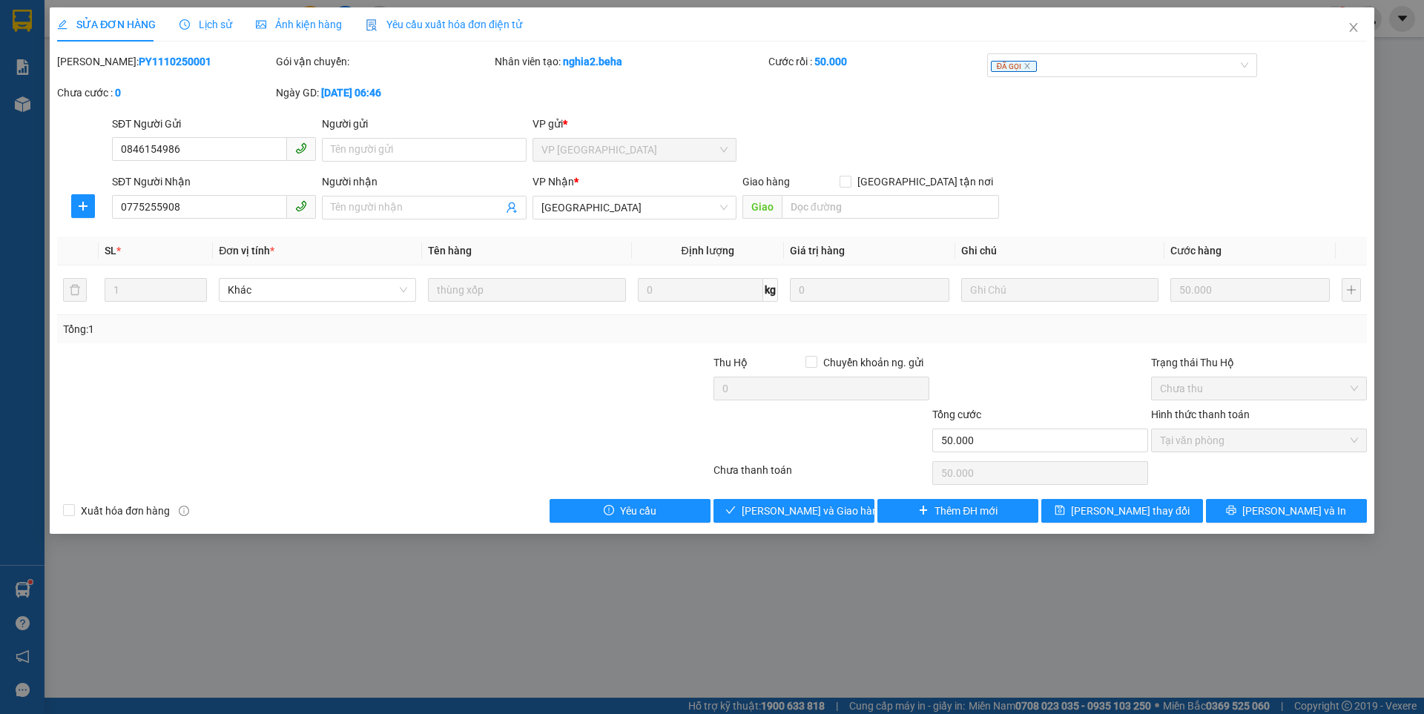
click at [295, 20] on span "Ảnh kiện hàng" at bounding box center [299, 25] width 86 height 12
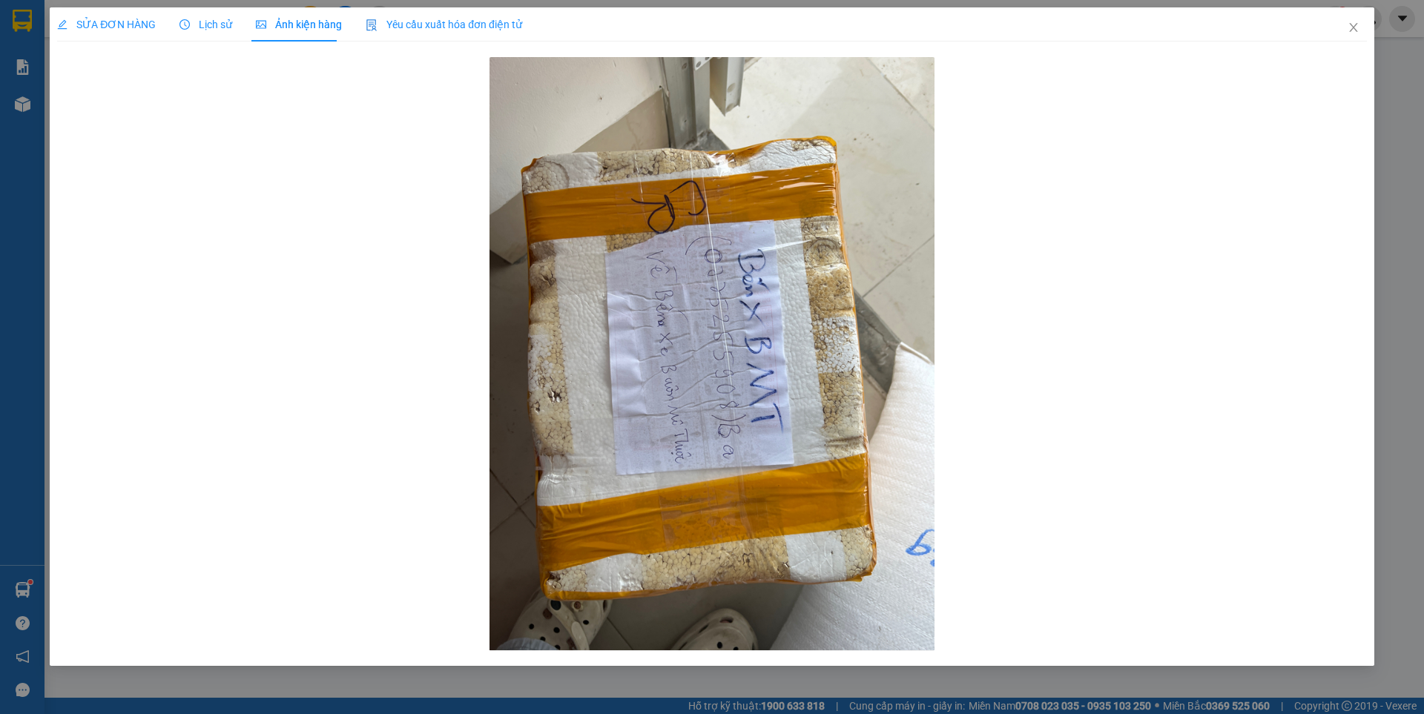
click at [131, 19] on span "SỬA ĐƠN HÀNG" at bounding box center [106, 25] width 99 height 12
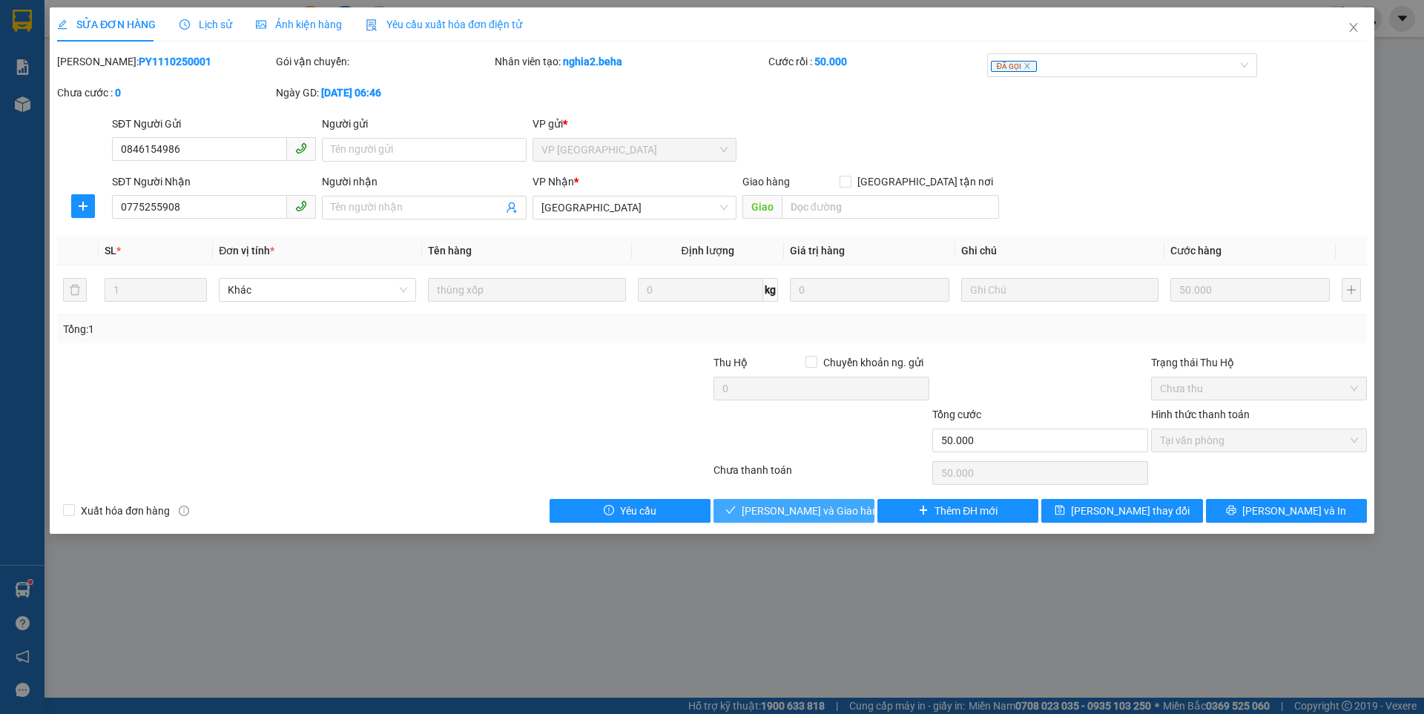
click at [759, 512] on button "[PERSON_NAME] và Giao hàng" at bounding box center [793, 511] width 161 height 24
type input "0"
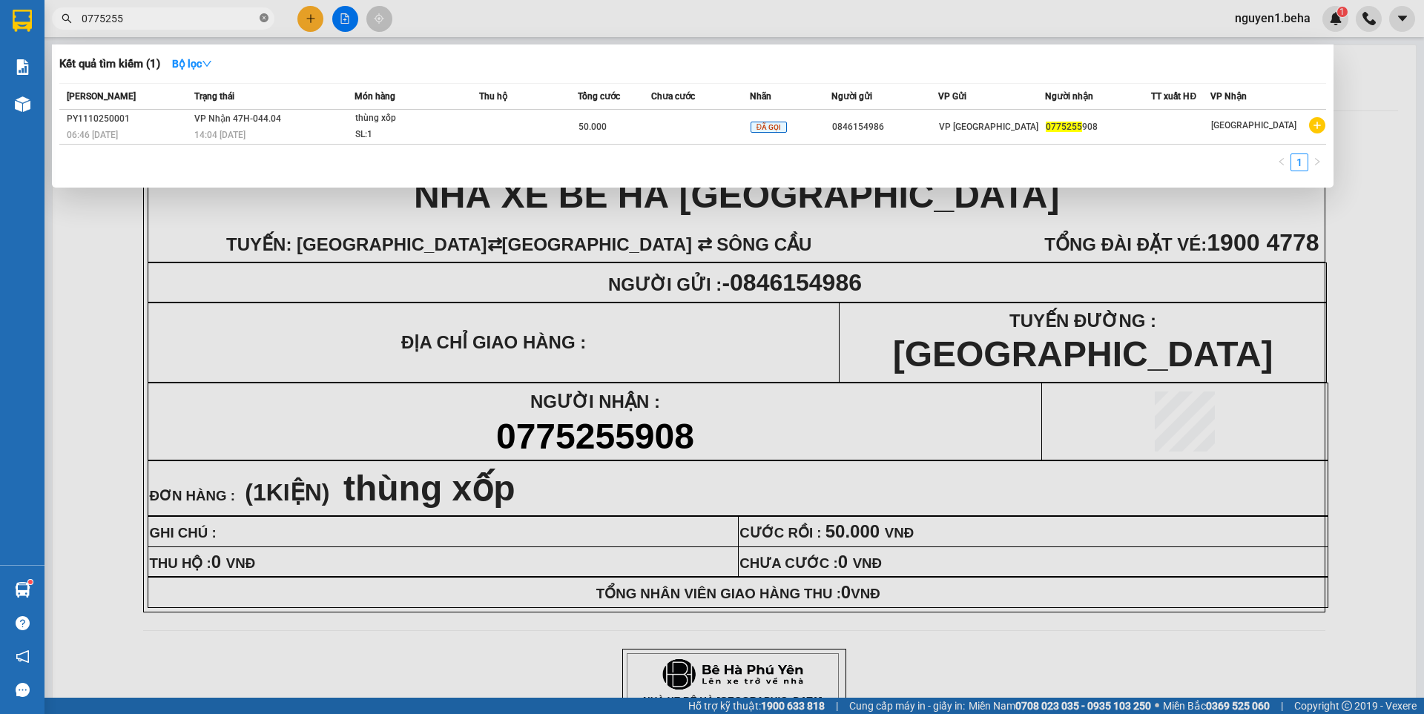
click at [268, 16] on icon "close-circle" at bounding box center [264, 17] width 9 height 9
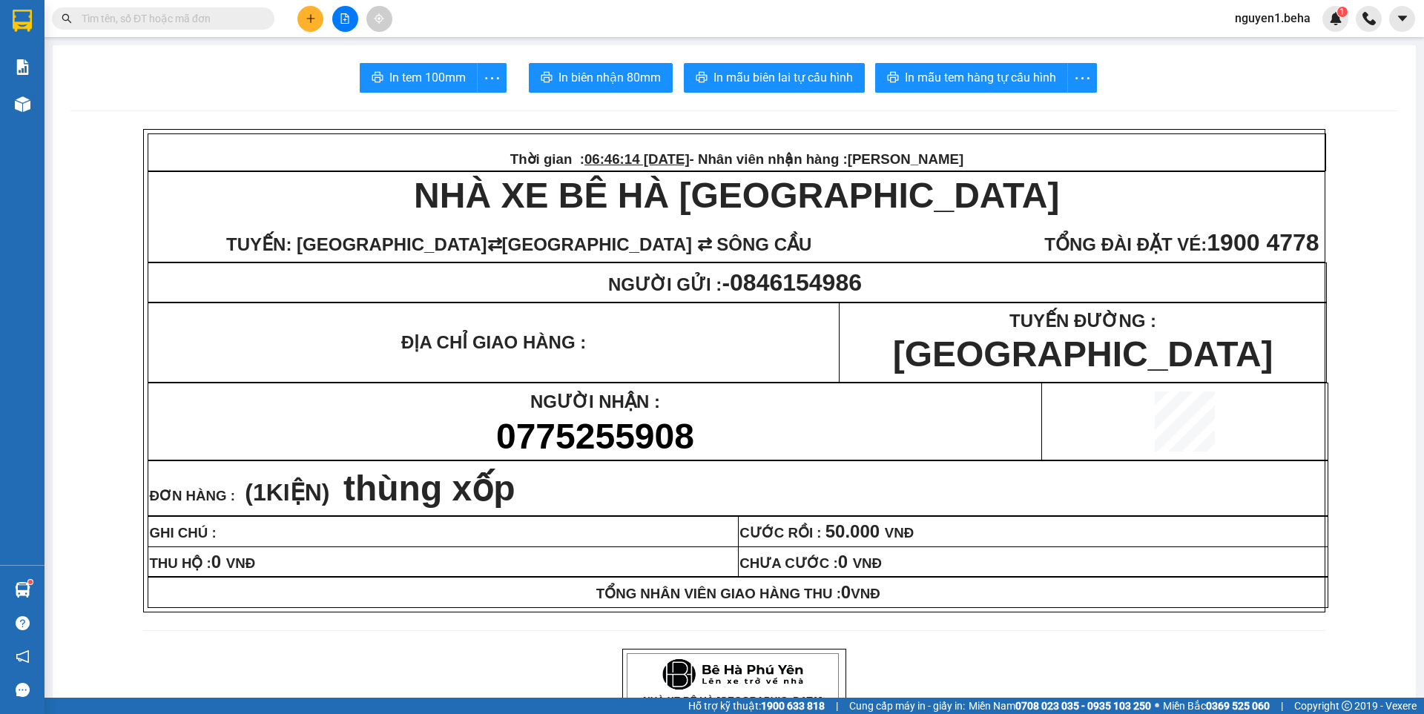
click at [242, 21] on input "text" at bounding box center [169, 18] width 175 height 16
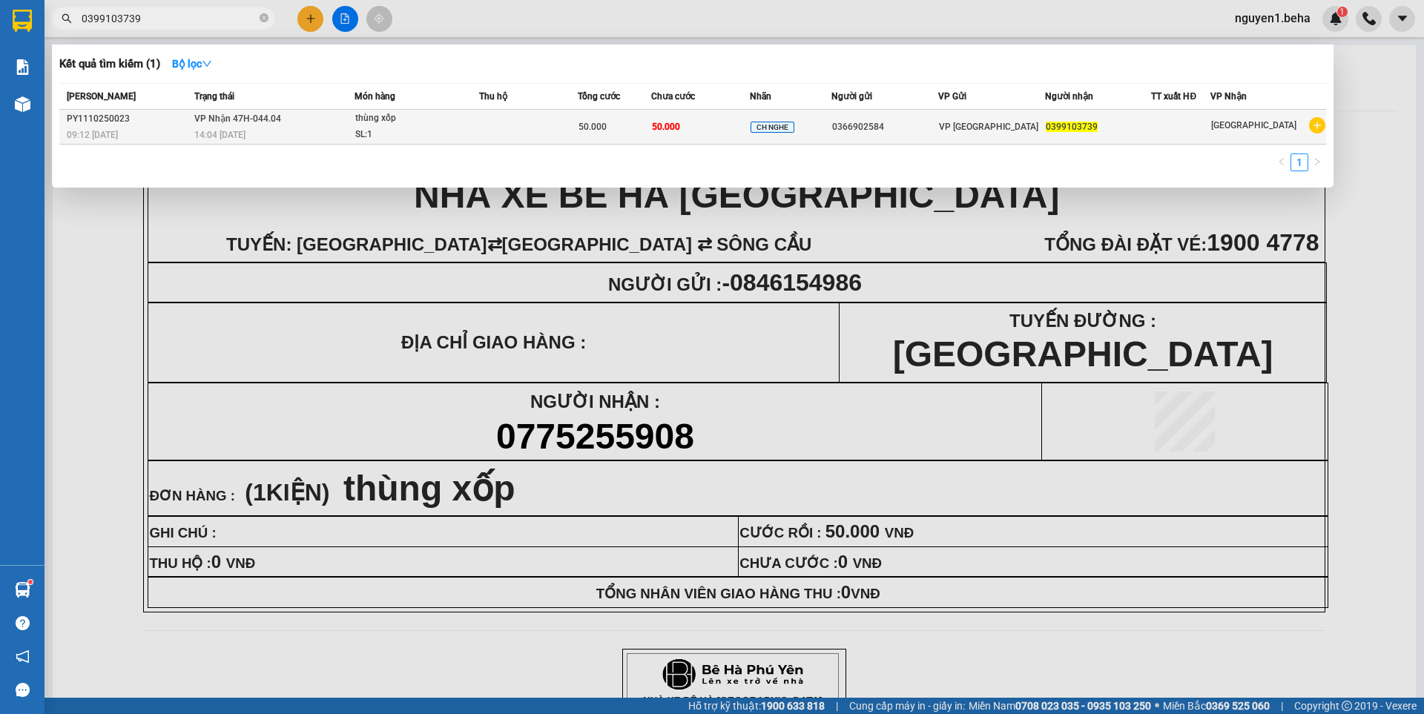
type input "0399103739"
click at [439, 133] on div "SL: 1" at bounding box center [410, 135] width 111 height 16
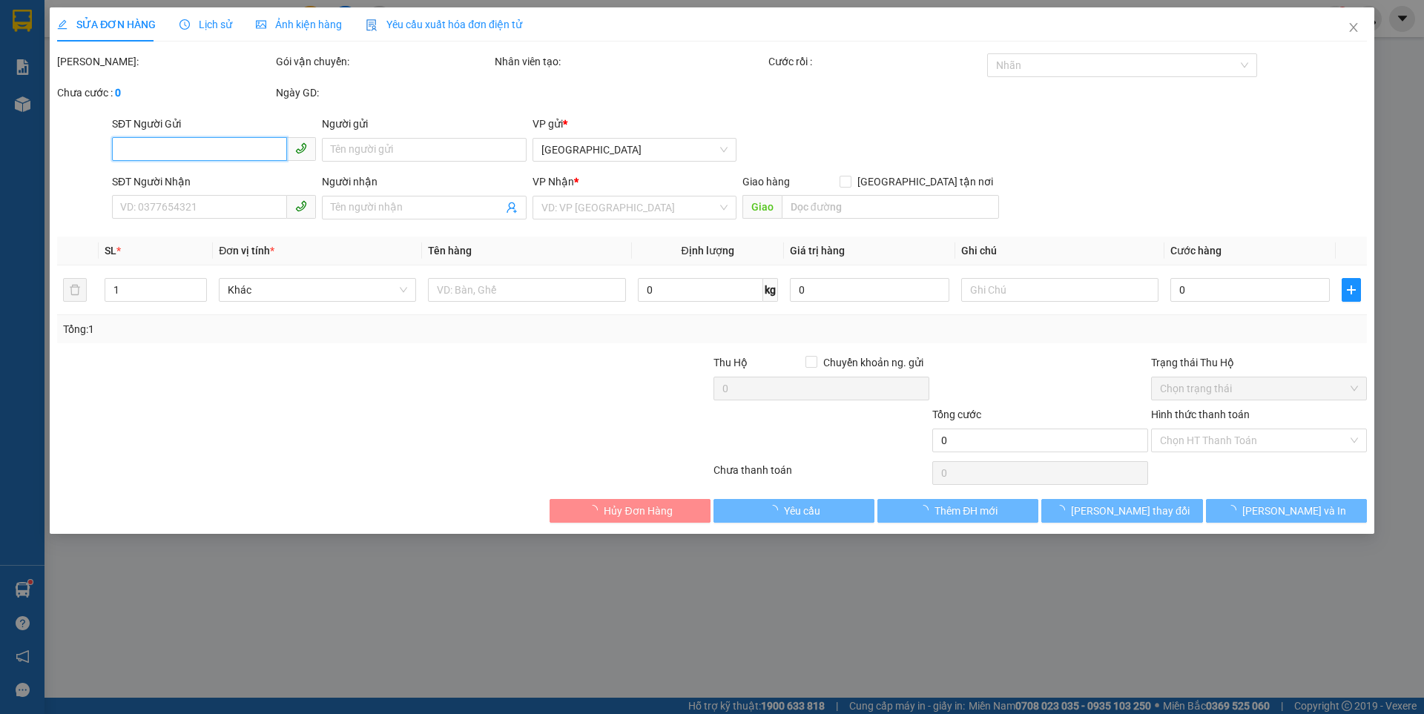
type input "0366902584"
type input "0399103739"
type input "50.000"
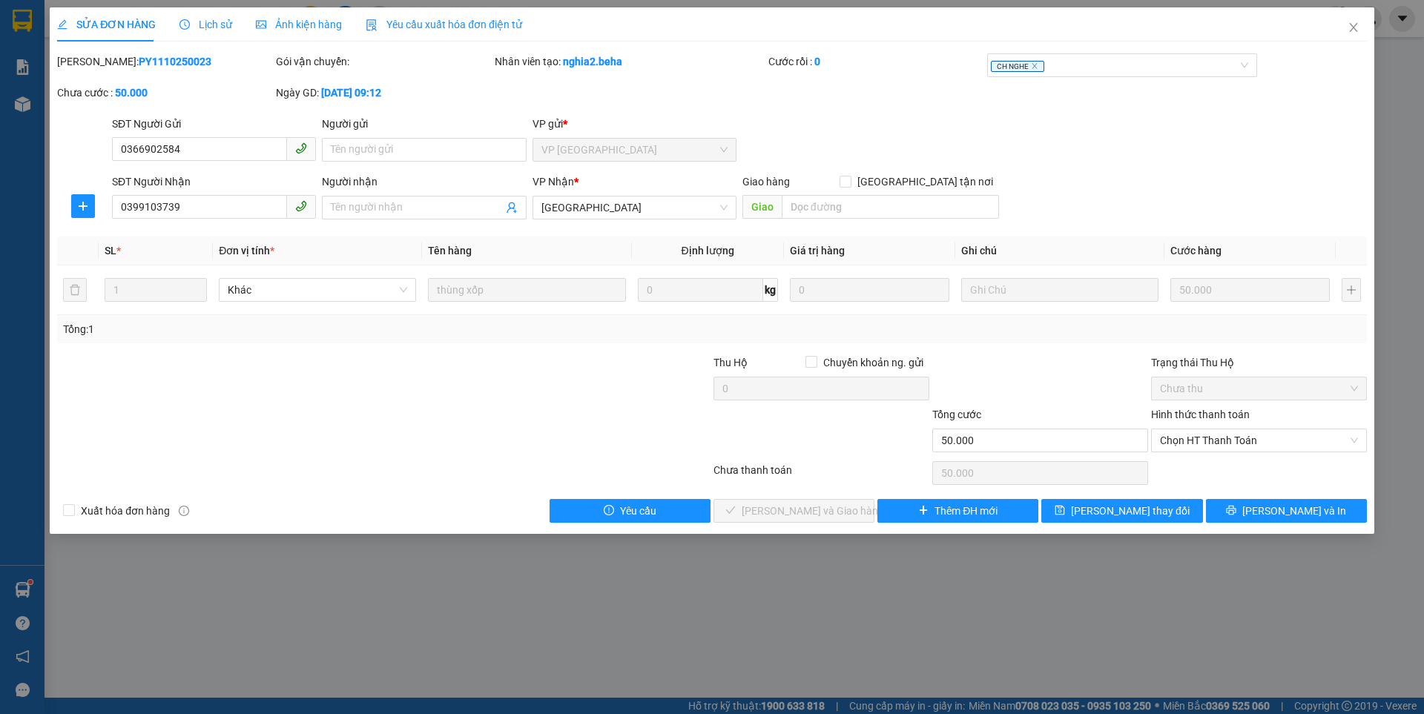
click at [314, 27] on span "Ảnh kiện hàng" at bounding box center [299, 25] width 86 height 12
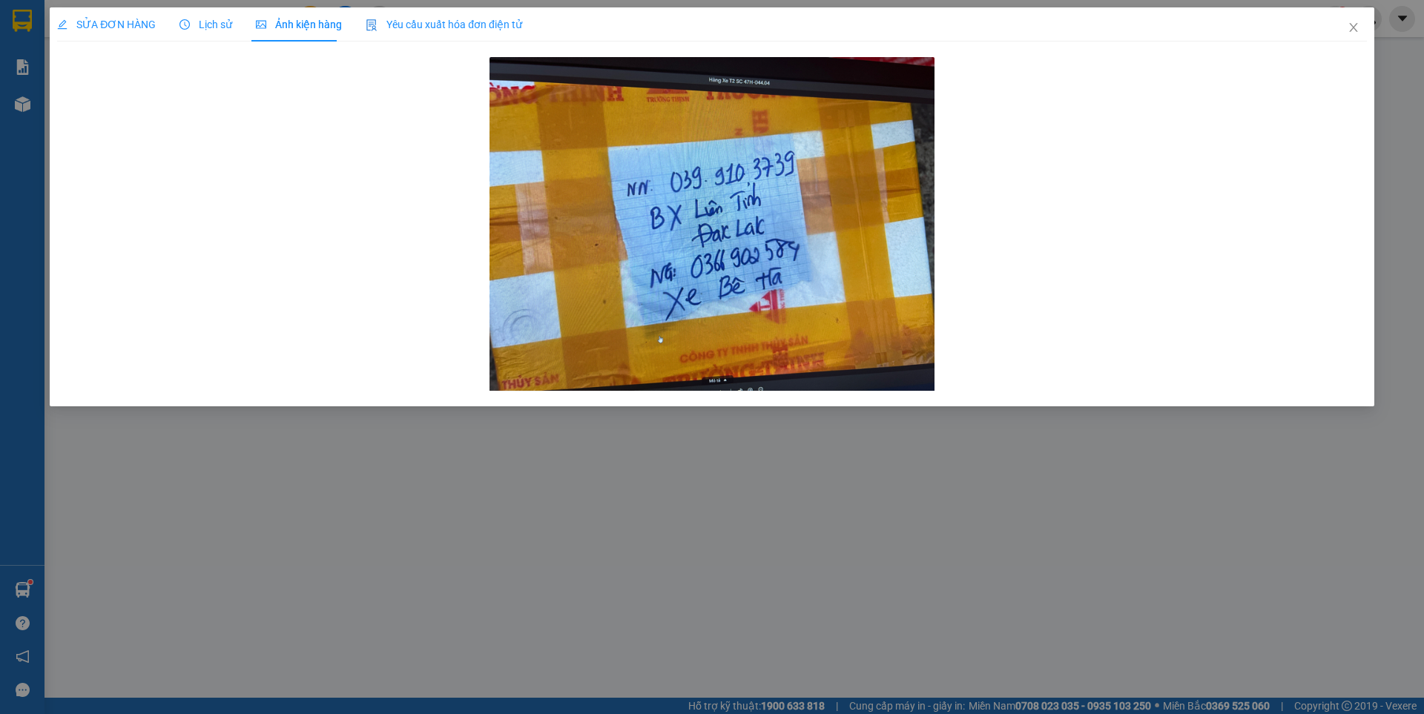
click at [118, 29] on span "SỬA ĐƠN HÀNG" at bounding box center [106, 25] width 99 height 12
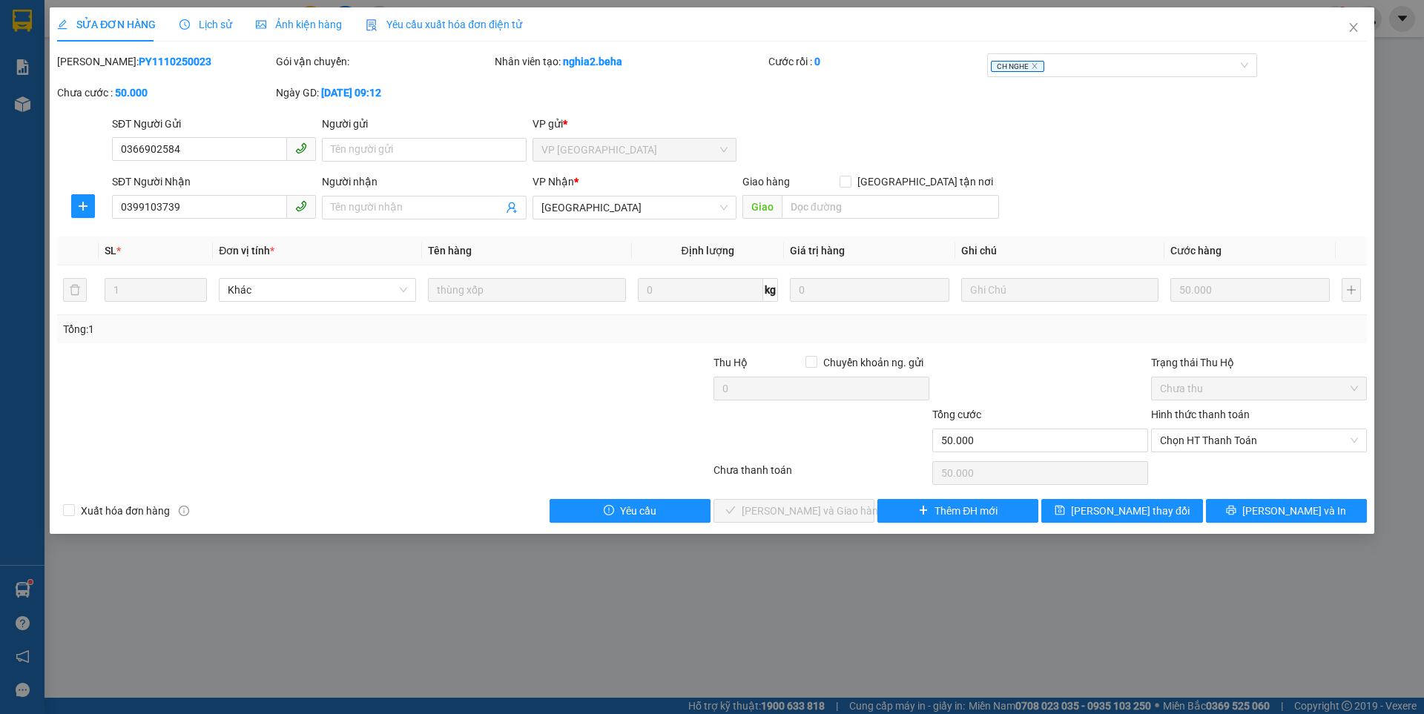
click at [289, 22] on span "Ảnh kiện hàng" at bounding box center [299, 25] width 86 height 12
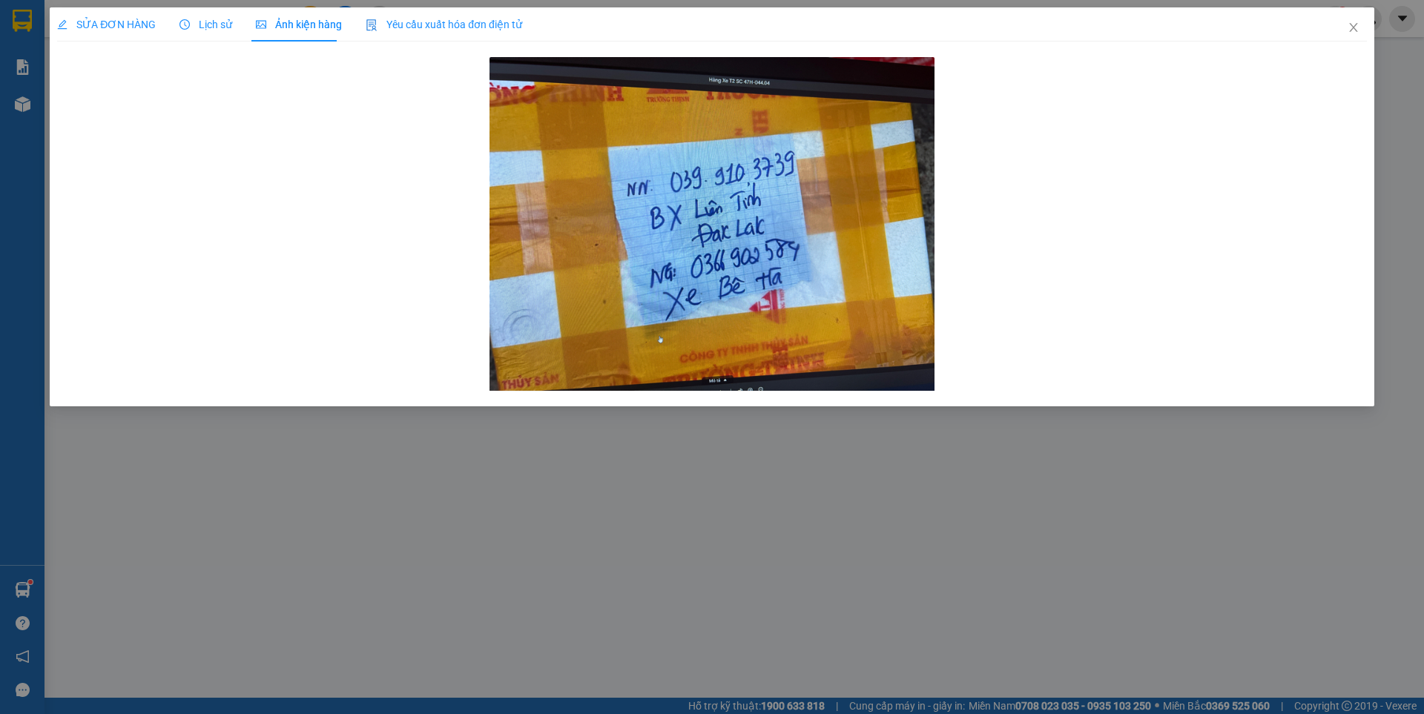
click at [76, 22] on span "SỬA ĐƠN HÀNG" at bounding box center [106, 25] width 99 height 12
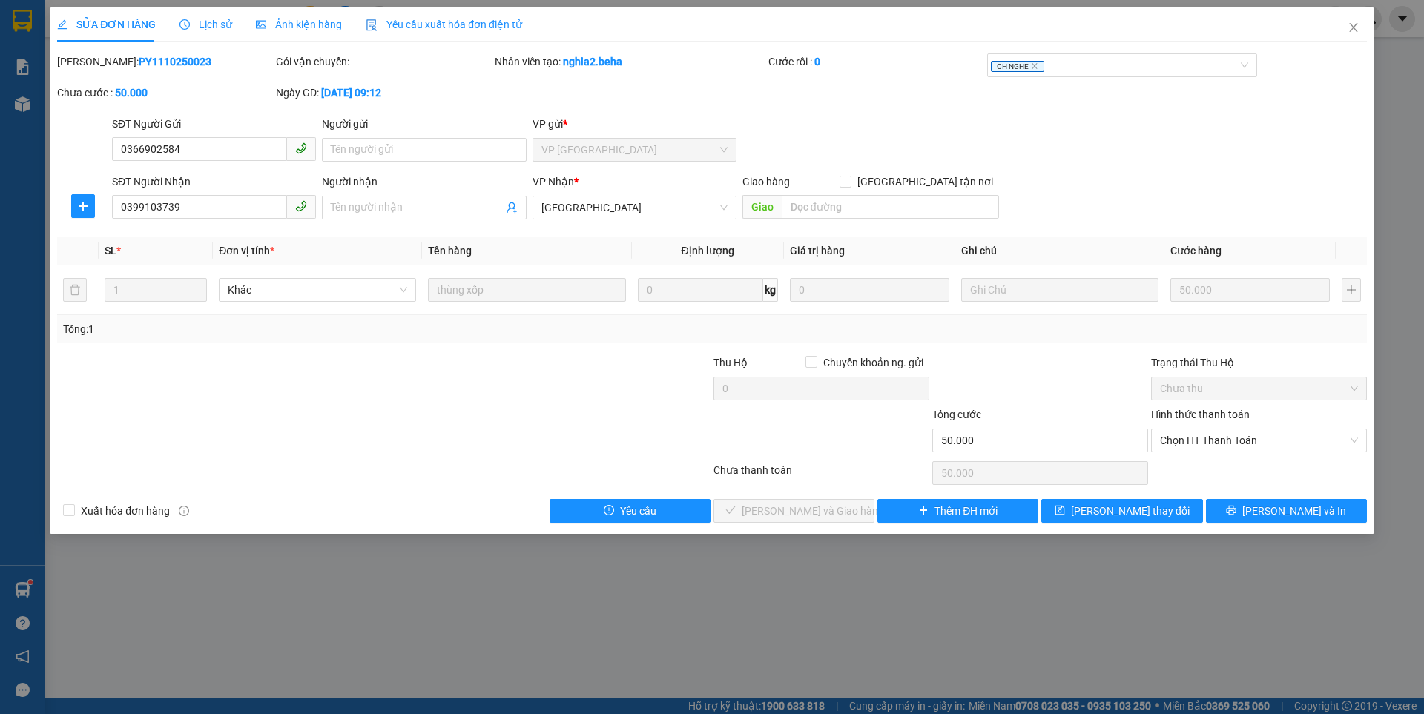
click at [308, 25] on span "Ảnh kiện hàng" at bounding box center [299, 25] width 86 height 12
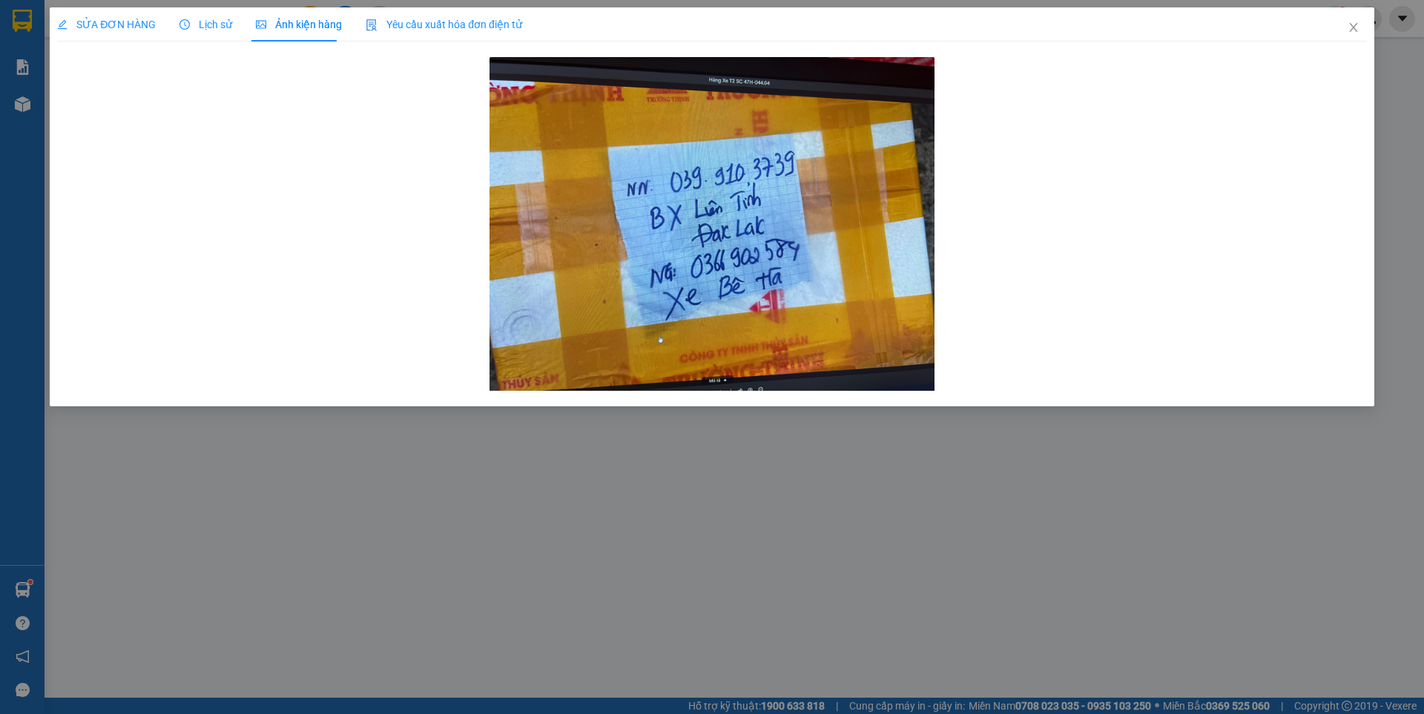
click at [103, 26] on span "SỬA ĐƠN HÀNG" at bounding box center [106, 25] width 99 height 12
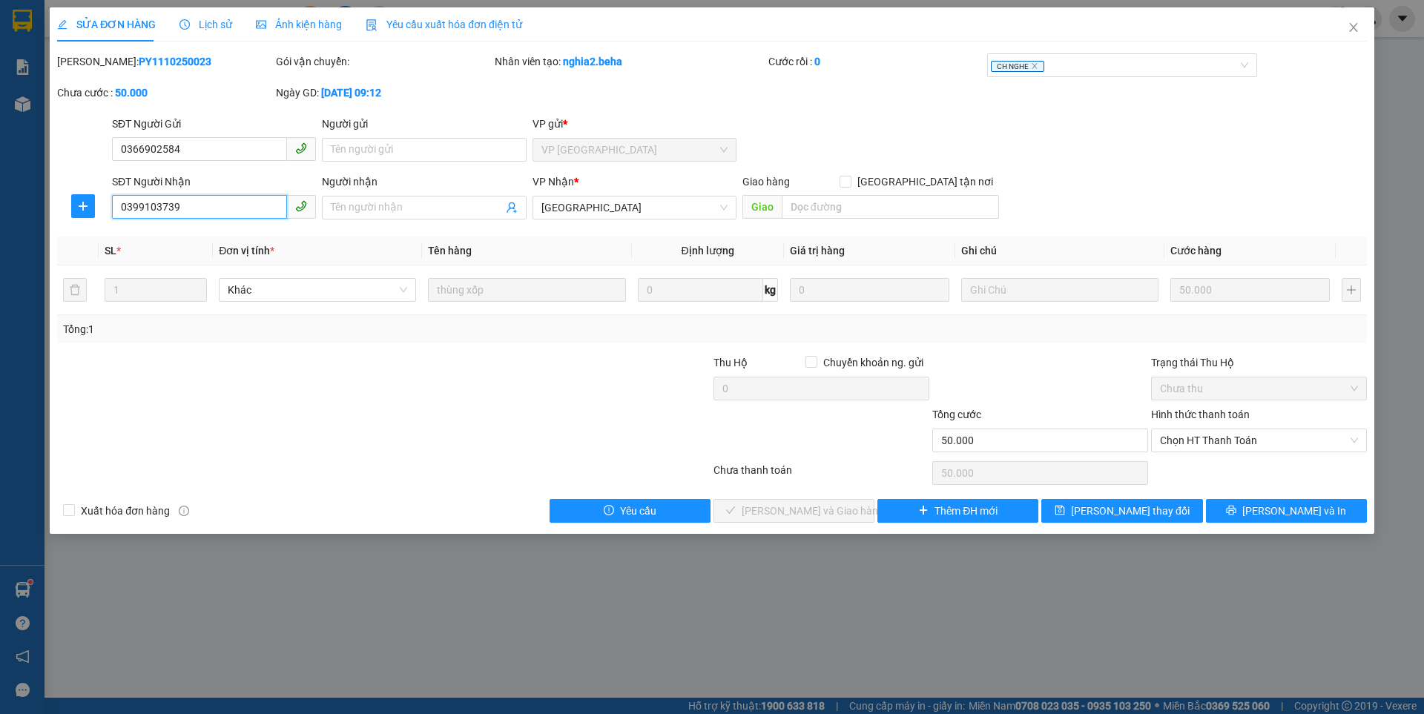
drag, startPoint x: 193, startPoint y: 204, endPoint x: 110, endPoint y: 207, distance: 82.4
click at [110, 207] on div "SĐT Người Nhận 0399103739 0399103739" at bounding box center [214, 200] width 210 height 52
click at [1204, 432] on span "Chọn HT Thanh Toán" at bounding box center [1259, 440] width 198 height 22
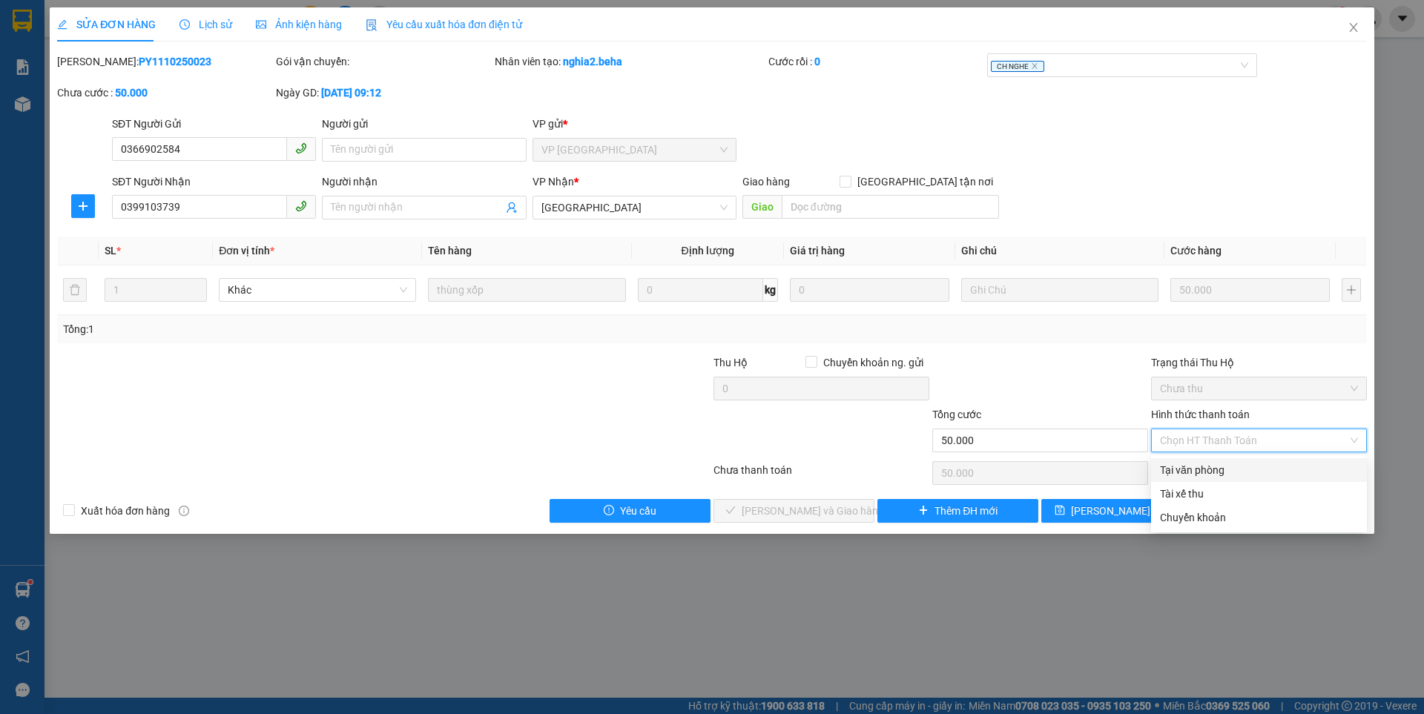
click at [1197, 473] on div "Tại văn phòng" at bounding box center [1259, 470] width 198 height 16
type input "0"
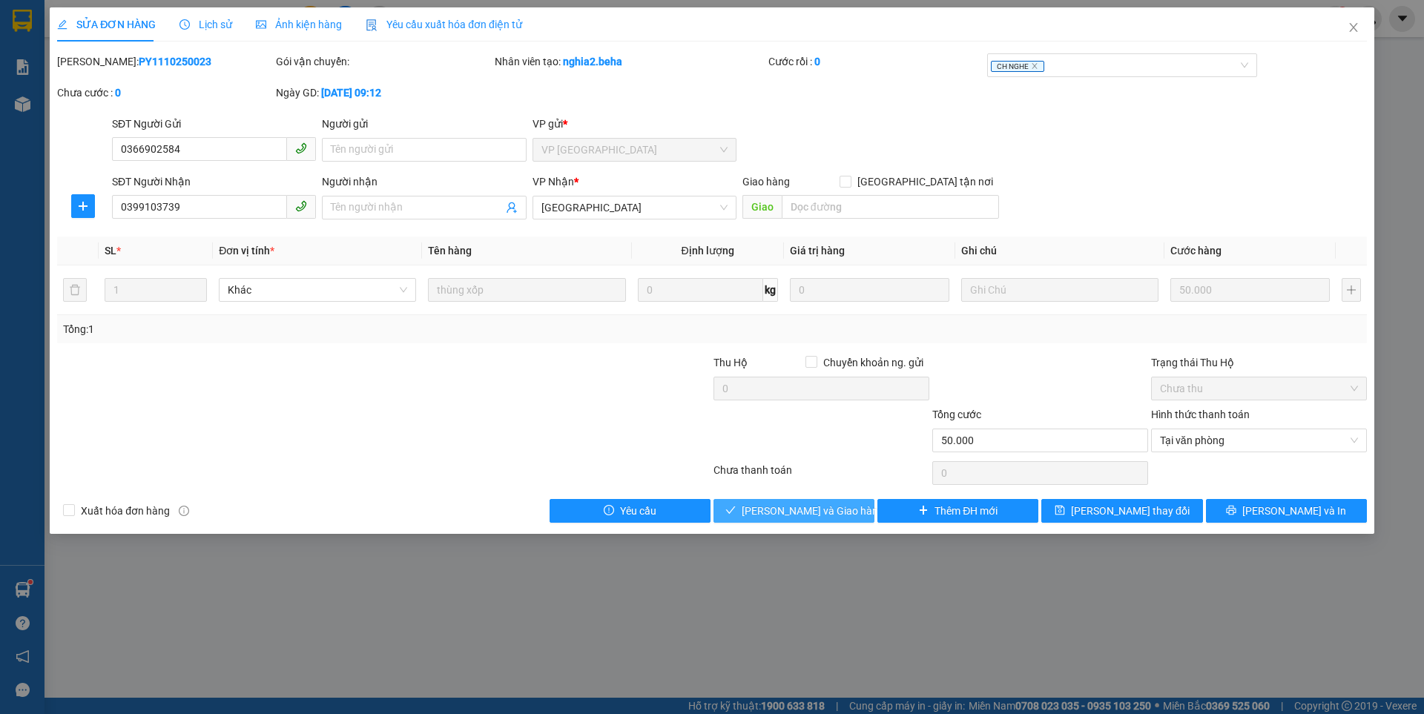
click at [799, 510] on span "[PERSON_NAME] và Giao hàng" at bounding box center [813, 511] width 142 height 16
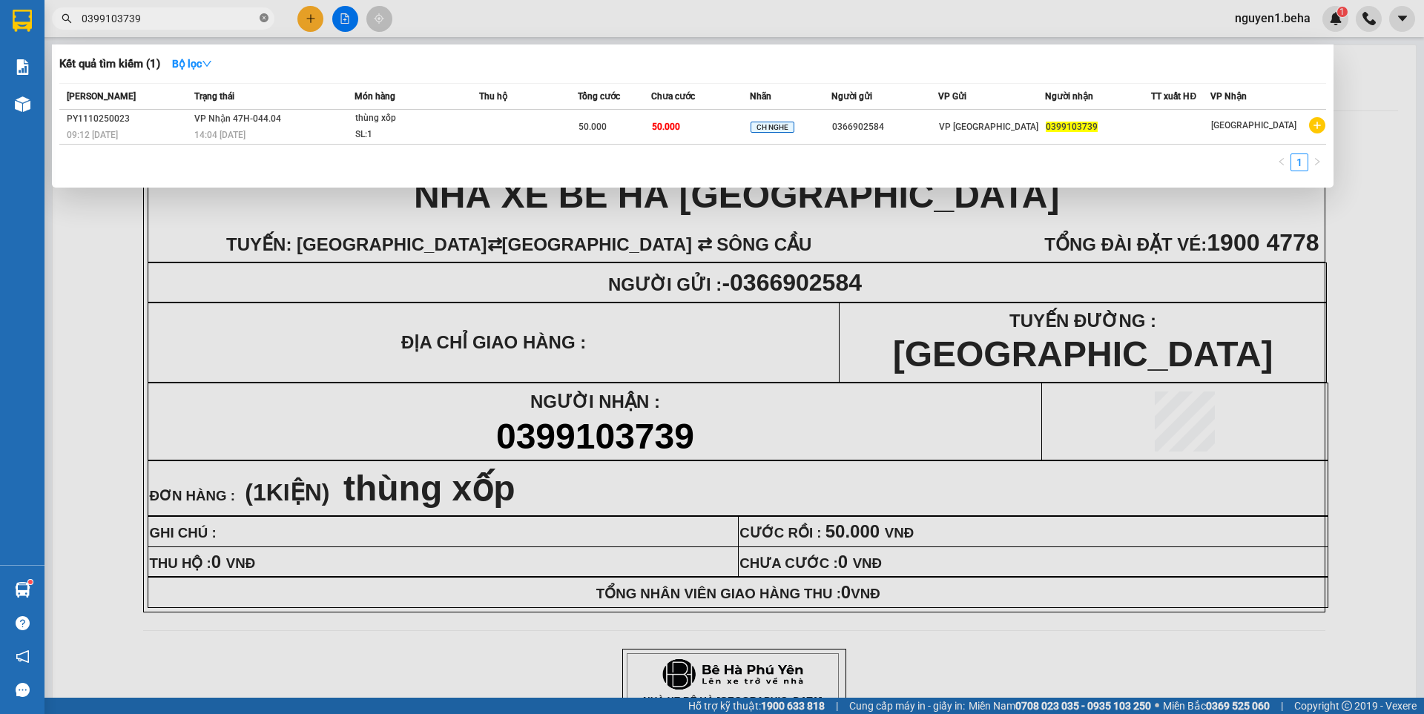
click at [260, 19] on icon "close-circle" at bounding box center [264, 17] width 9 height 9
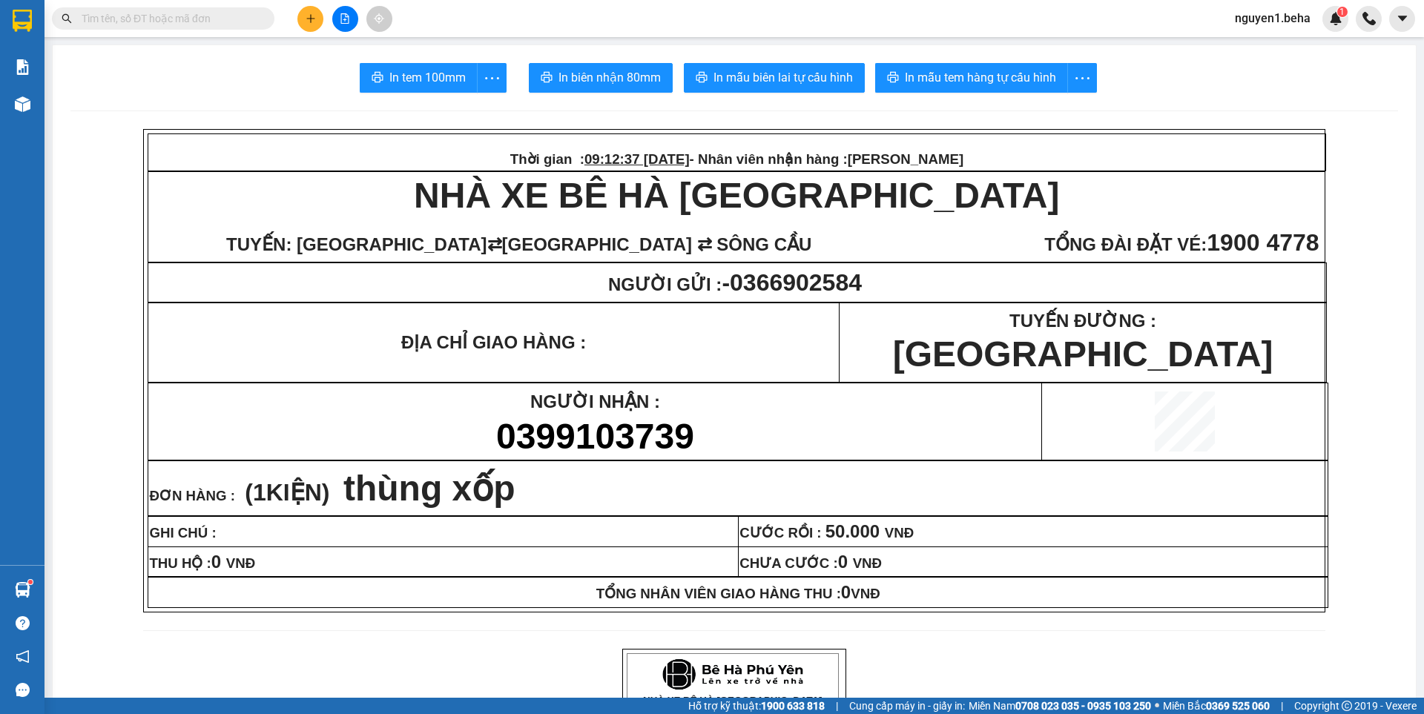
click at [337, 11] on button at bounding box center [345, 19] width 26 height 26
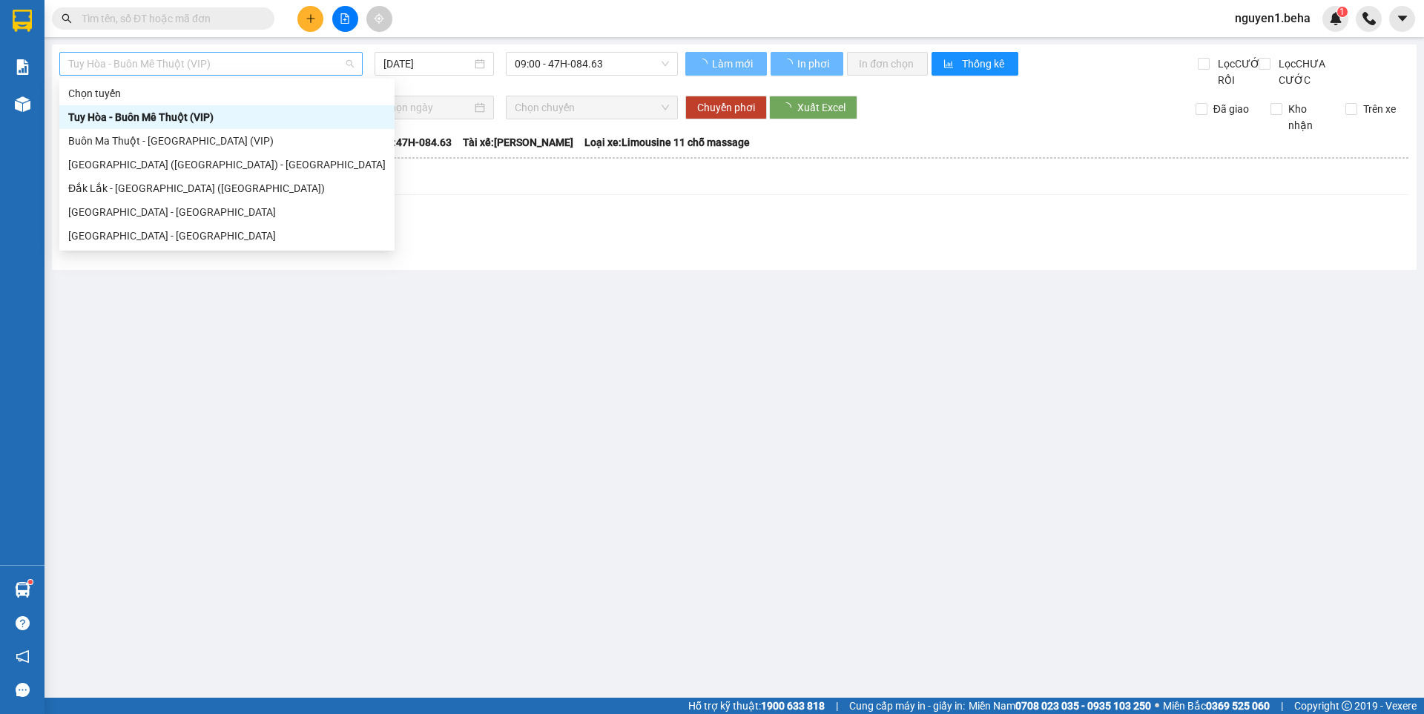
click at [255, 69] on span "Tuy Hòa - Buôn Mê Thuột (VIP)" at bounding box center [210, 64] width 285 height 22
click at [169, 164] on div "[GEOGRAPHIC_DATA] ([GEOGRAPHIC_DATA]) - [GEOGRAPHIC_DATA]" at bounding box center [226, 164] width 317 height 16
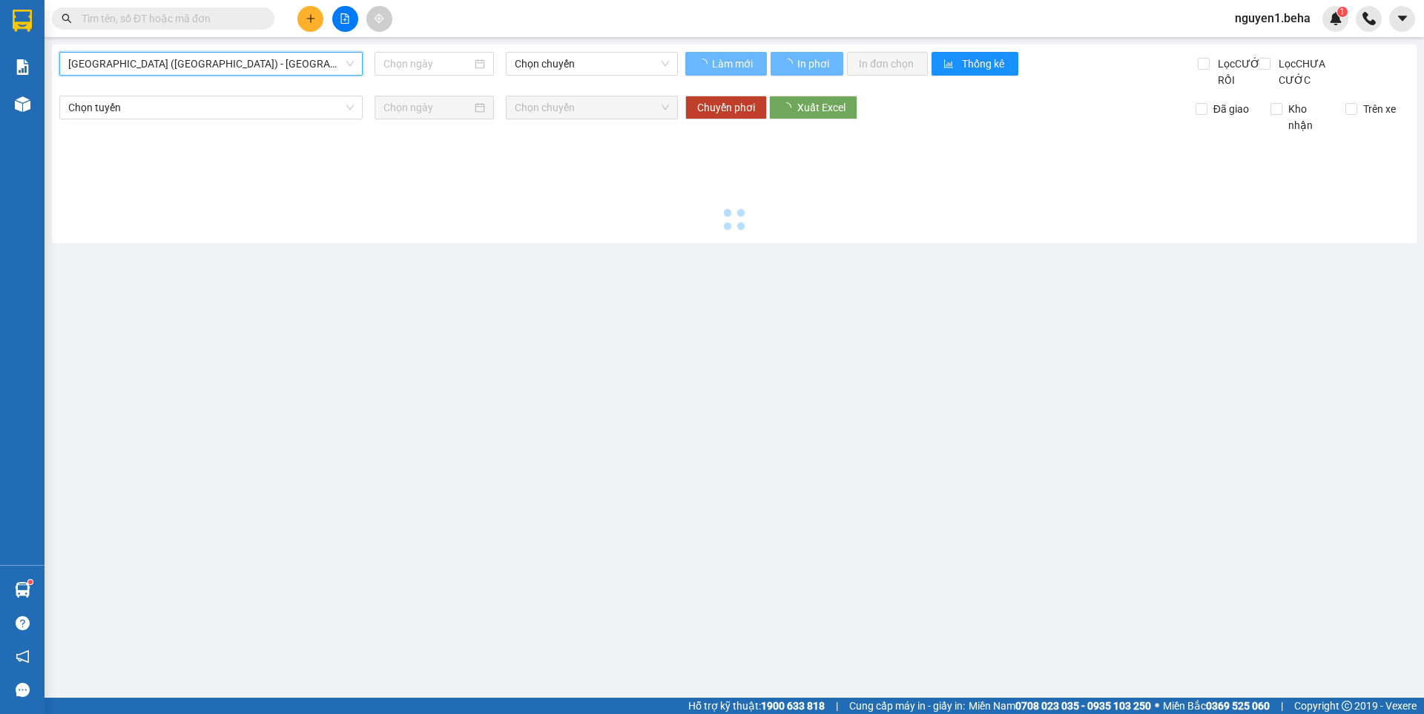
type input "[DATE]"
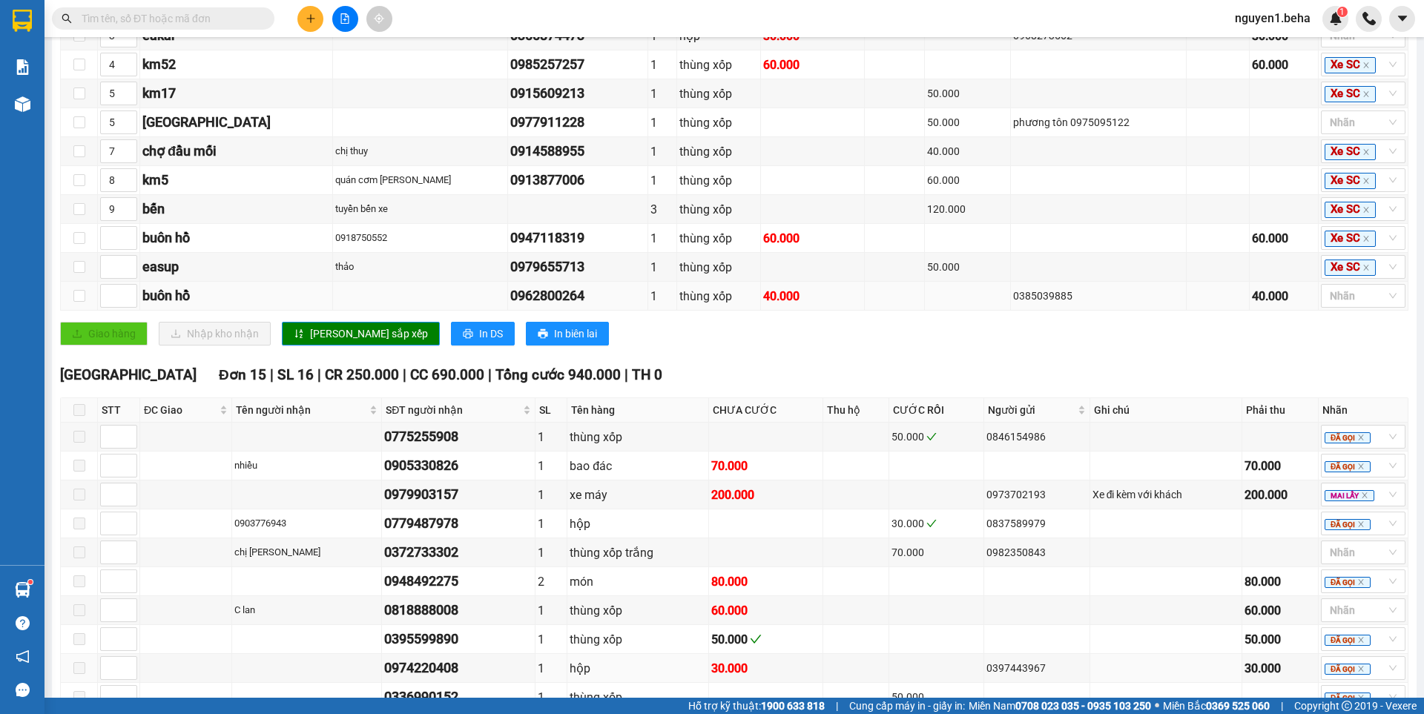
scroll to position [371, 0]
click at [189, 22] on input "text" at bounding box center [169, 18] width 175 height 16
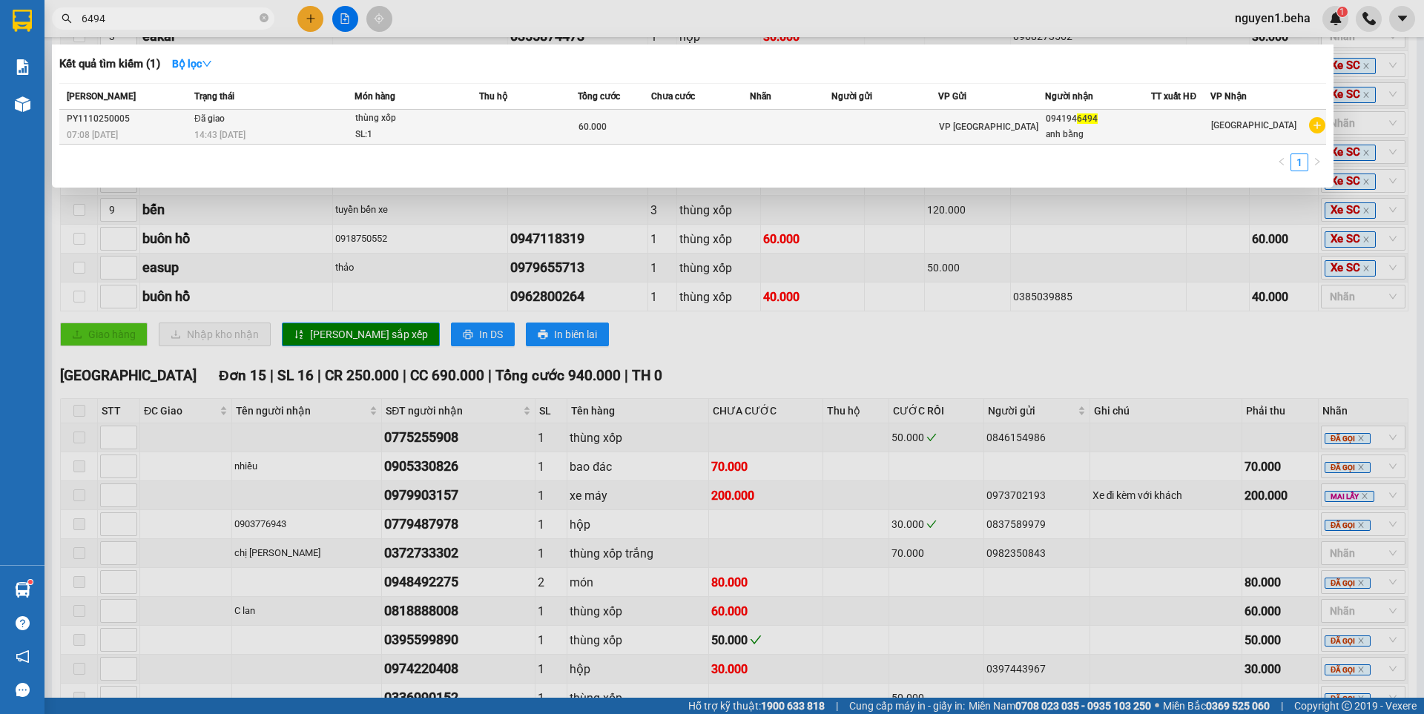
type input "6494"
click at [292, 129] on div "14:43 [DATE]" at bounding box center [273, 135] width 159 height 16
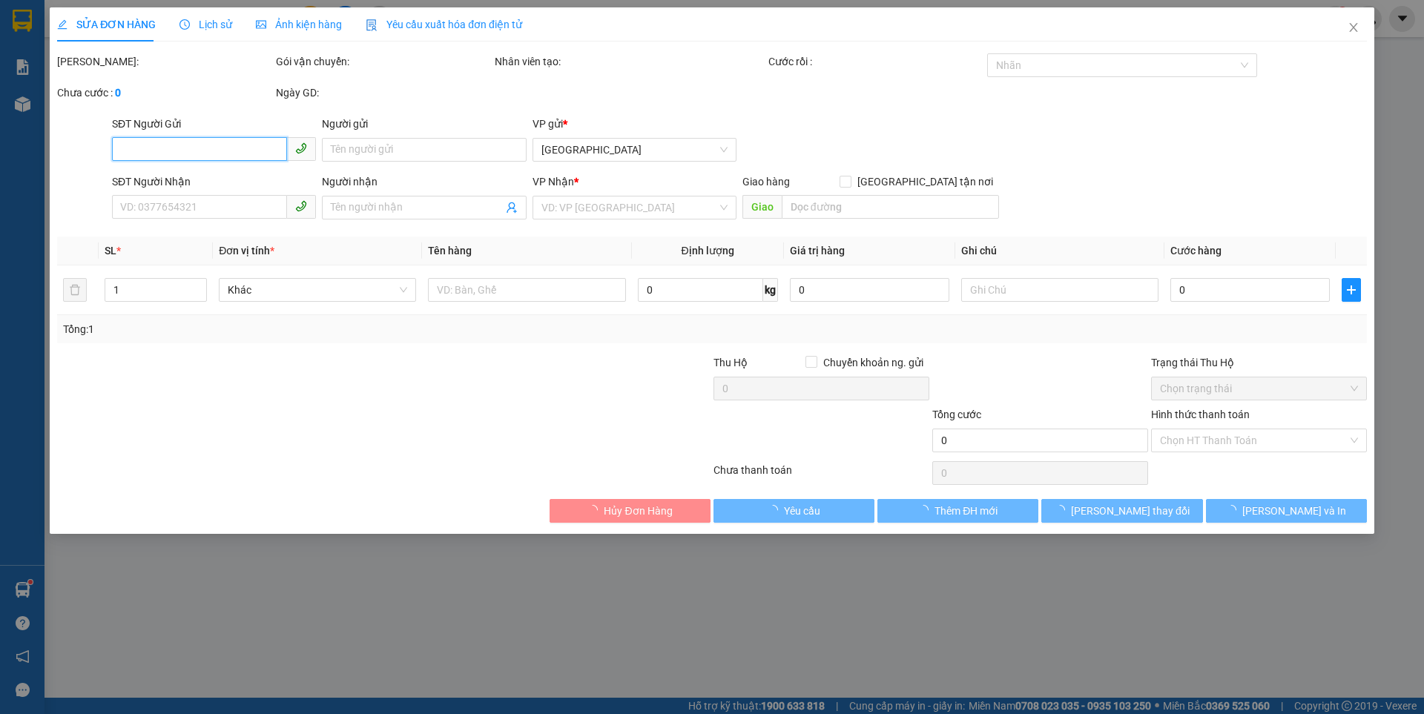
type input "0941946494"
type input "anh bằng"
type input "60.000"
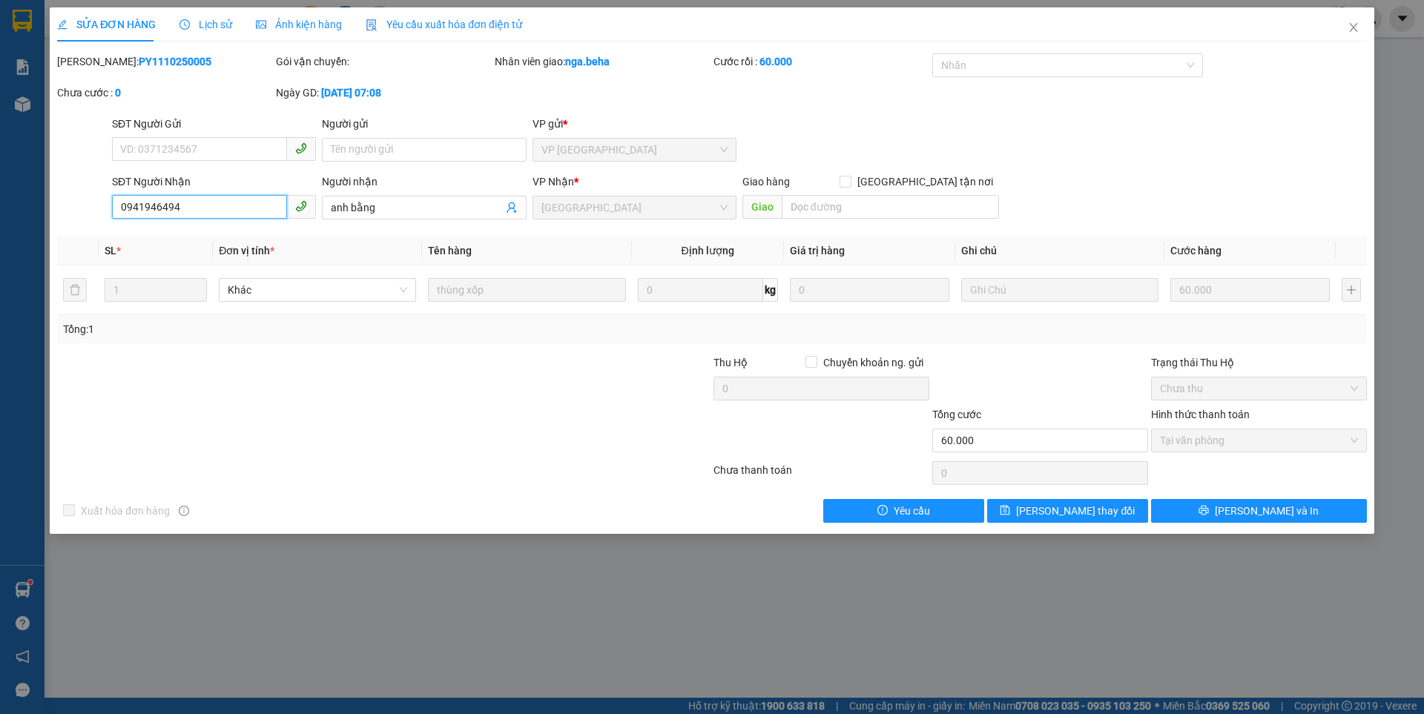
drag, startPoint x: 187, startPoint y: 208, endPoint x: 121, endPoint y: 204, distance: 66.1
click at [113, 206] on input "0941946494" at bounding box center [199, 207] width 175 height 24
click at [1363, 27] on span "Close" at bounding box center [1354, 28] width 42 height 42
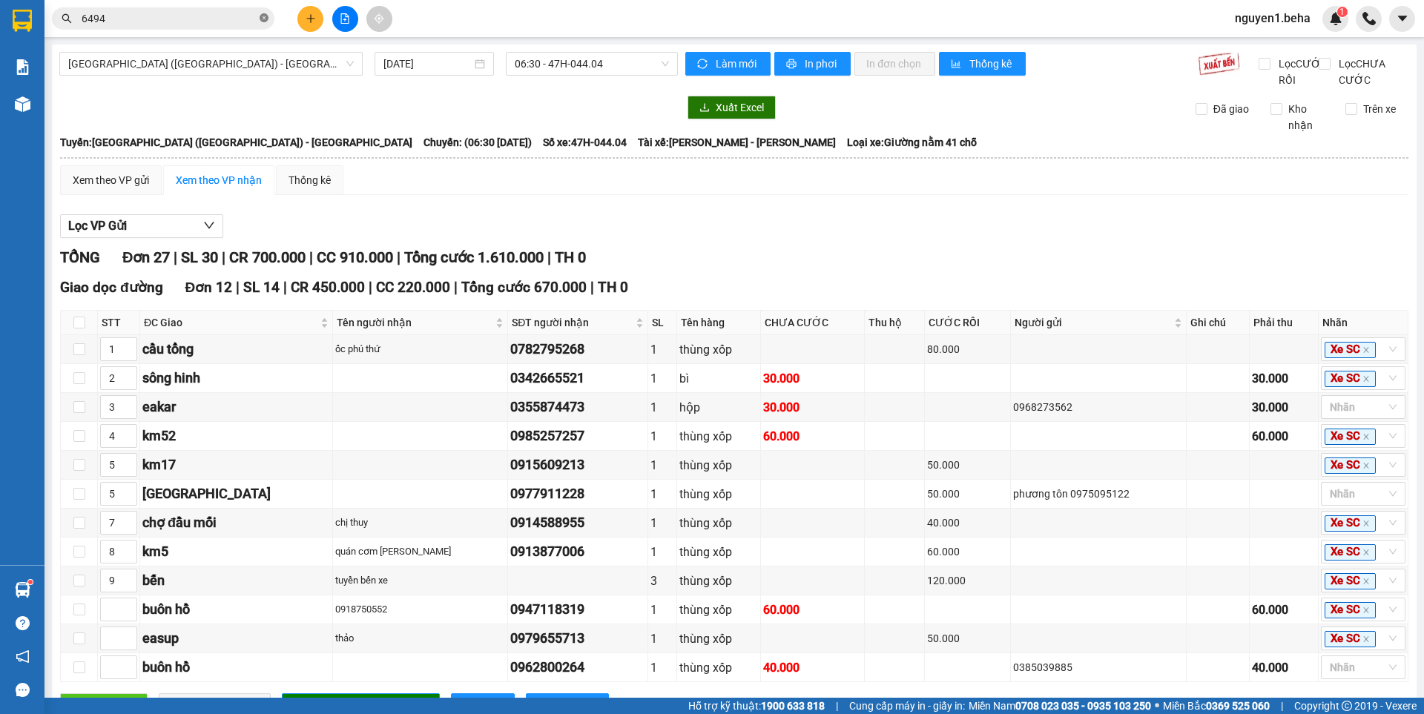
click at [263, 16] on icon "close-circle" at bounding box center [264, 17] width 9 height 9
click at [239, 16] on input "text" at bounding box center [169, 18] width 175 height 16
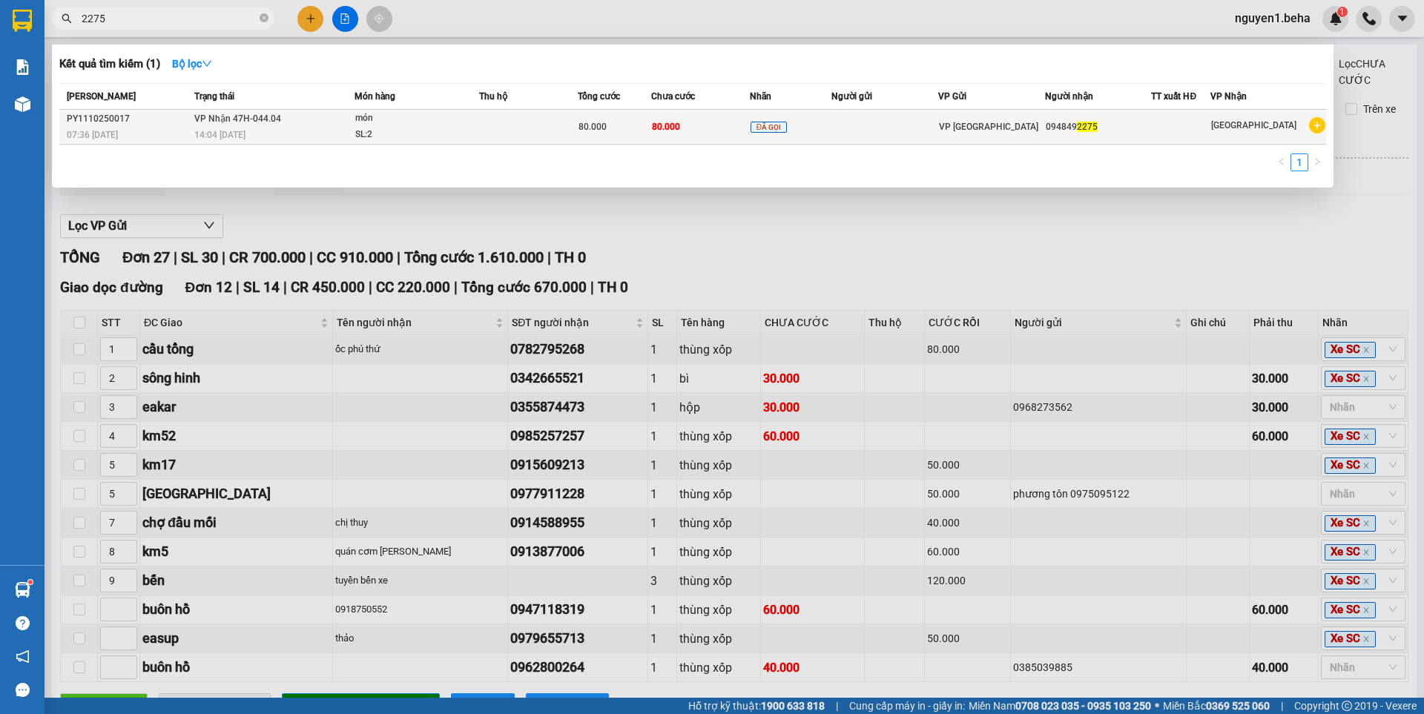
type input "2275"
click at [412, 127] on div "SL: 2" at bounding box center [410, 135] width 111 height 16
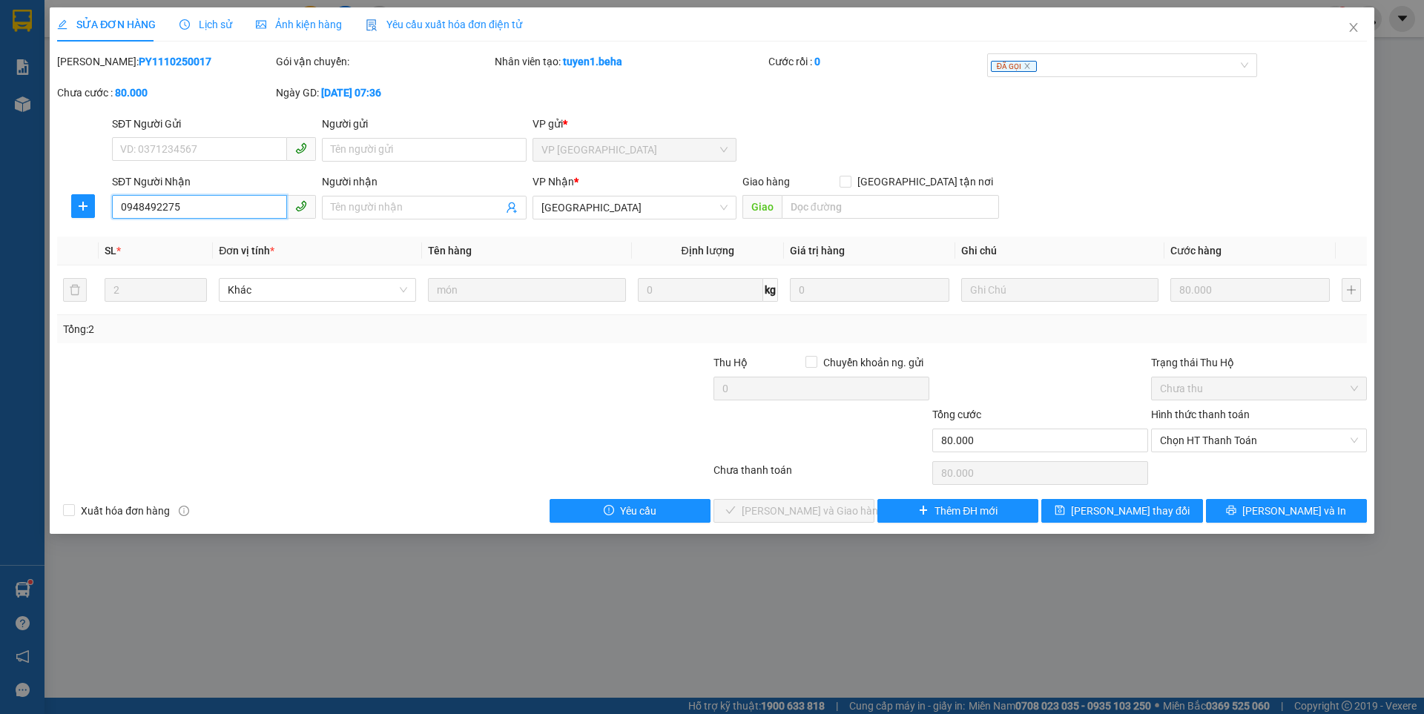
drag, startPoint x: 197, startPoint y: 208, endPoint x: 122, endPoint y: 207, distance: 74.9
click at [118, 209] on input "0948492275" at bounding box center [199, 207] width 175 height 24
click at [1183, 442] on span "Chọn HT Thanh Toán" at bounding box center [1259, 440] width 198 height 22
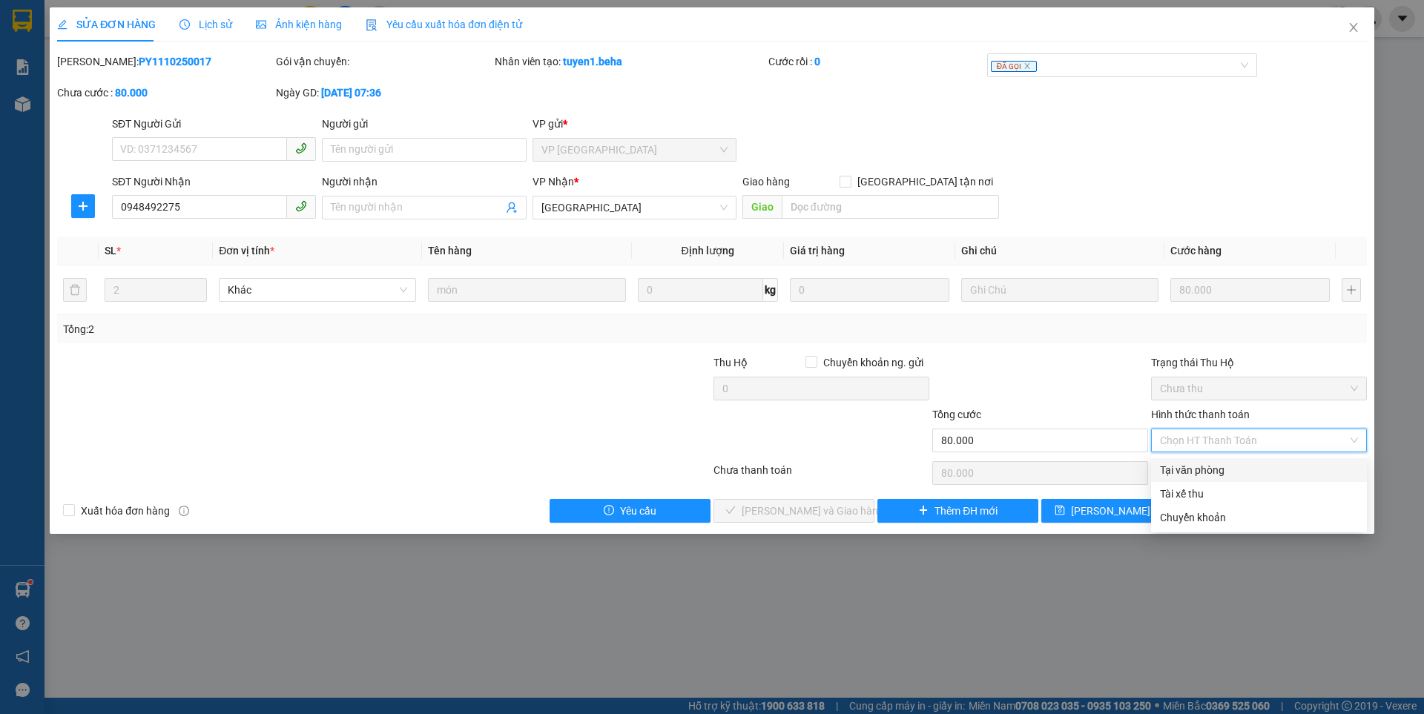
click at [1182, 473] on div "Tại văn phòng" at bounding box center [1259, 470] width 198 height 16
type input "0"
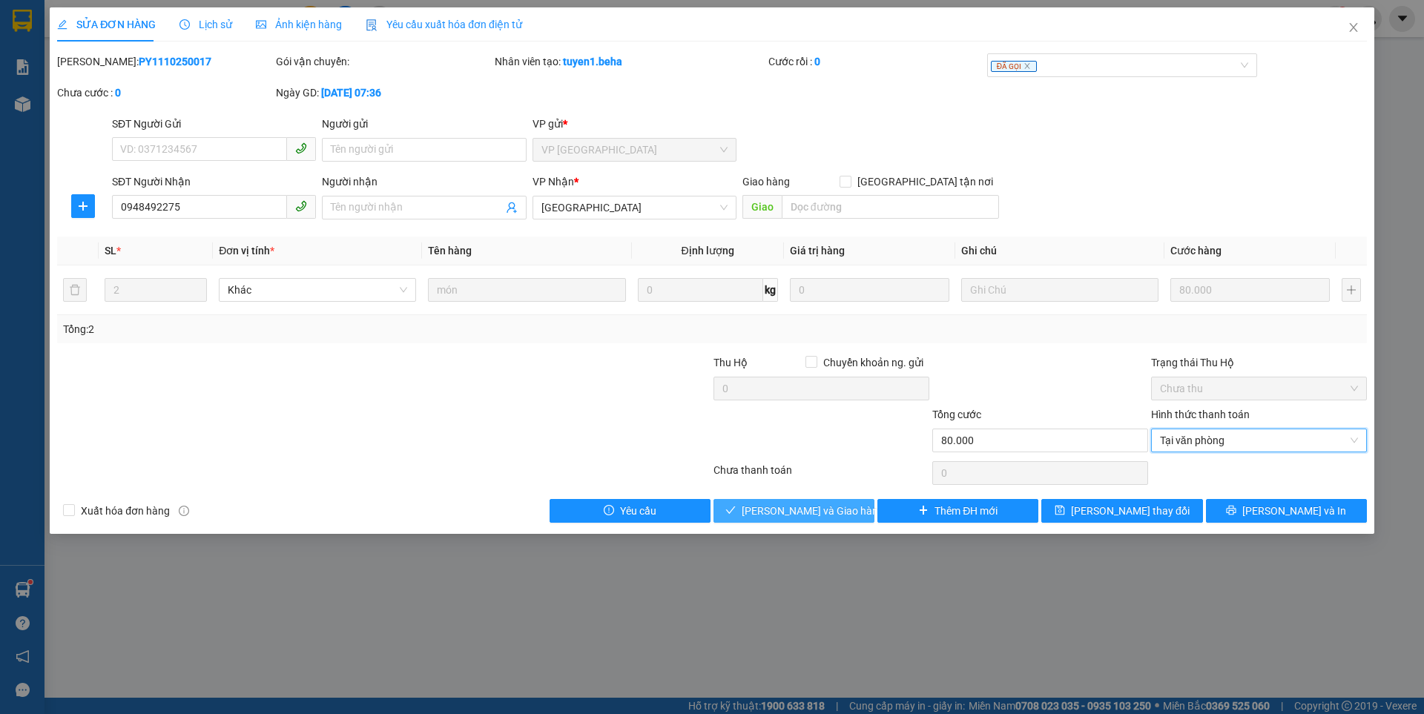
drag, startPoint x: 798, startPoint y: 508, endPoint x: 630, endPoint y: 605, distance: 194.3
click at [796, 512] on span "[PERSON_NAME] và Giao hàng" at bounding box center [813, 511] width 142 height 16
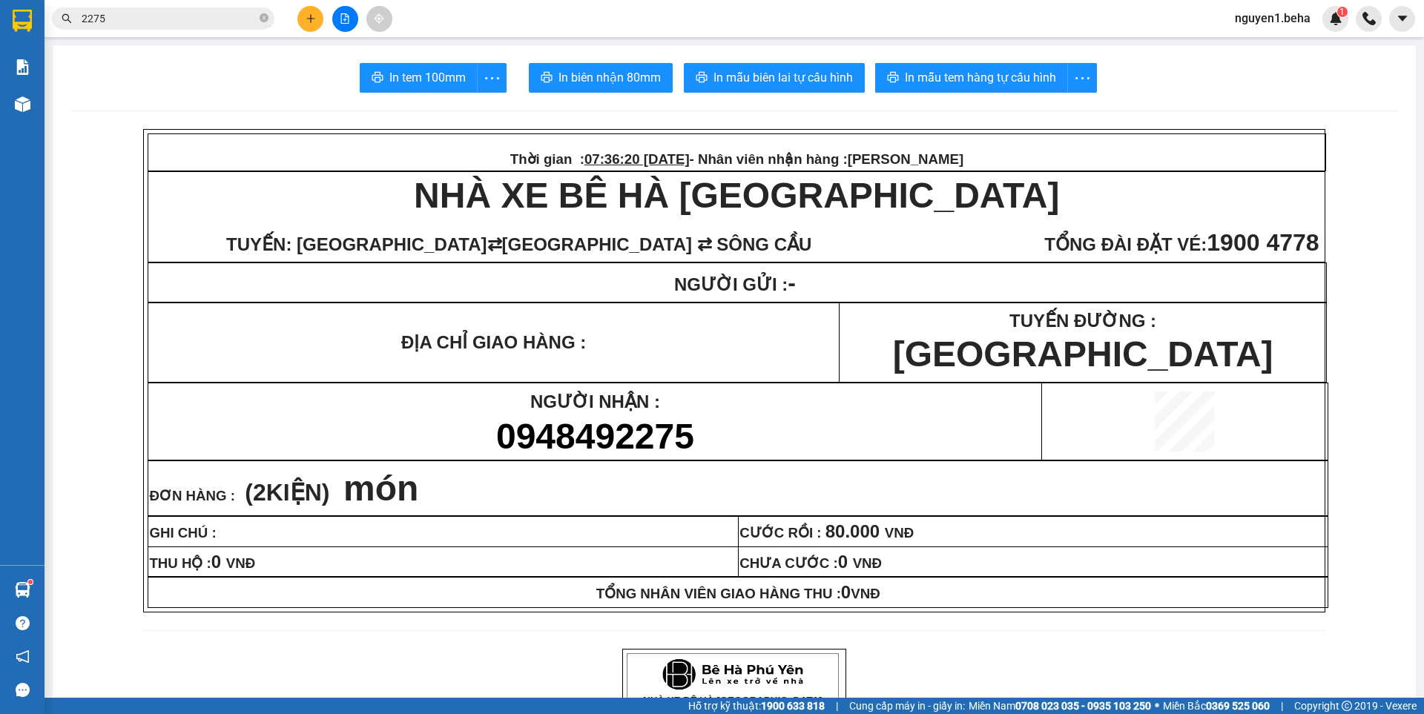
click at [127, 22] on input "2275" at bounding box center [169, 18] width 175 height 16
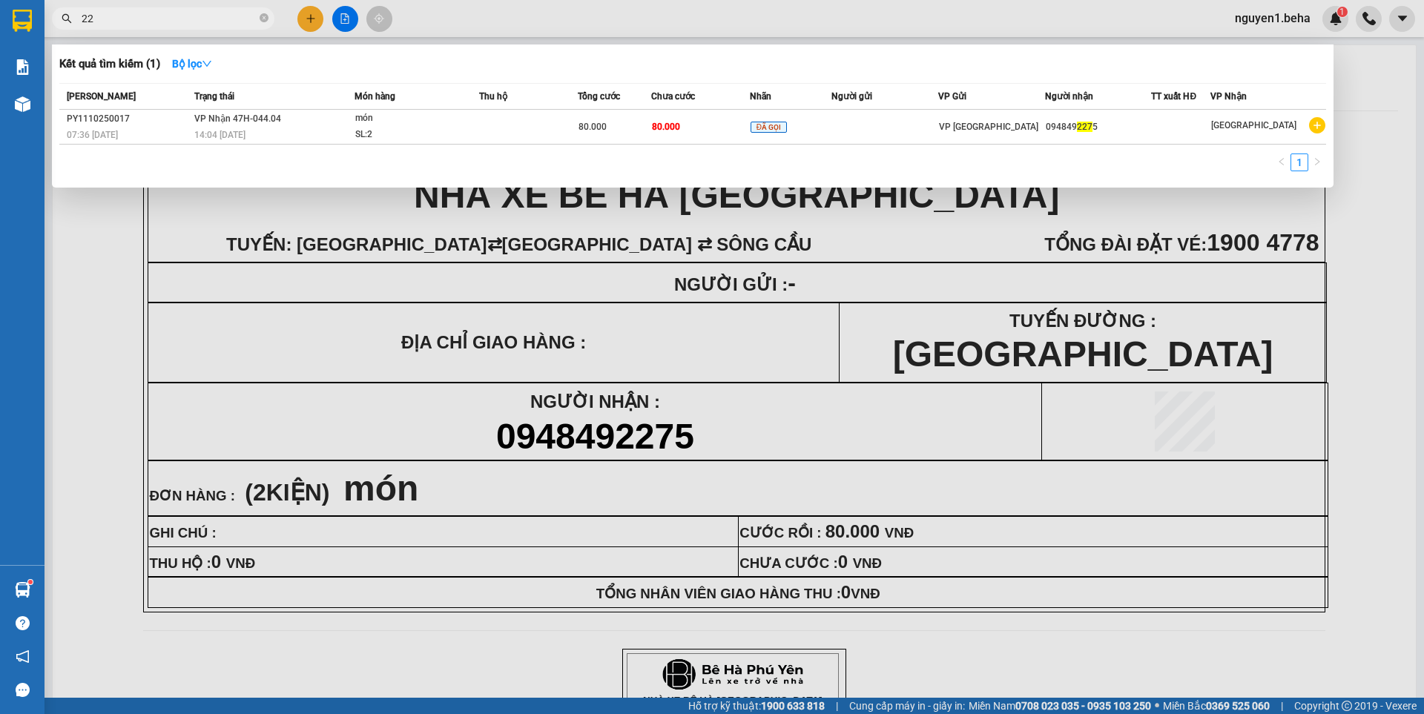
type input "2"
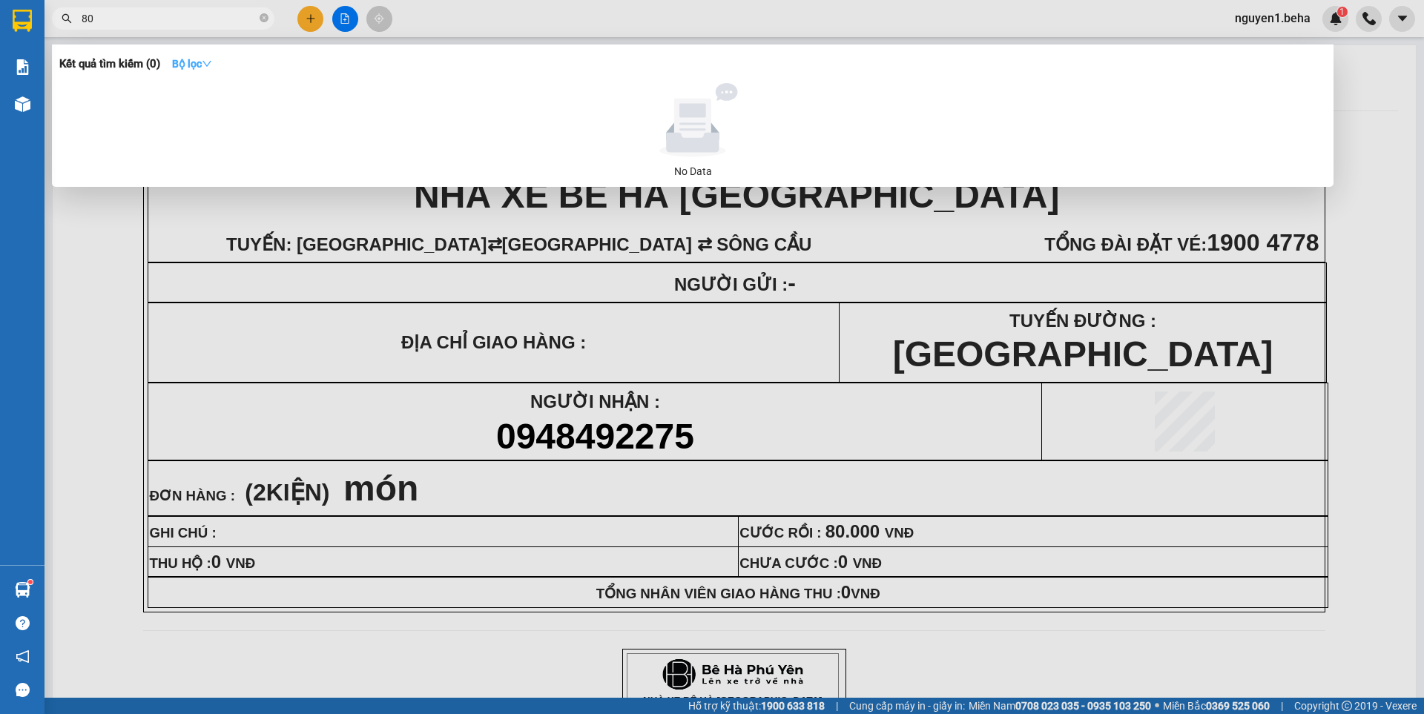
type input "8"
type input "8088"
click at [261, 14] on icon "close-circle" at bounding box center [264, 17] width 9 height 9
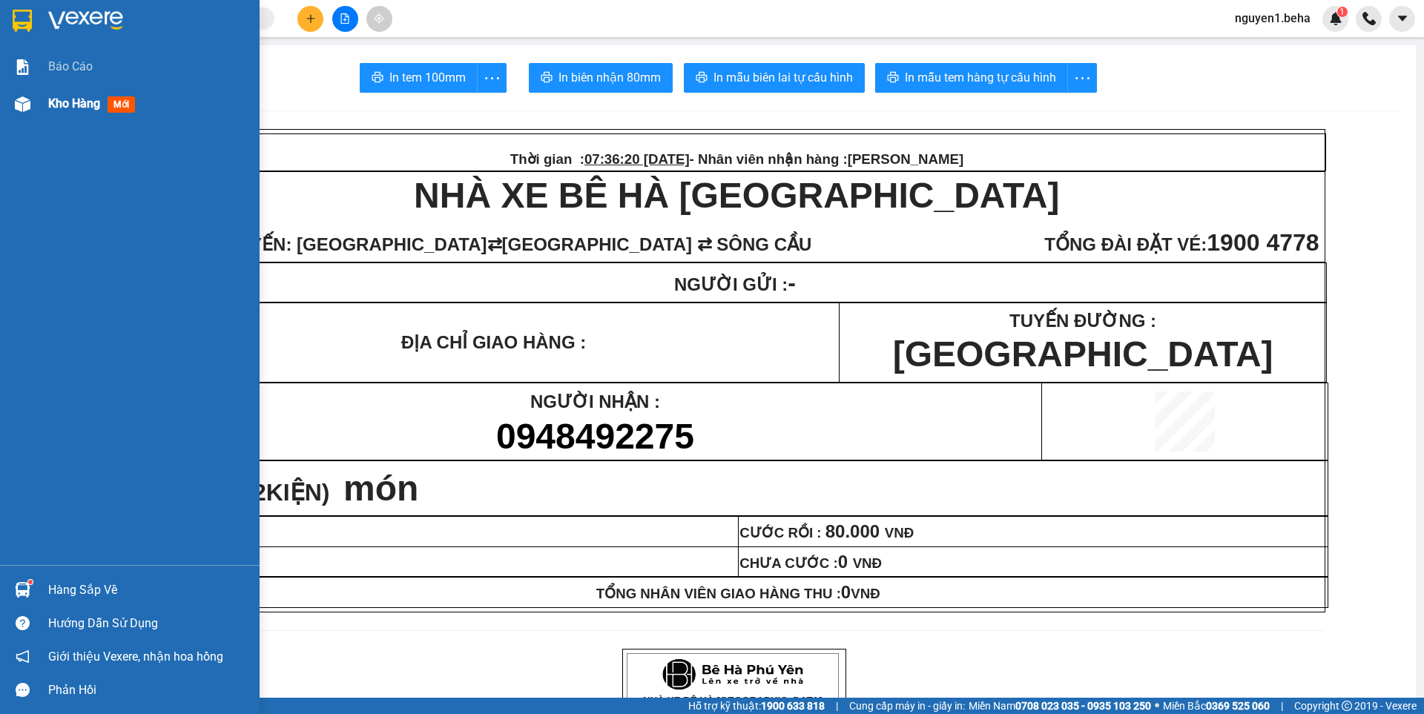
click at [10, 106] on div at bounding box center [23, 104] width 26 height 26
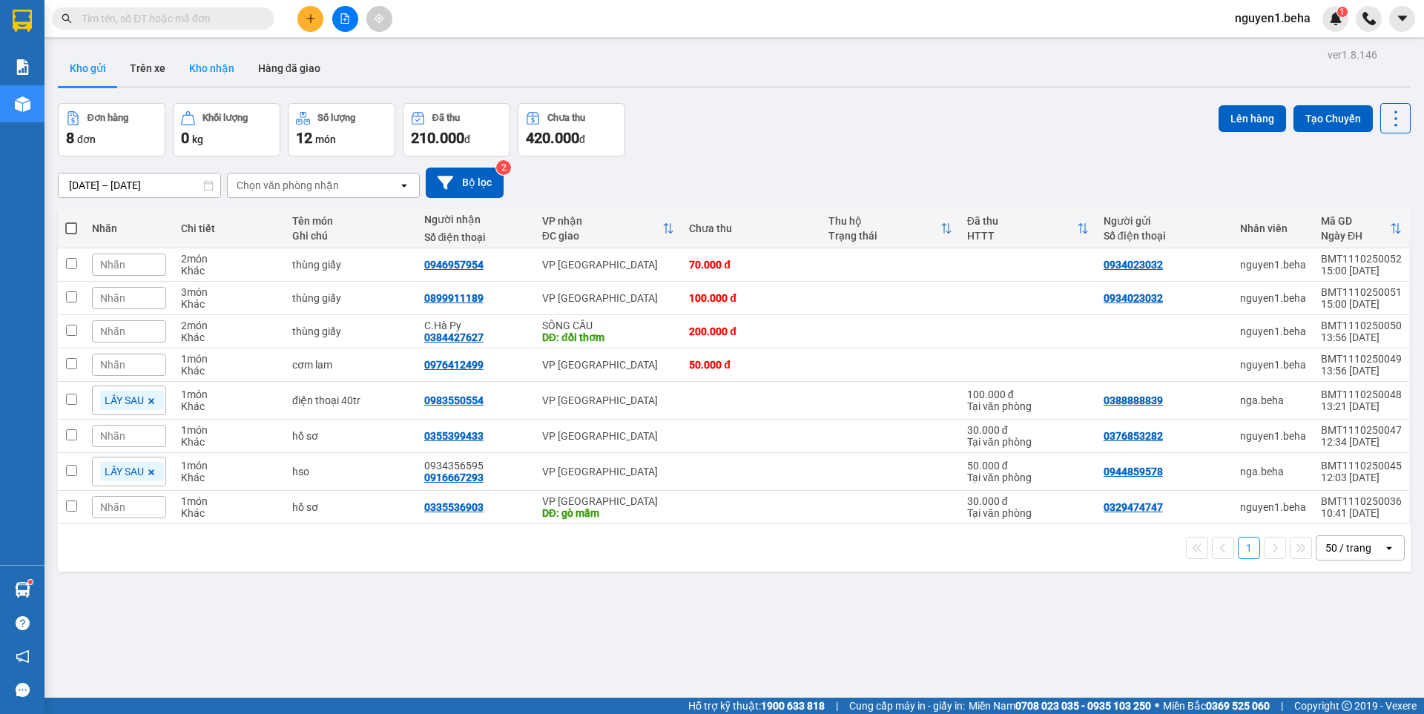
click at [199, 65] on button "Kho nhận" at bounding box center [211, 68] width 69 height 36
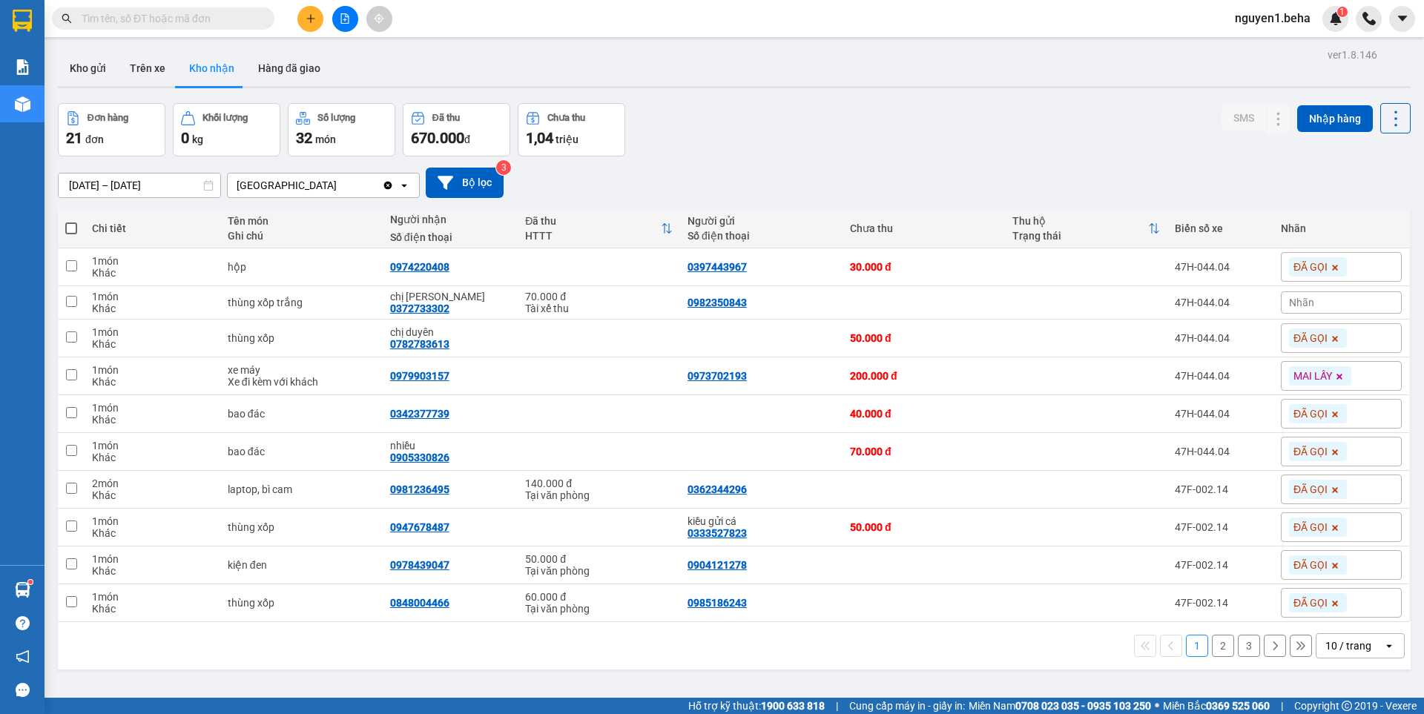
click at [1212, 644] on button "2" at bounding box center [1223, 646] width 22 height 22
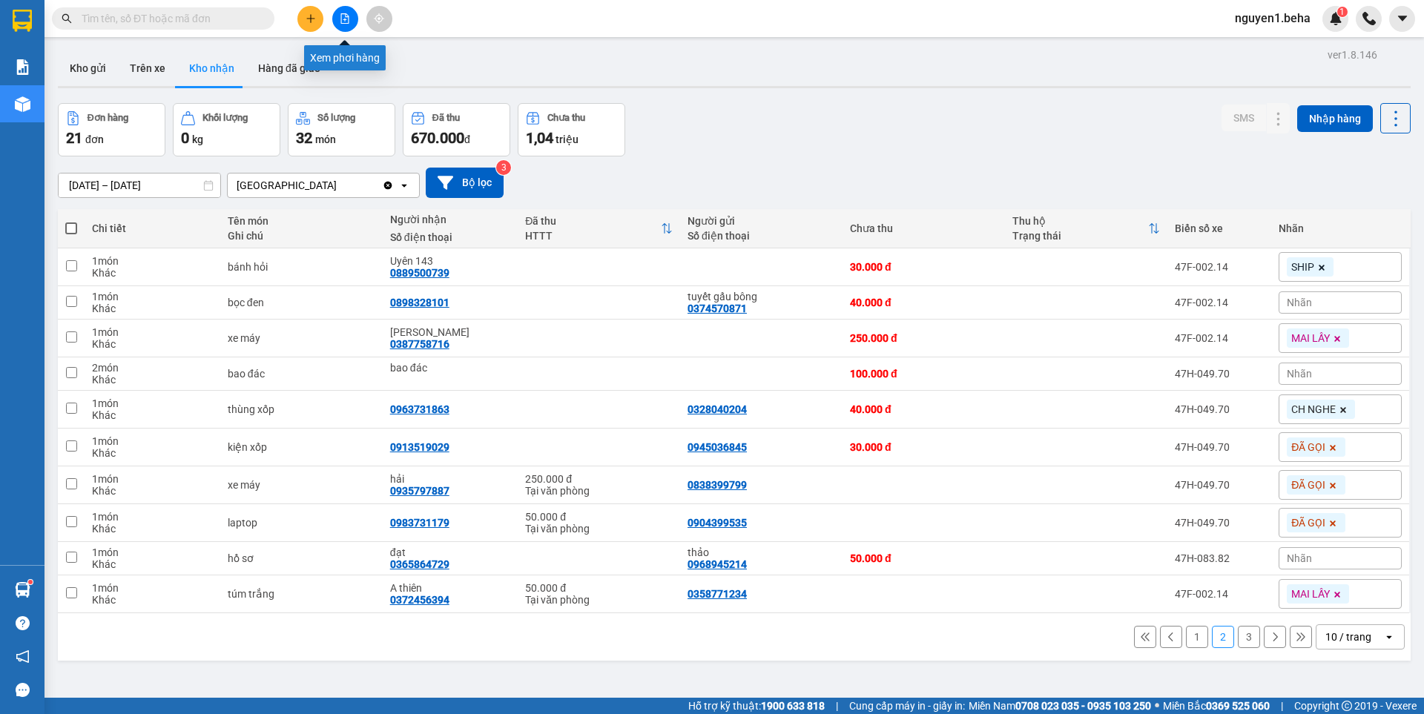
click at [349, 8] on button at bounding box center [345, 19] width 26 height 26
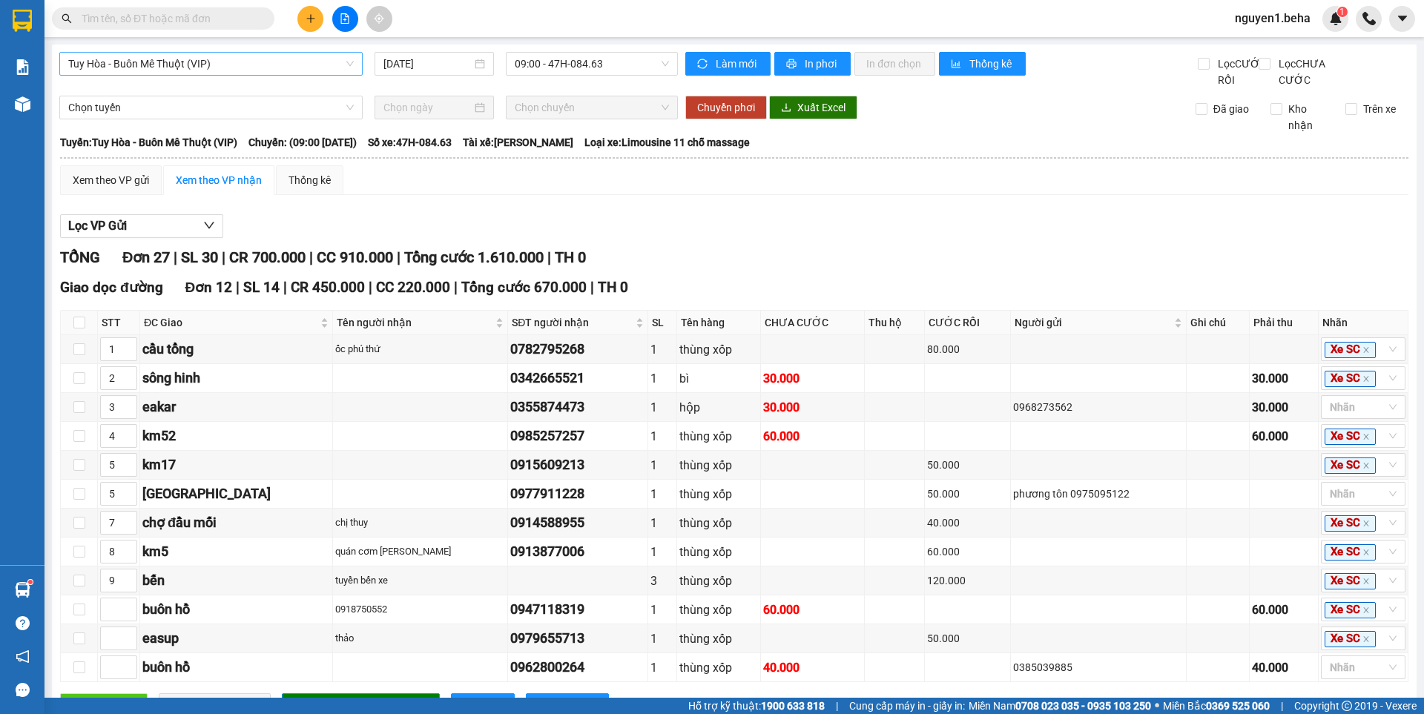
drag, startPoint x: 243, startPoint y: 62, endPoint x: 245, endPoint y: 72, distance: 9.9
click at [243, 63] on span "Tuy Hòa - Buôn Mê Thuột (VIP)" at bounding box center [210, 64] width 285 height 22
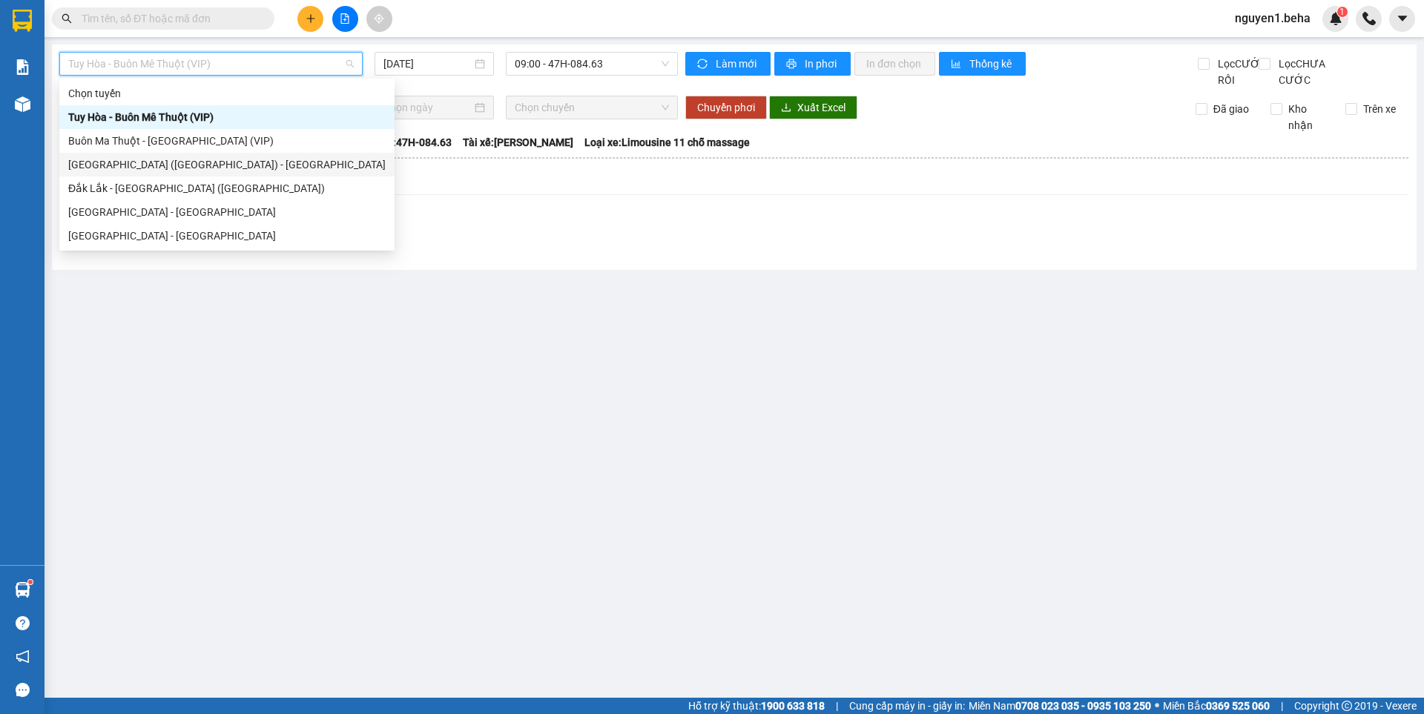
click at [123, 162] on div "[GEOGRAPHIC_DATA] ([GEOGRAPHIC_DATA]) - [GEOGRAPHIC_DATA]" at bounding box center [226, 164] width 317 height 16
type input "[DATE]"
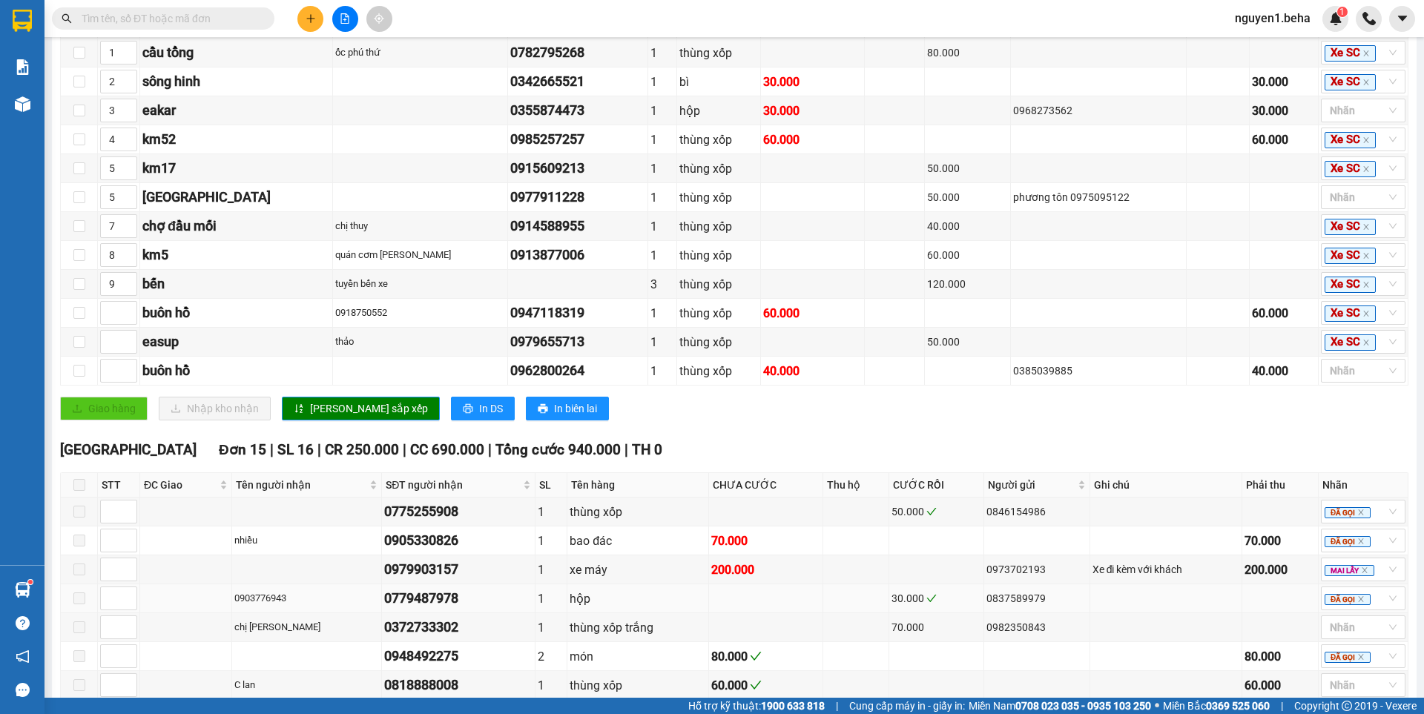
scroll to position [623, 0]
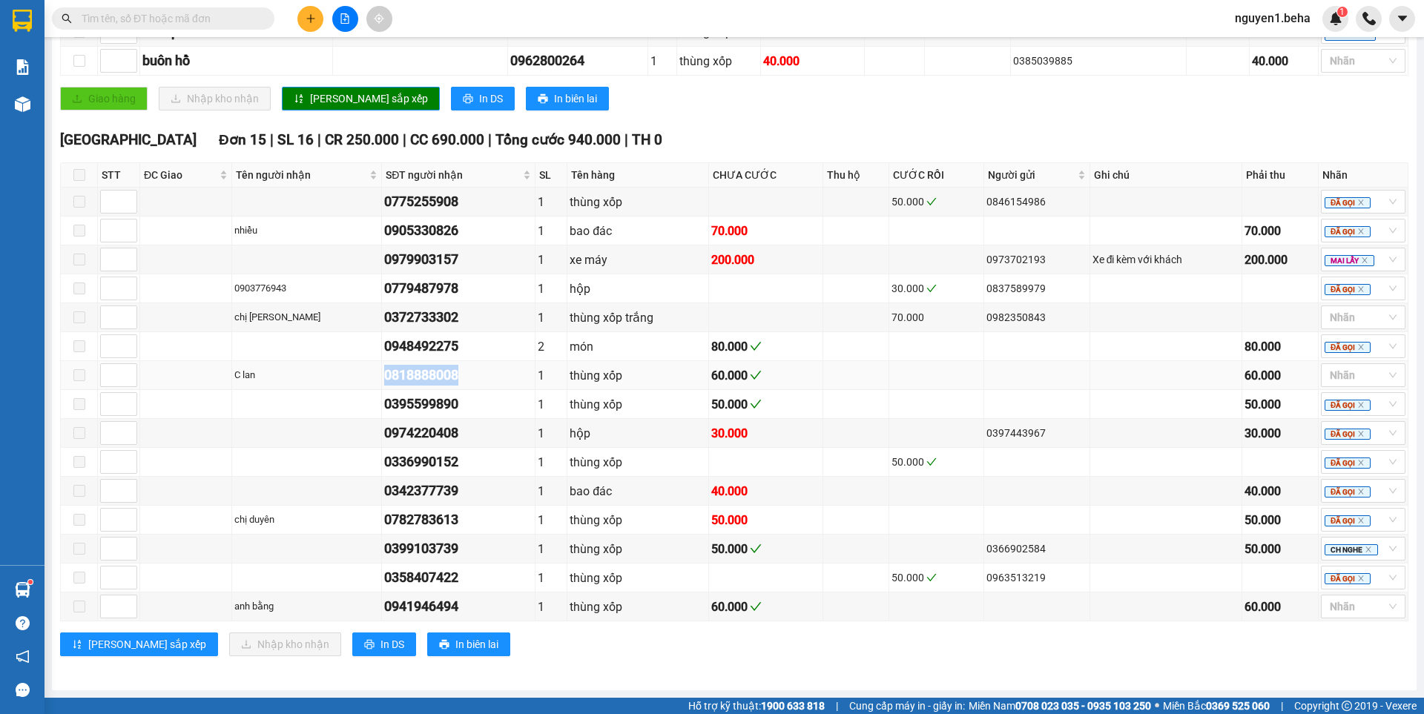
drag, startPoint x: 377, startPoint y: 374, endPoint x: 465, endPoint y: 374, distance: 87.5
click at [465, 374] on tr "C lan 0818888008 1 thùng xốp 60.000 60.000 Nhãn" at bounding box center [734, 375] width 1347 height 29
paste input "0818888008"
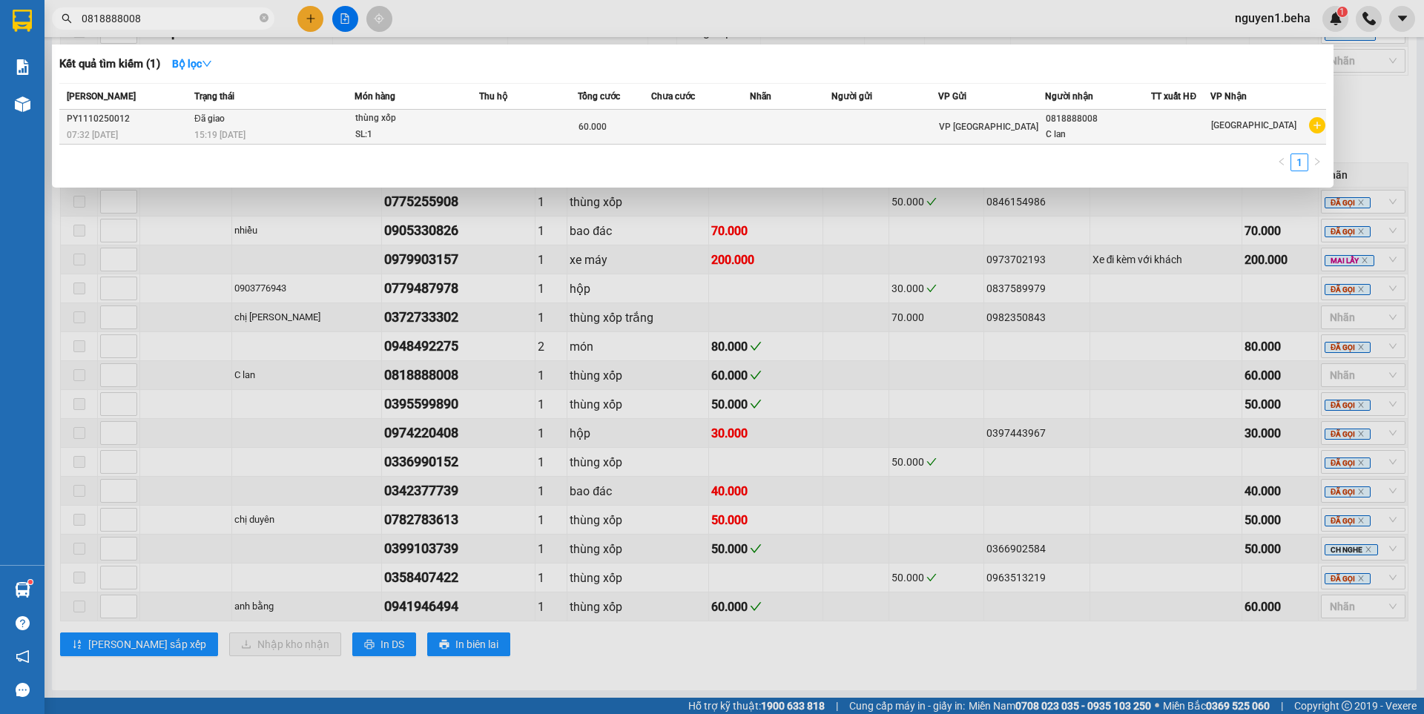
type input "0818888008"
click at [457, 131] on div "SL: 1" at bounding box center [410, 135] width 111 height 16
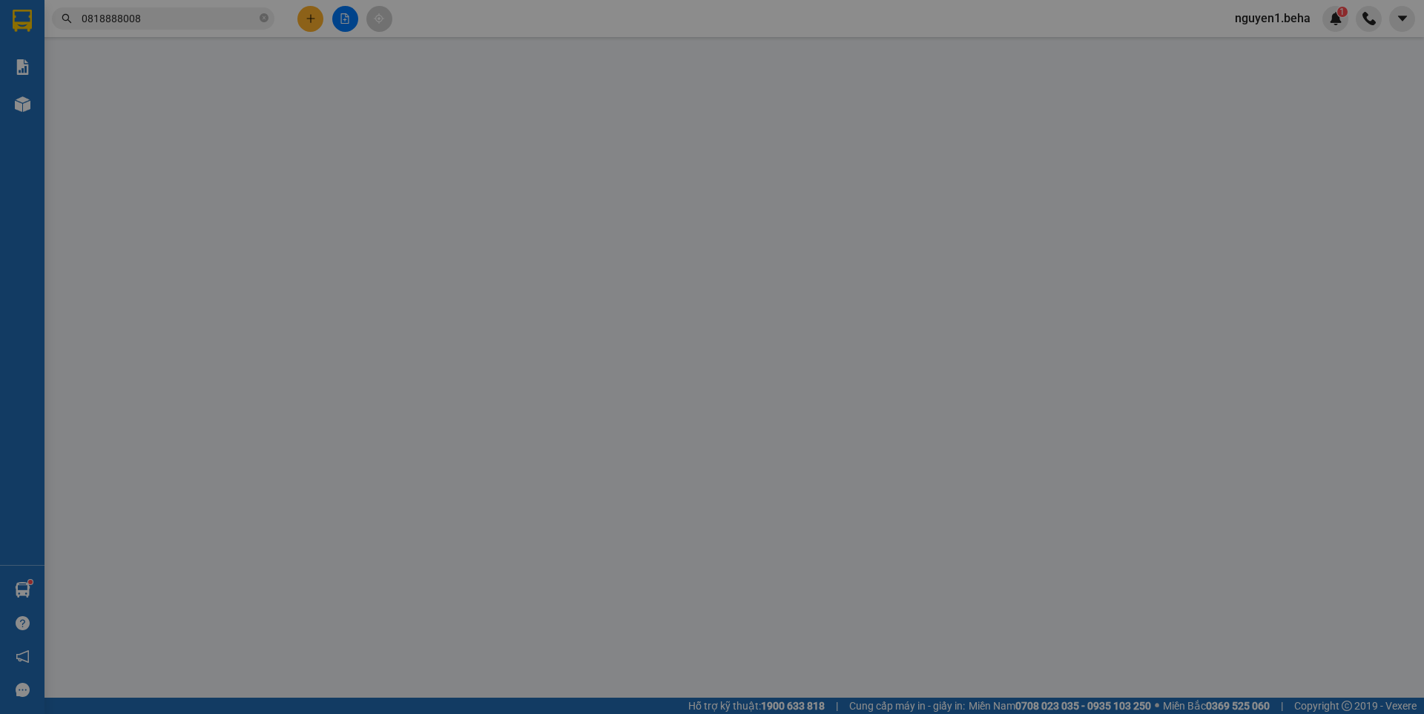
type input "0818888008"
type input "C lan"
type input "60.000"
